Goal: Transaction & Acquisition: Purchase product/service

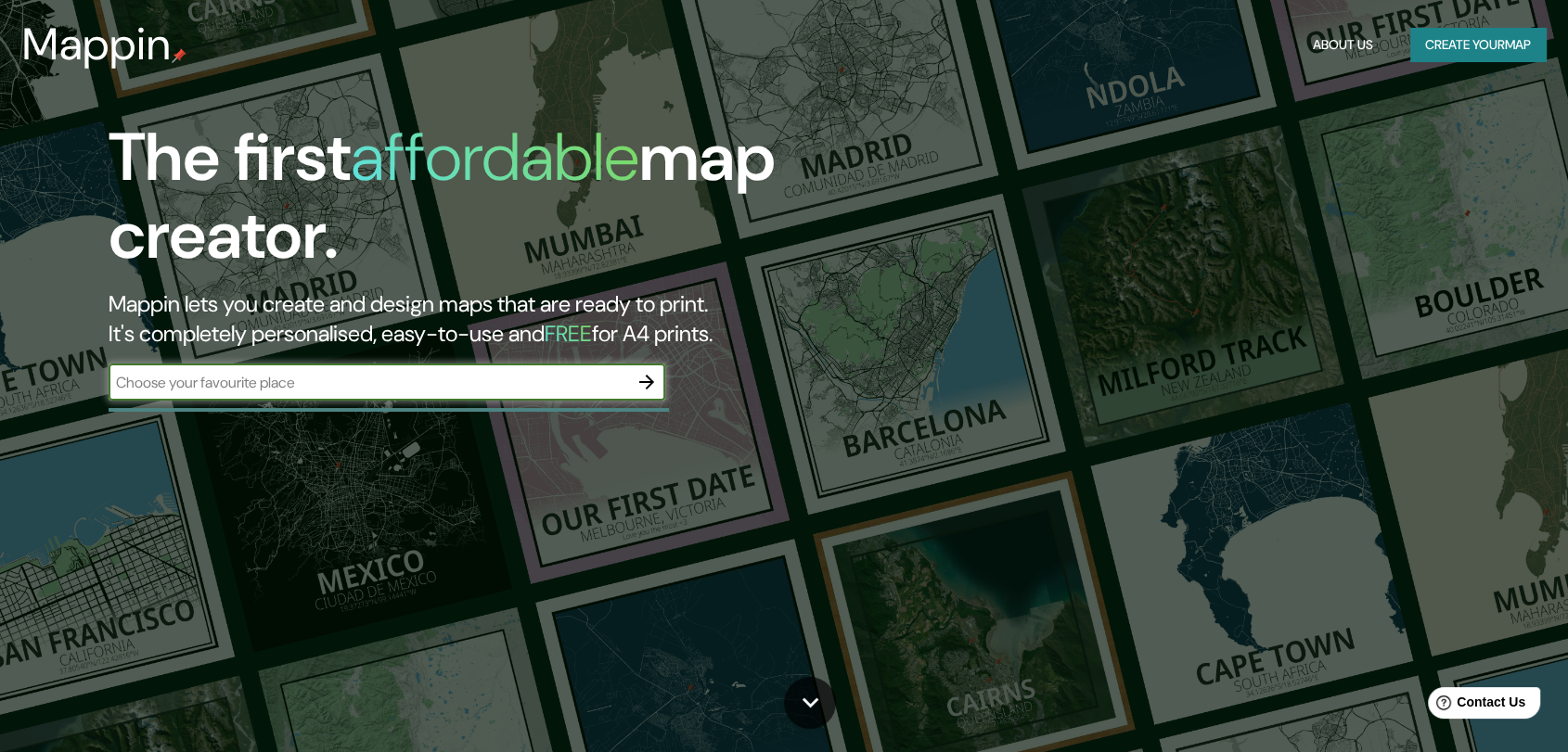
click at [566, 376] on input "text" at bounding box center [368, 382] width 520 height 21
type input "amabto ecuador"
click at [654, 383] on icon "button" at bounding box center [646, 381] width 22 height 22
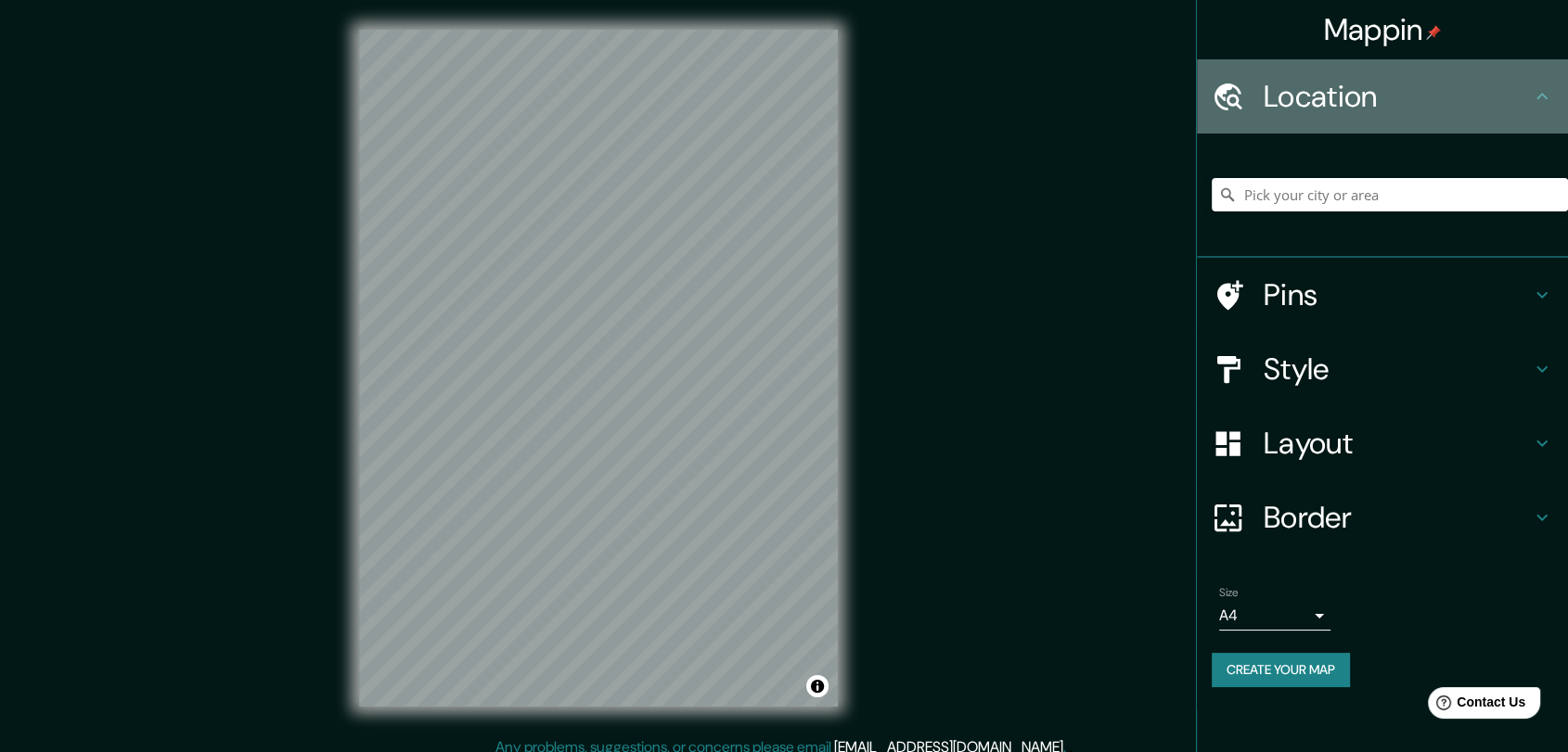
click at [1433, 73] on div "Location" at bounding box center [1382, 97] width 371 height 74
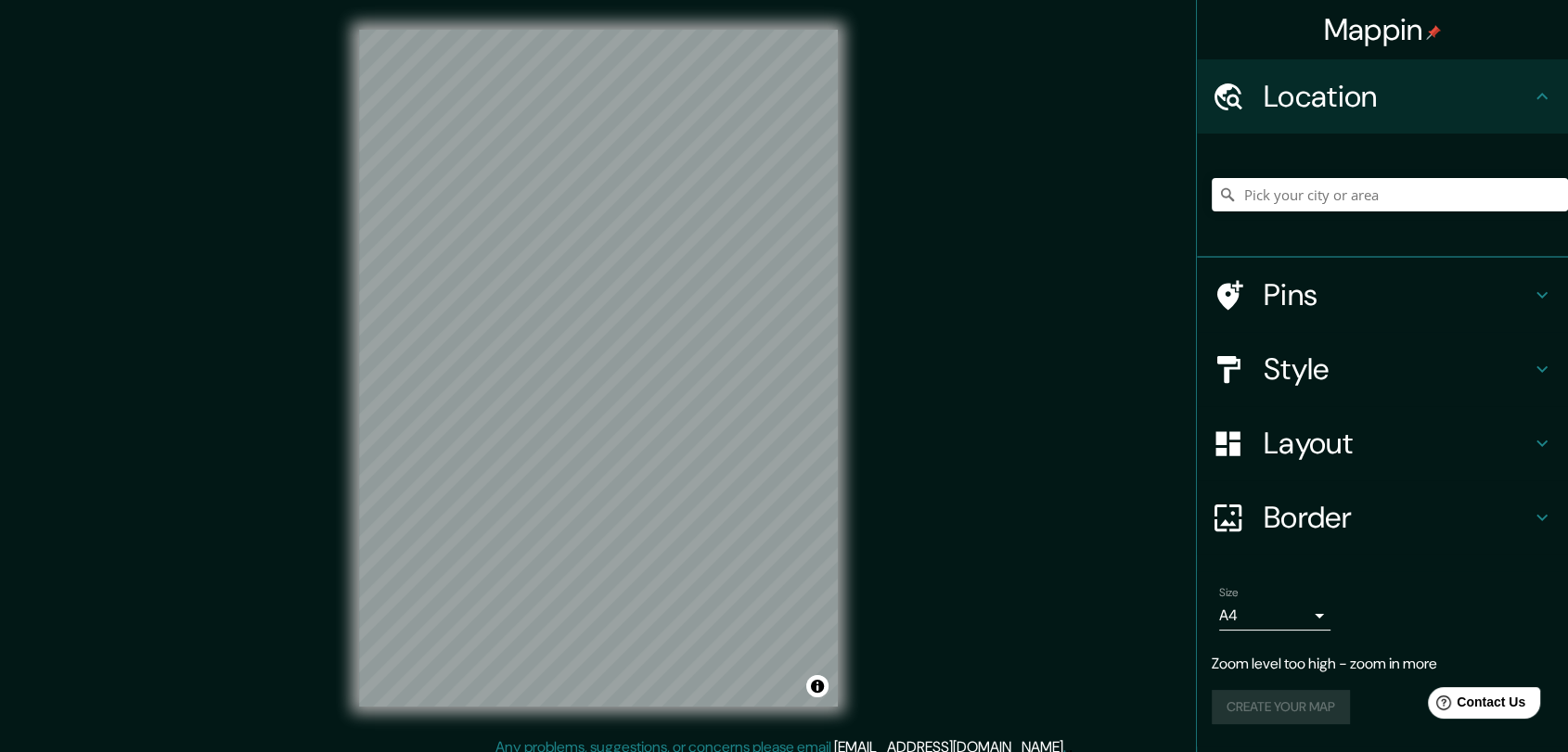
click at [1377, 361] on h4 "Style" at bounding box center [1397, 369] width 267 height 37
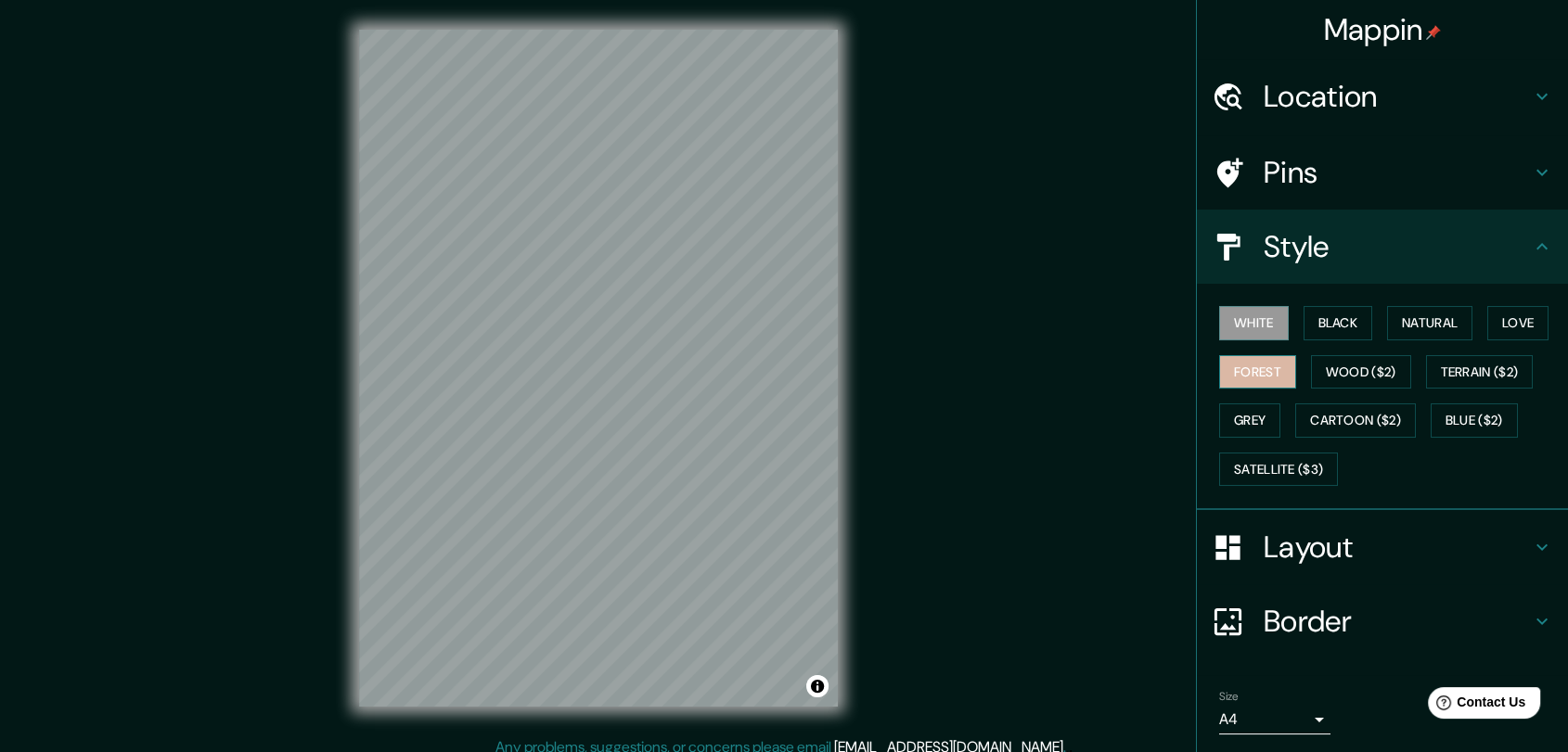
click at [1264, 365] on button "Forest" at bounding box center [1257, 373] width 77 height 34
click at [1347, 313] on button "Black" at bounding box center [1337, 323] width 69 height 34
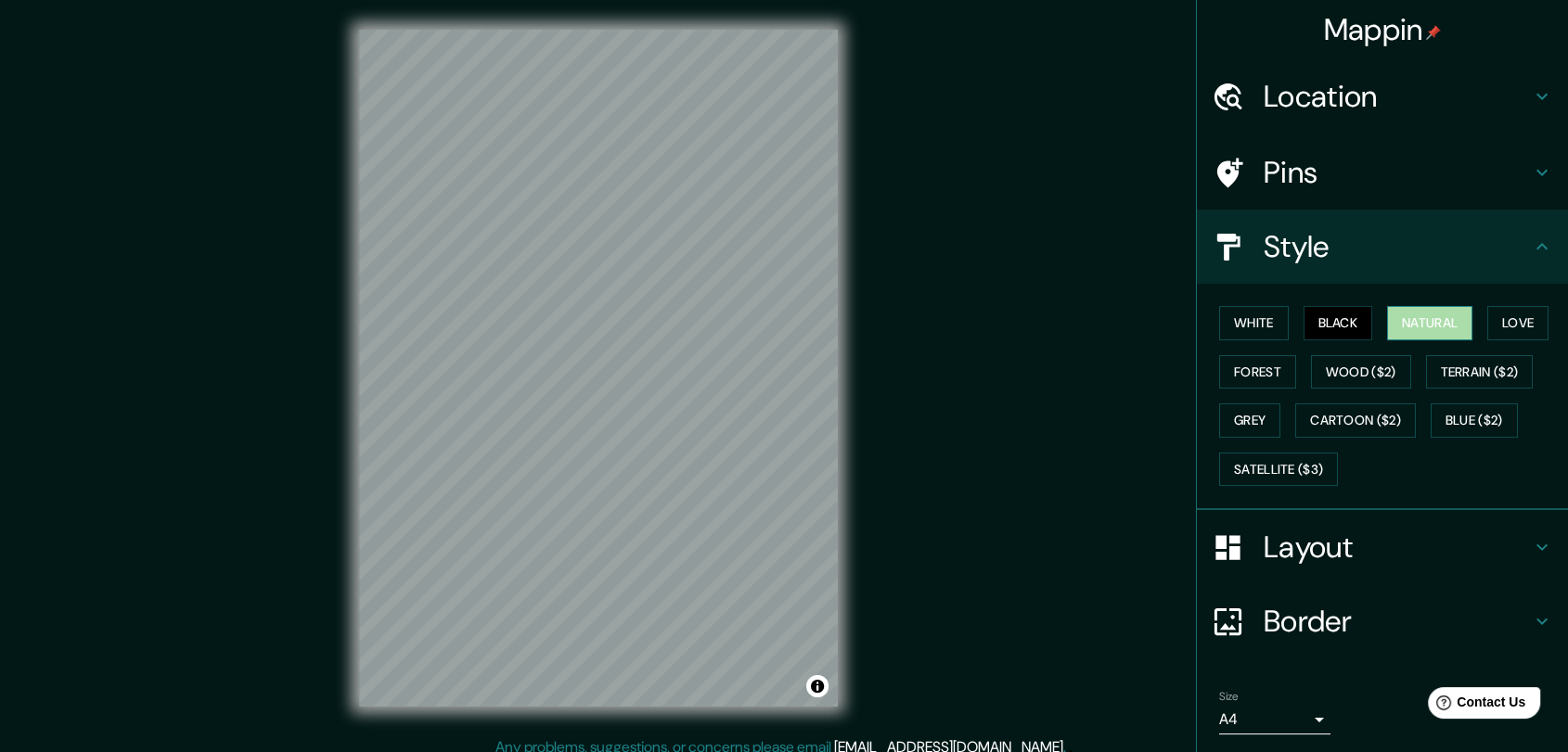
click at [1406, 329] on button "Natural" at bounding box center [1430, 323] width 85 height 34
click at [1513, 328] on button "Love" at bounding box center [1518, 323] width 62 height 34
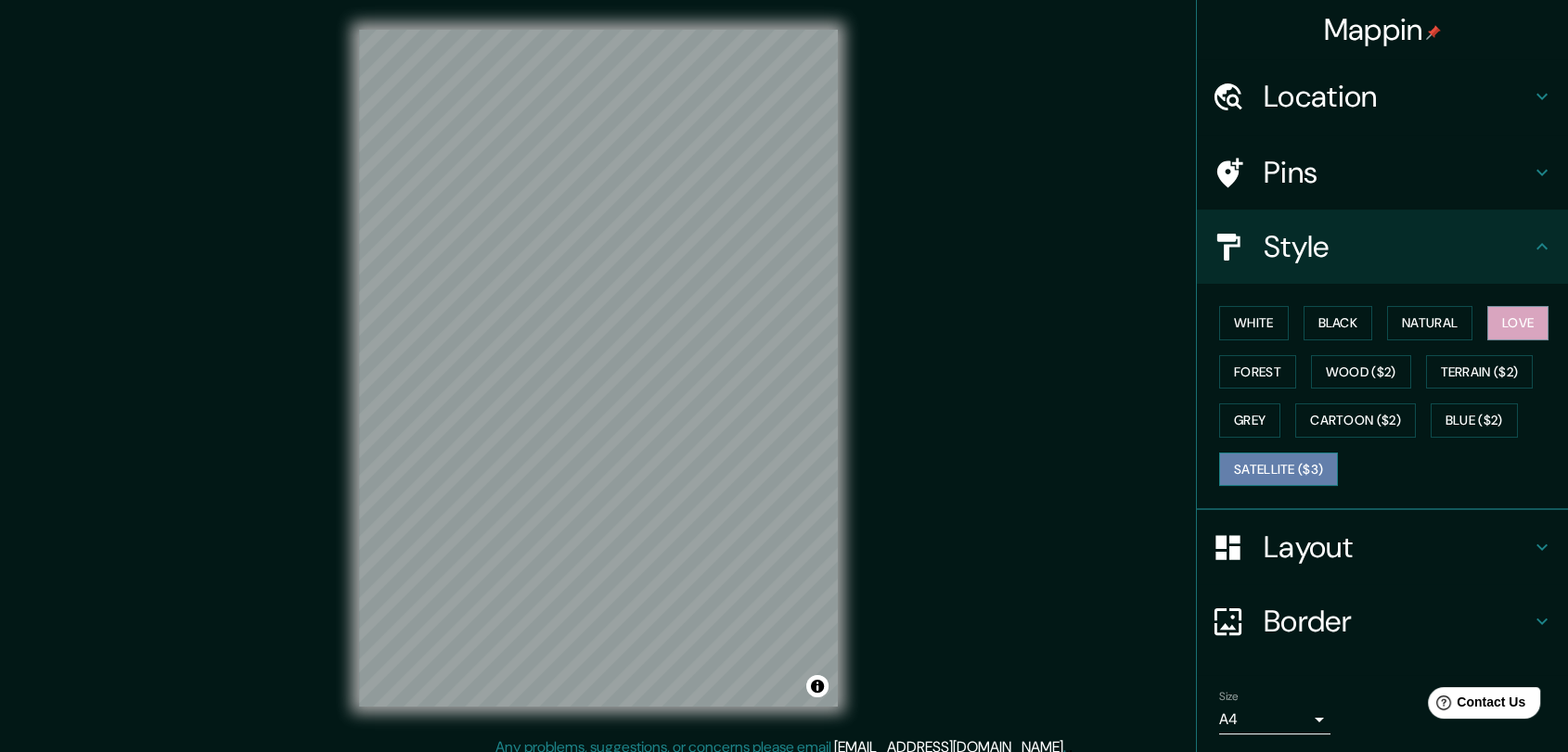
click at [1277, 472] on button "Satellite ($3)" at bounding box center [1278, 469] width 119 height 34
click at [1366, 407] on button "Cartoon ($2)" at bounding box center [1355, 420] width 120 height 34
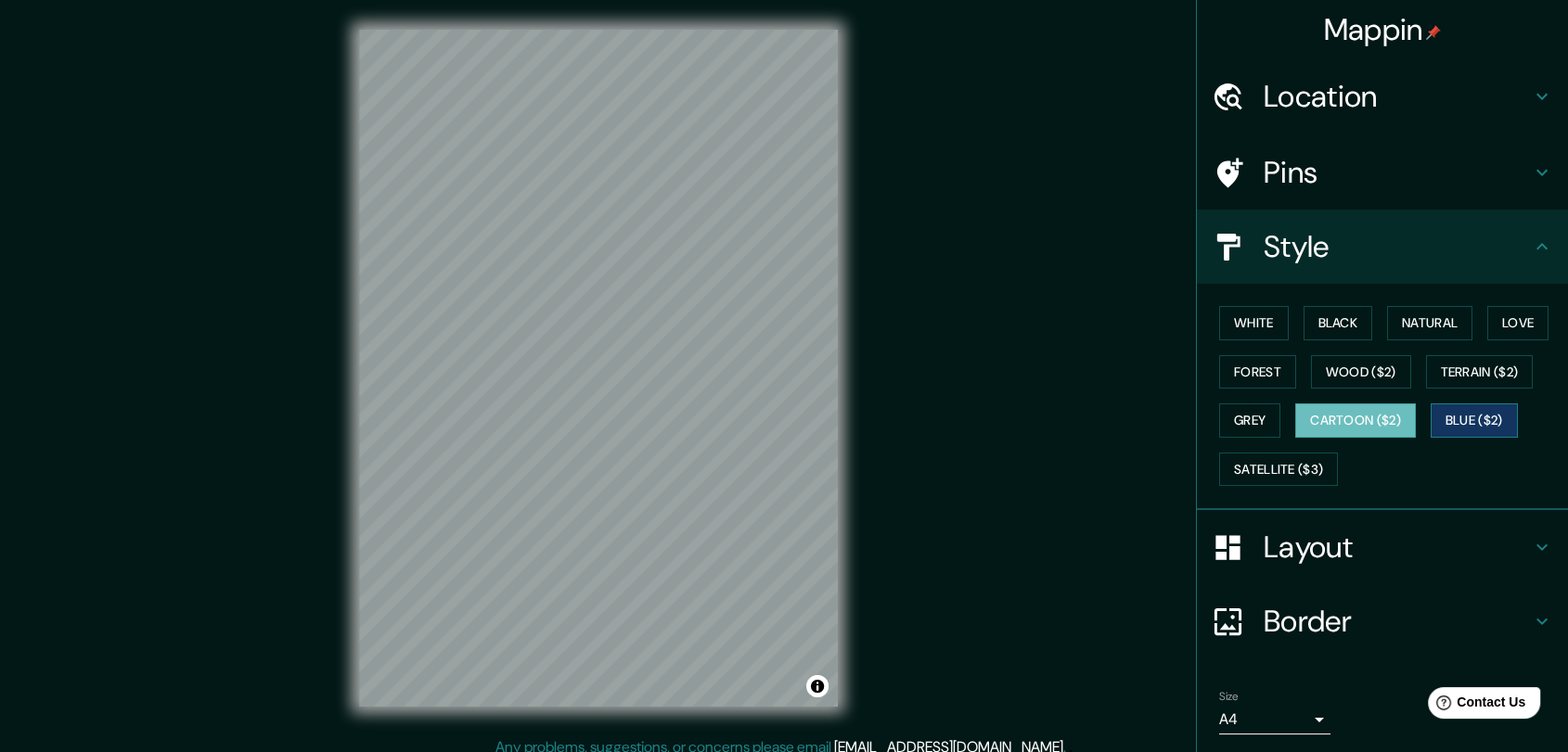
click at [1461, 417] on button "Blue ($2)" at bounding box center [1474, 420] width 87 height 34
click at [1232, 326] on button "White" at bounding box center [1253, 323] width 69 height 34
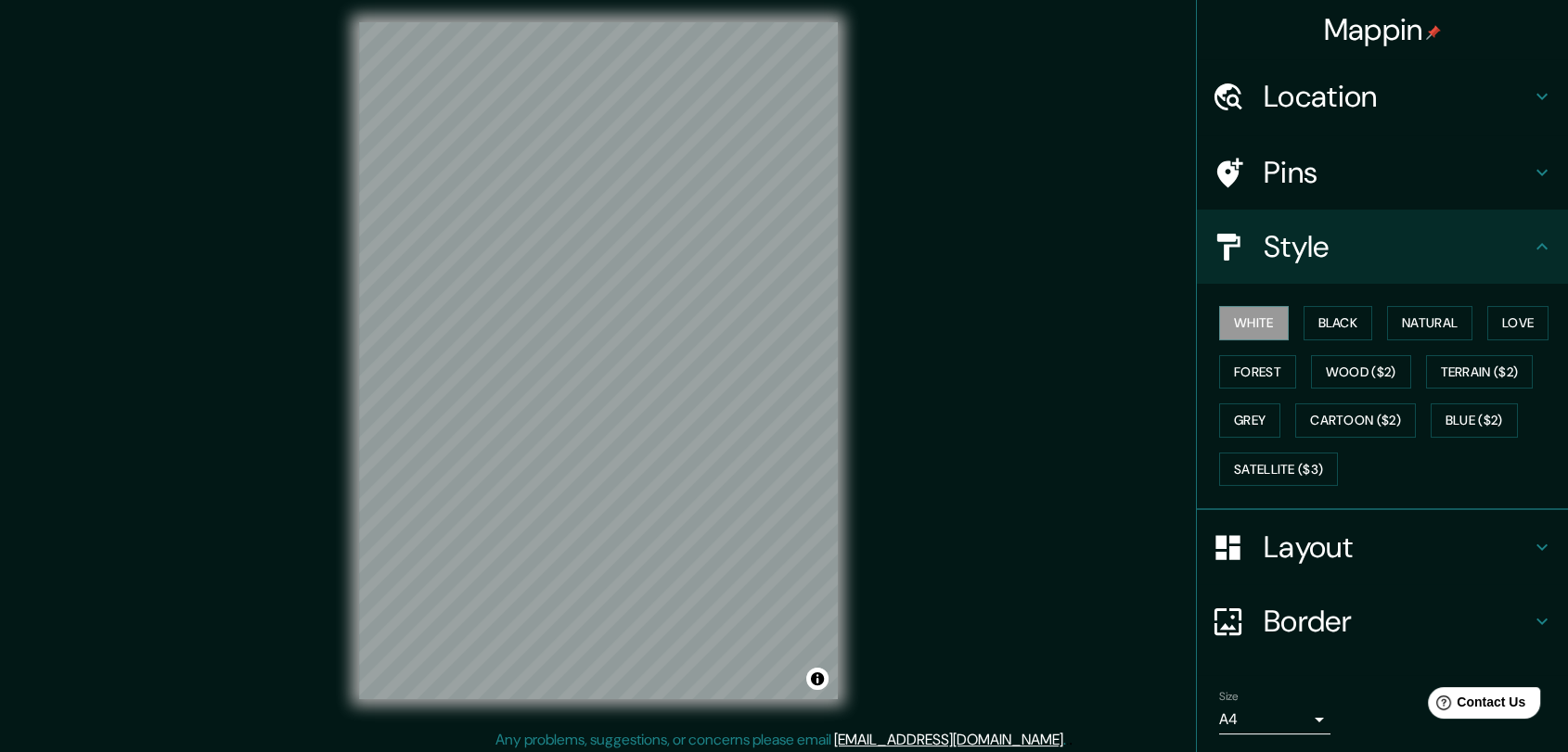
scroll to position [14, 0]
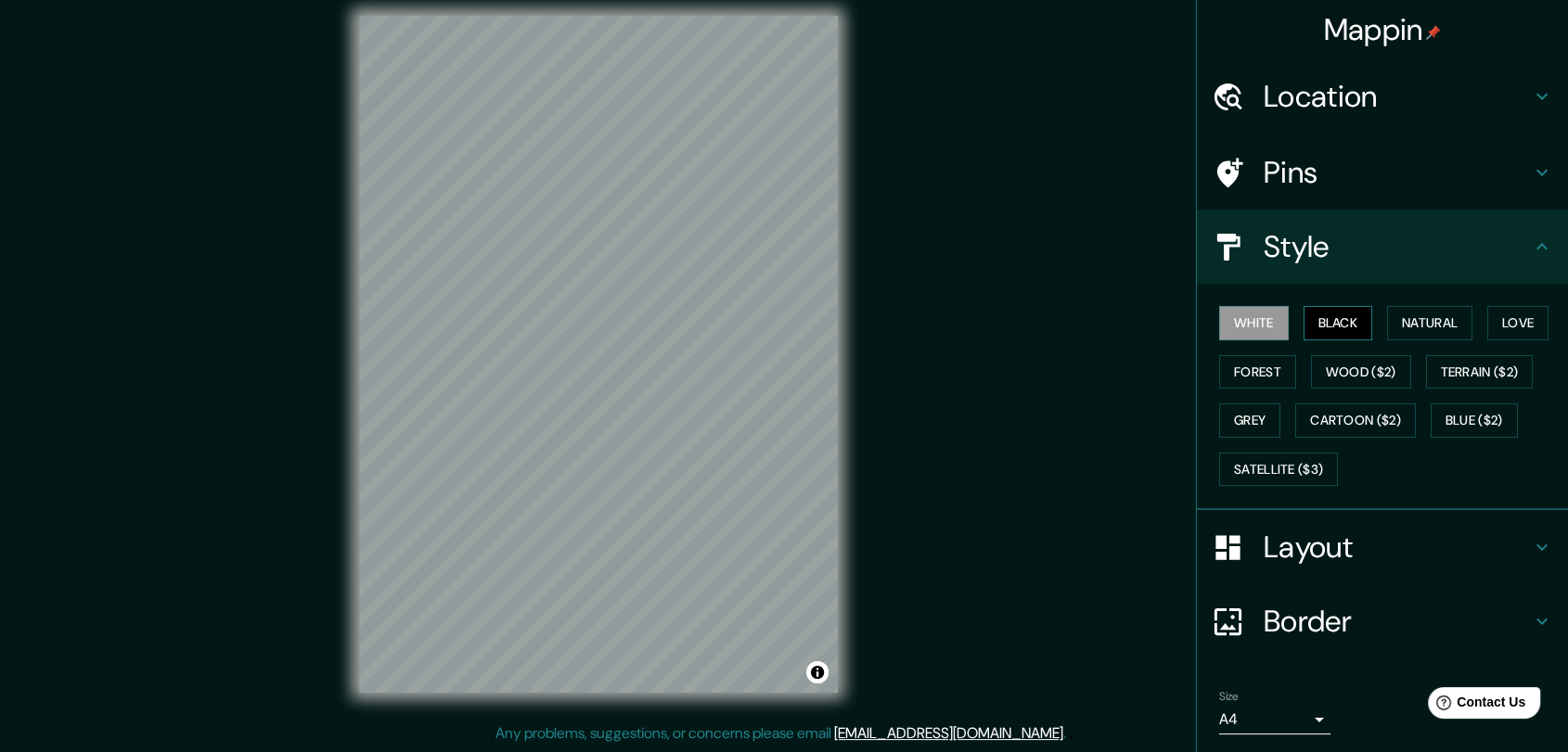
click at [1337, 315] on button "Black" at bounding box center [1337, 323] width 69 height 34
click at [1407, 315] on button "Natural" at bounding box center [1430, 323] width 85 height 34
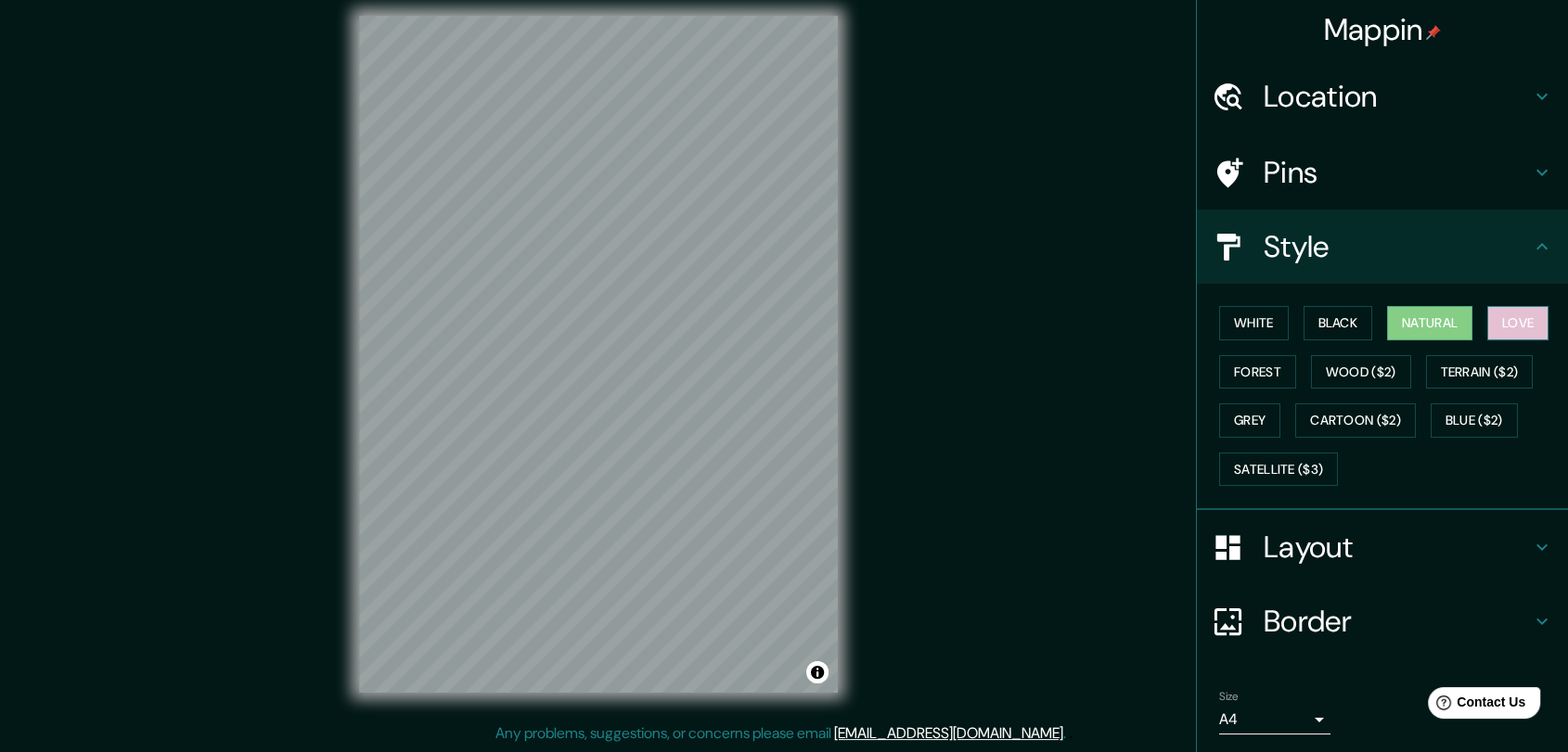
click at [1494, 318] on button "Love" at bounding box center [1518, 323] width 62 height 34
click at [1270, 362] on button "Forest" at bounding box center [1257, 373] width 77 height 34
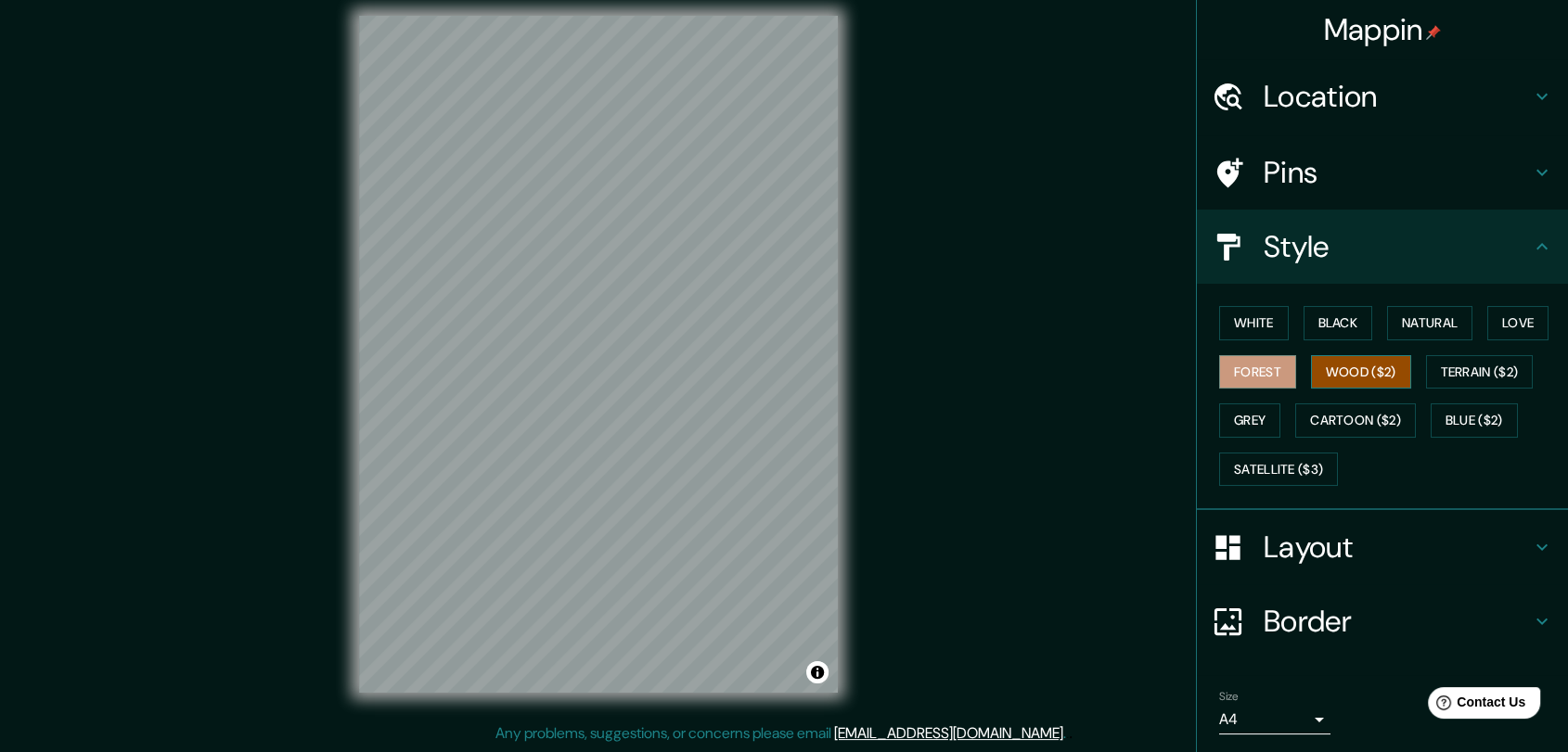
click at [1354, 360] on button "Wood ($2)" at bounding box center [1361, 373] width 101 height 34
click at [1358, 105] on h4 "Location" at bounding box center [1397, 96] width 267 height 37
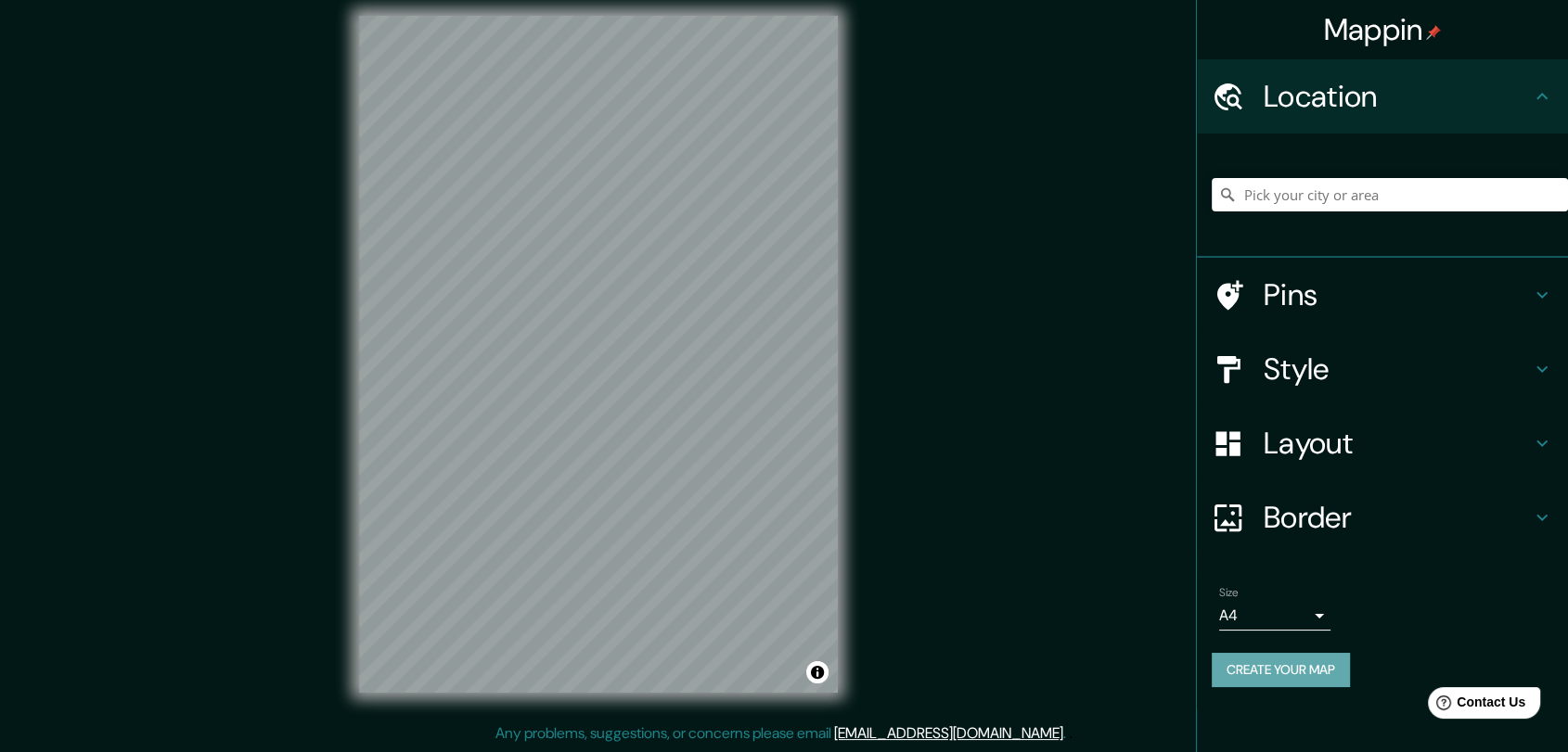
click at [1250, 660] on button "Create your map" at bounding box center [1281, 670] width 138 height 34
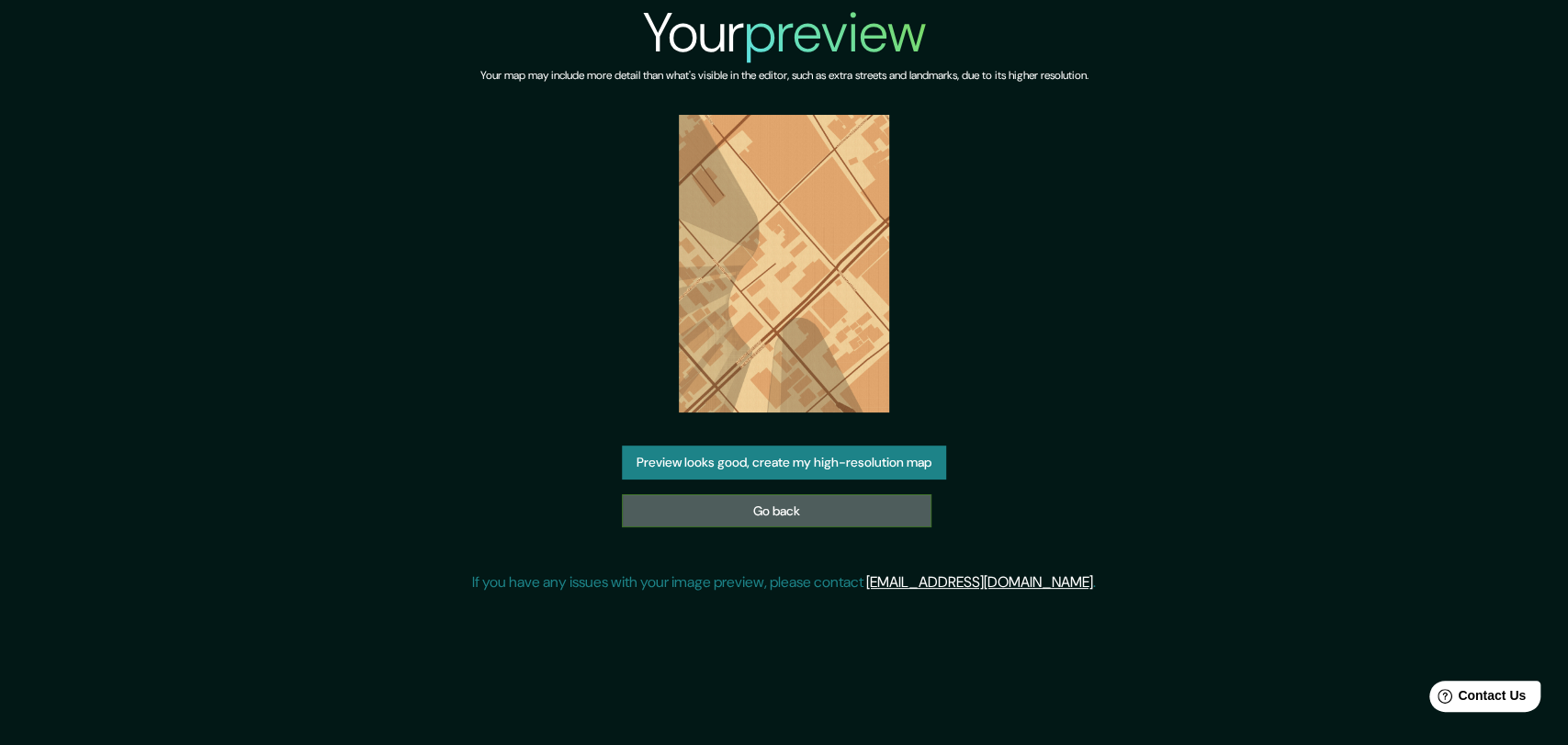
click at [745, 520] on link "Go back" at bounding box center [776, 511] width 310 height 34
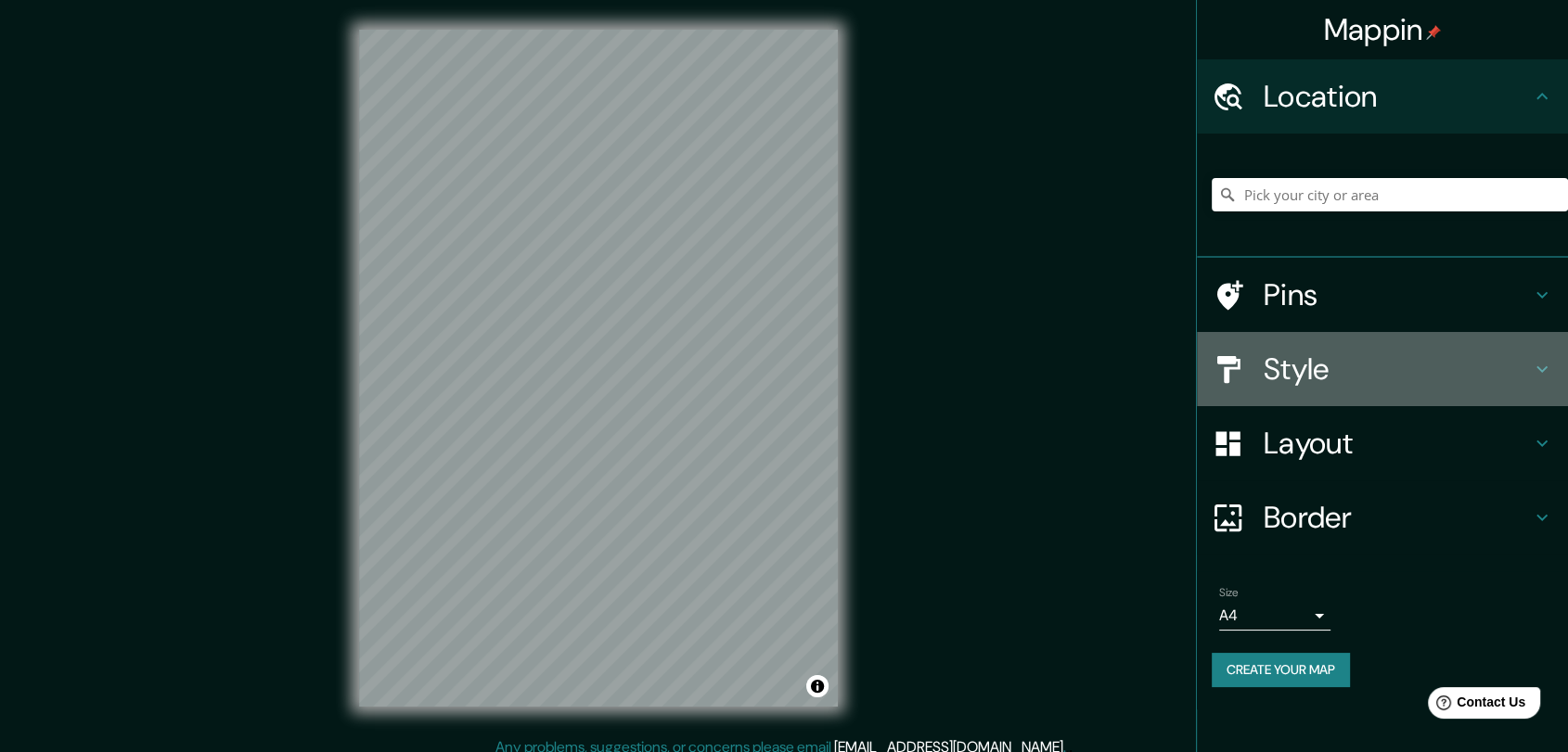
click at [1398, 367] on h4 "Style" at bounding box center [1397, 369] width 267 height 37
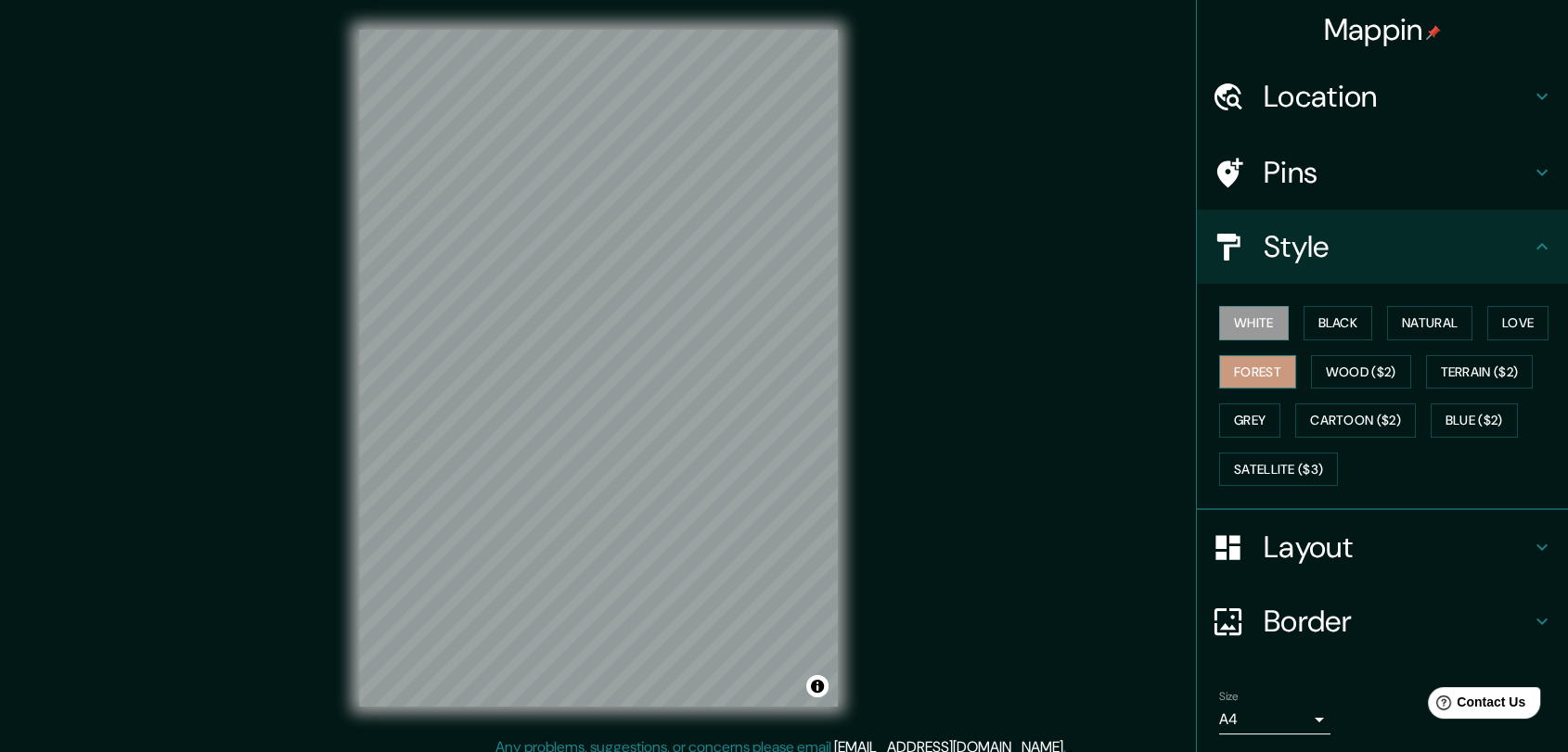
click at [1230, 361] on button "Forest" at bounding box center [1257, 373] width 77 height 34
click at [1352, 321] on button "Black" at bounding box center [1337, 323] width 69 height 34
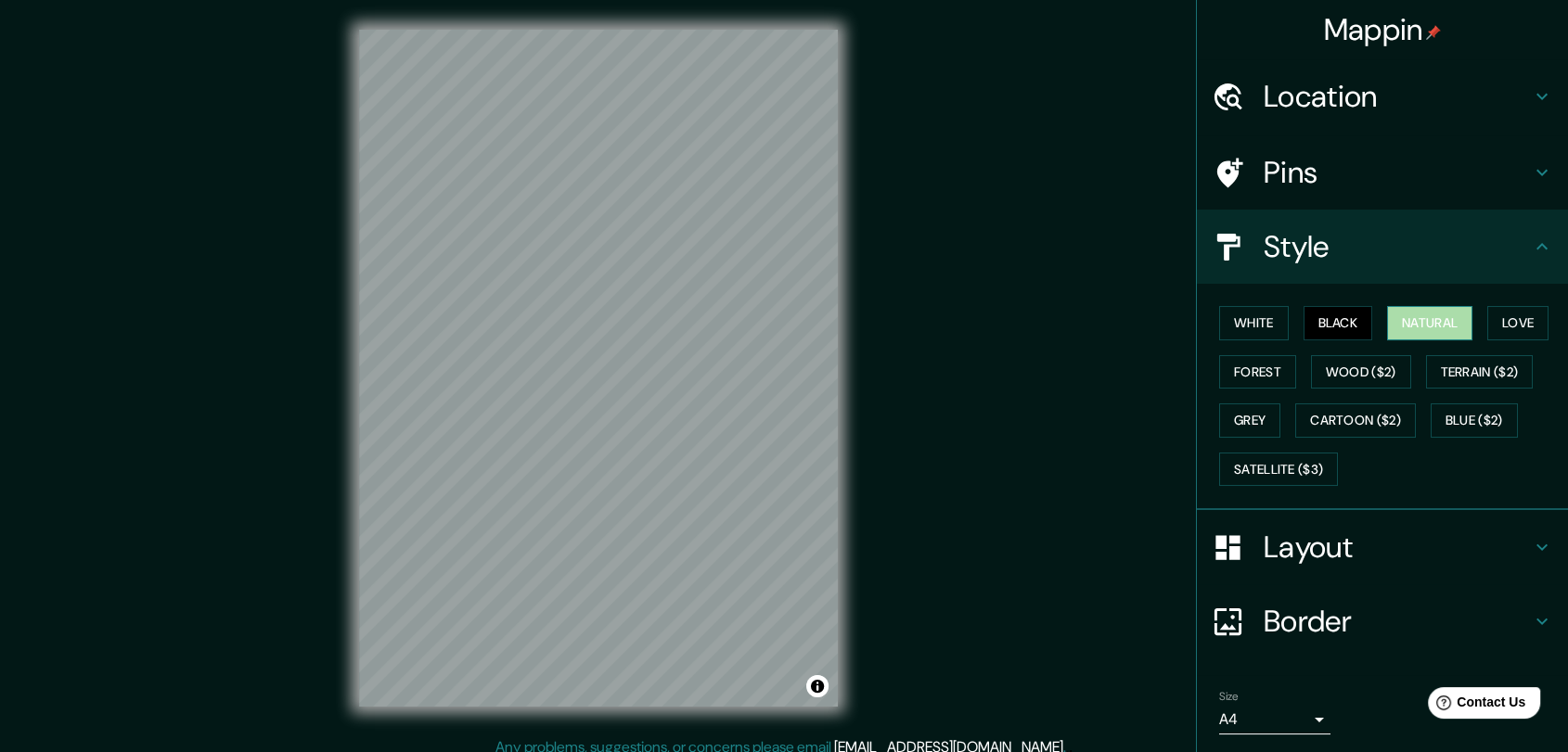
click at [1421, 319] on button "Natural" at bounding box center [1430, 323] width 85 height 34
click at [1511, 320] on button "Love" at bounding box center [1518, 323] width 62 height 34
click at [1426, 360] on button "Terrain ($2)" at bounding box center [1479, 373] width 107 height 34
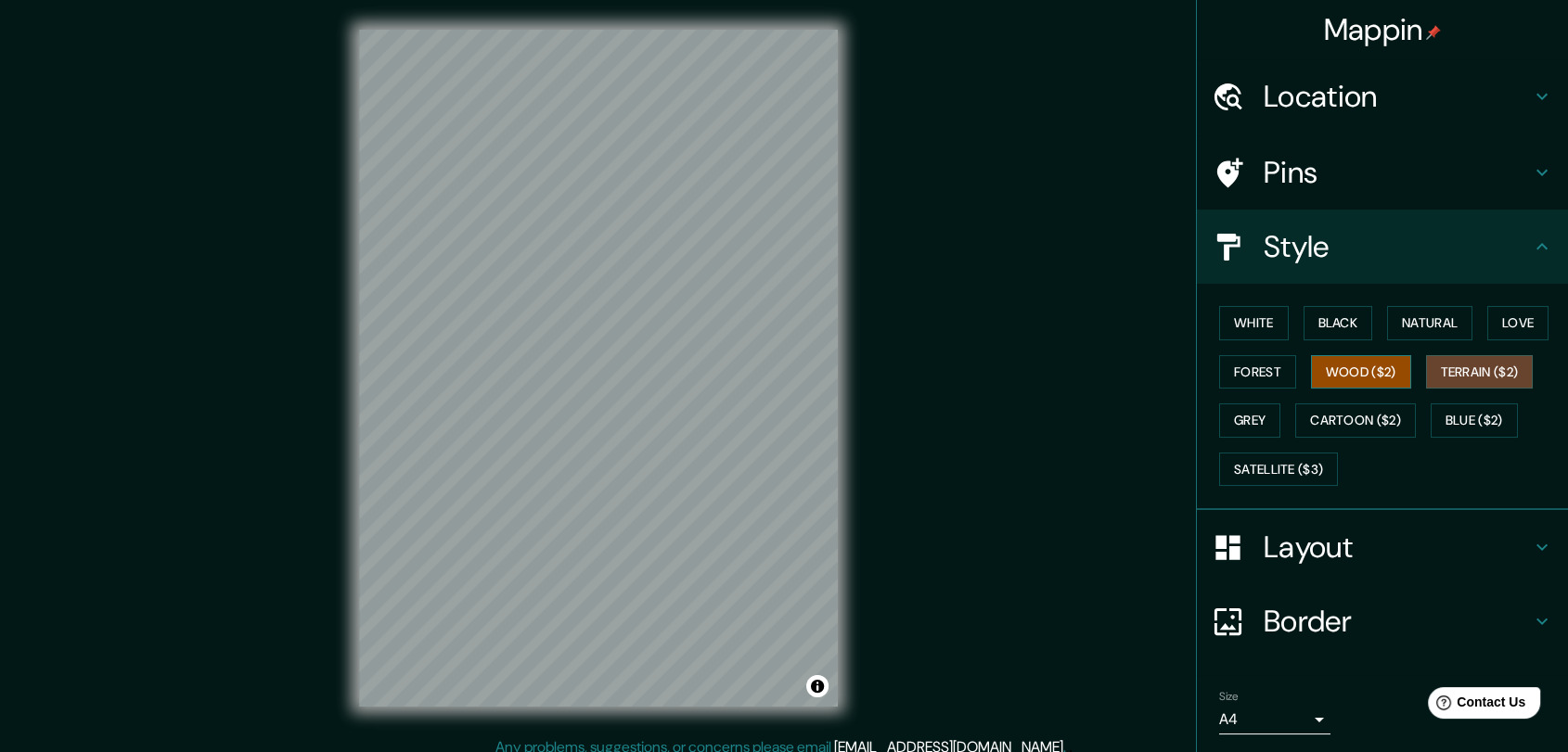
click at [1387, 364] on button "Wood ($2)" at bounding box center [1361, 373] width 101 height 34
click at [935, 330] on div "Mappin Location Pins Style White Black Natural Love Forest Wood ($2) Terrain ($…" at bounding box center [784, 383] width 1568 height 766
click at [502, 354] on div at bounding box center [500, 354] width 15 height 15
click at [562, 403] on div at bounding box center [561, 403] width 15 height 15
click at [1245, 380] on button "Forest" at bounding box center [1257, 373] width 77 height 34
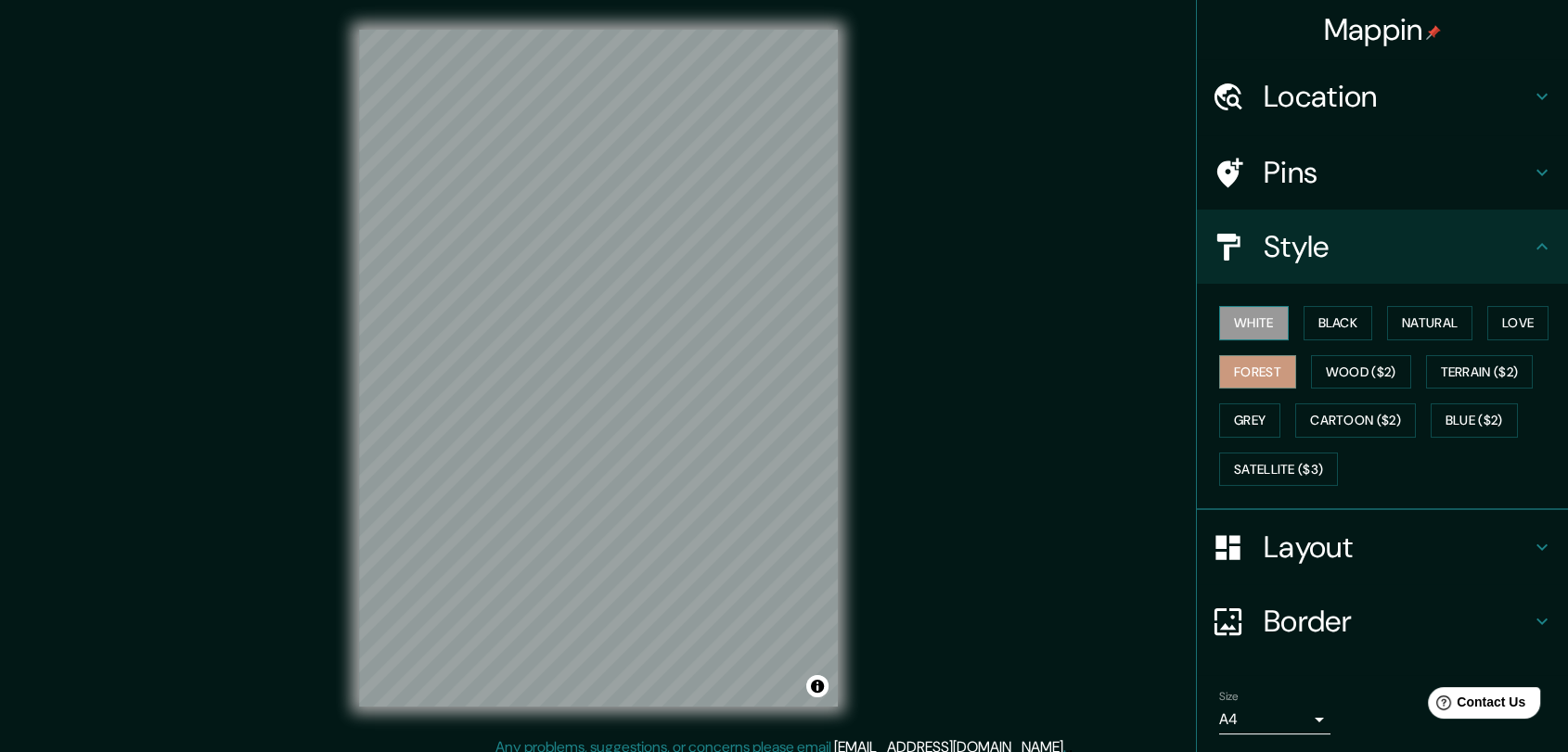
click at [1258, 320] on button "White" at bounding box center [1253, 323] width 69 height 34
click at [1305, 331] on button "Black" at bounding box center [1337, 323] width 69 height 34
click at [1266, 323] on button "White" at bounding box center [1253, 323] width 69 height 34
click at [1329, 325] on button "Black" at bounding box center [1337, 323] width 69 height 34
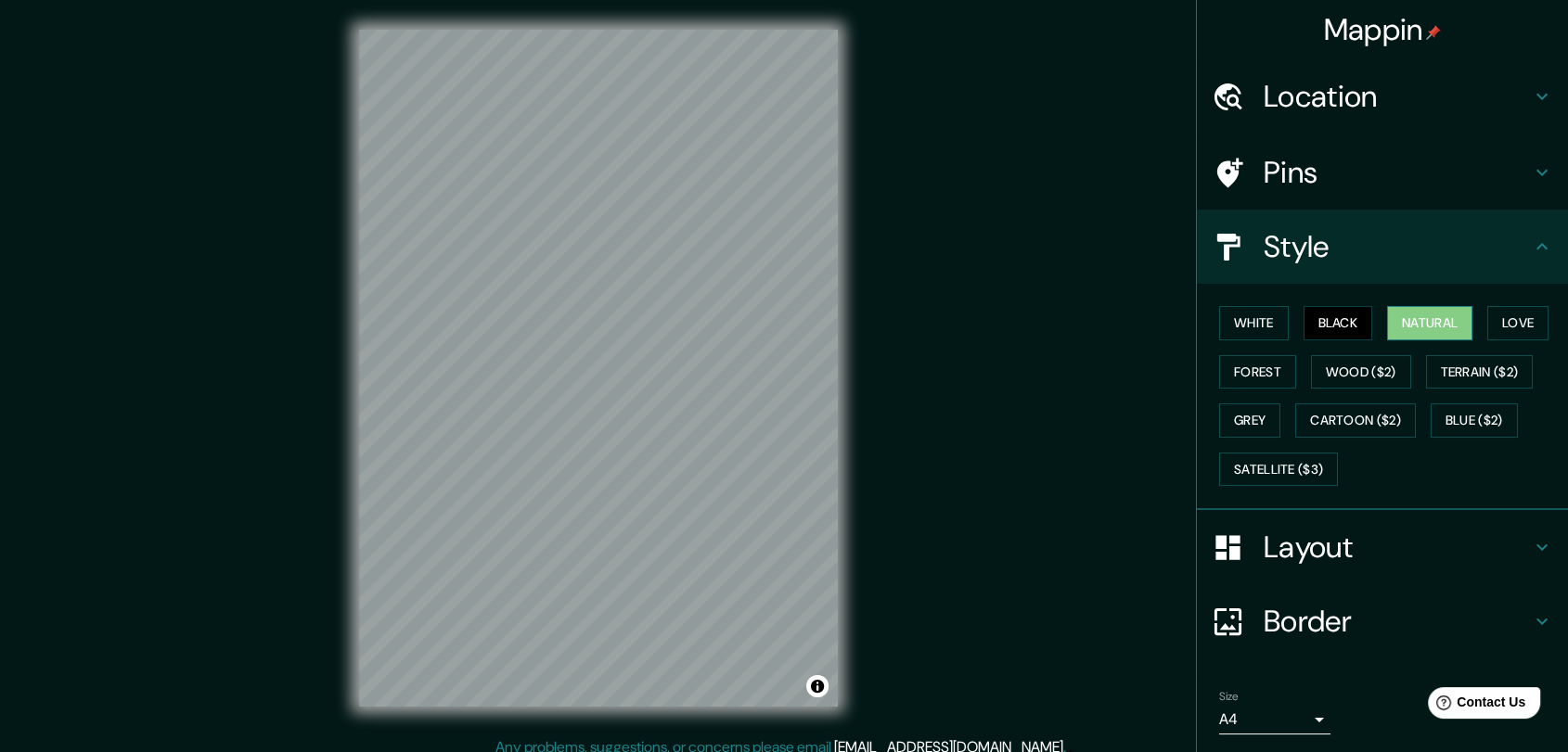
click at [1444, 319] on button "Natural" at bounding box center [1430, 323] width 85 height 34
click at [1523, 319] on button "Love" at bounding box center [1518, 323] width 62 height 34
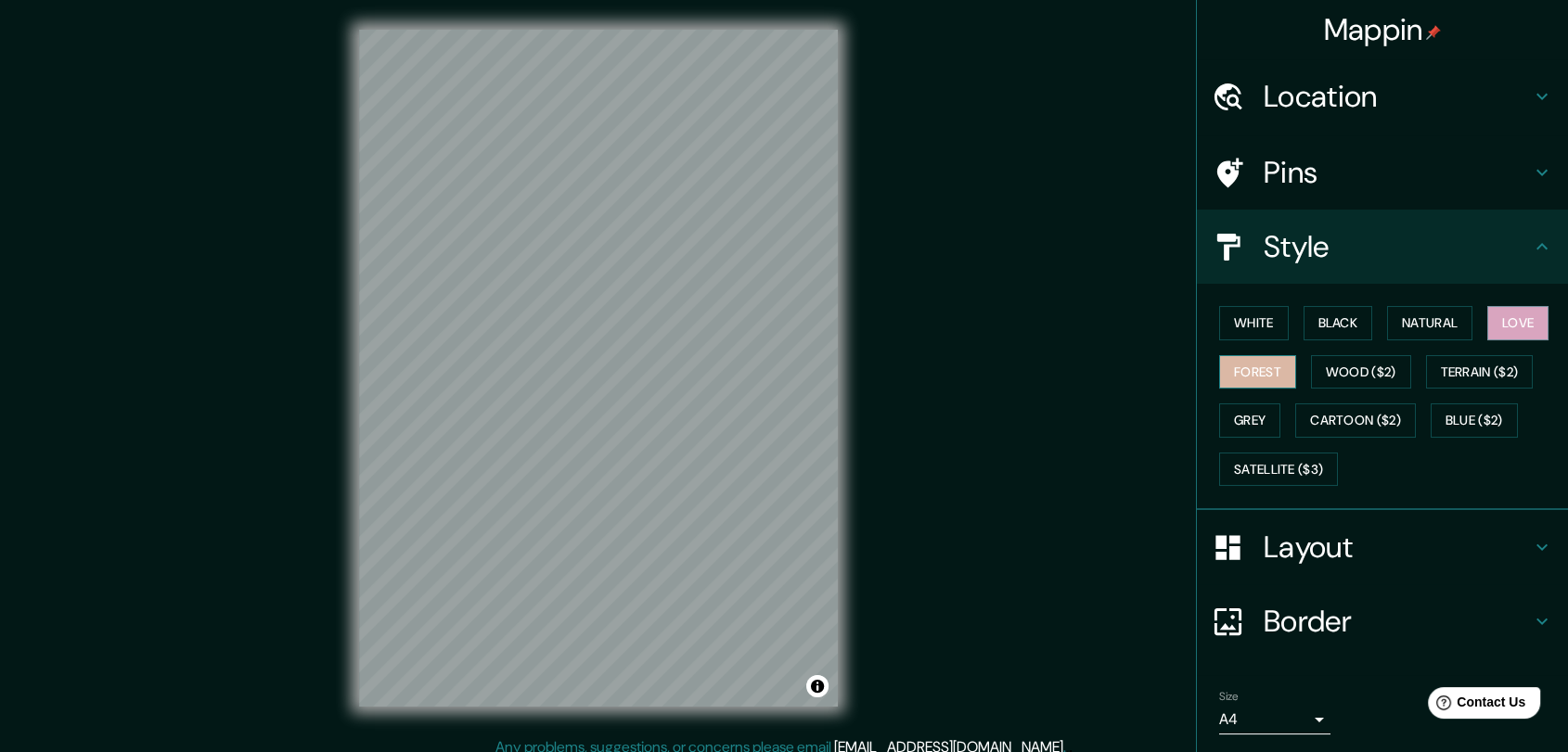
click at [1263, 360] on button "Forest" at bounding box center [1257, 373] width 77 height 34
click at [1311, 360] on button "Wood ($2)" at bounding box center [1361, 373] width 101 height 34
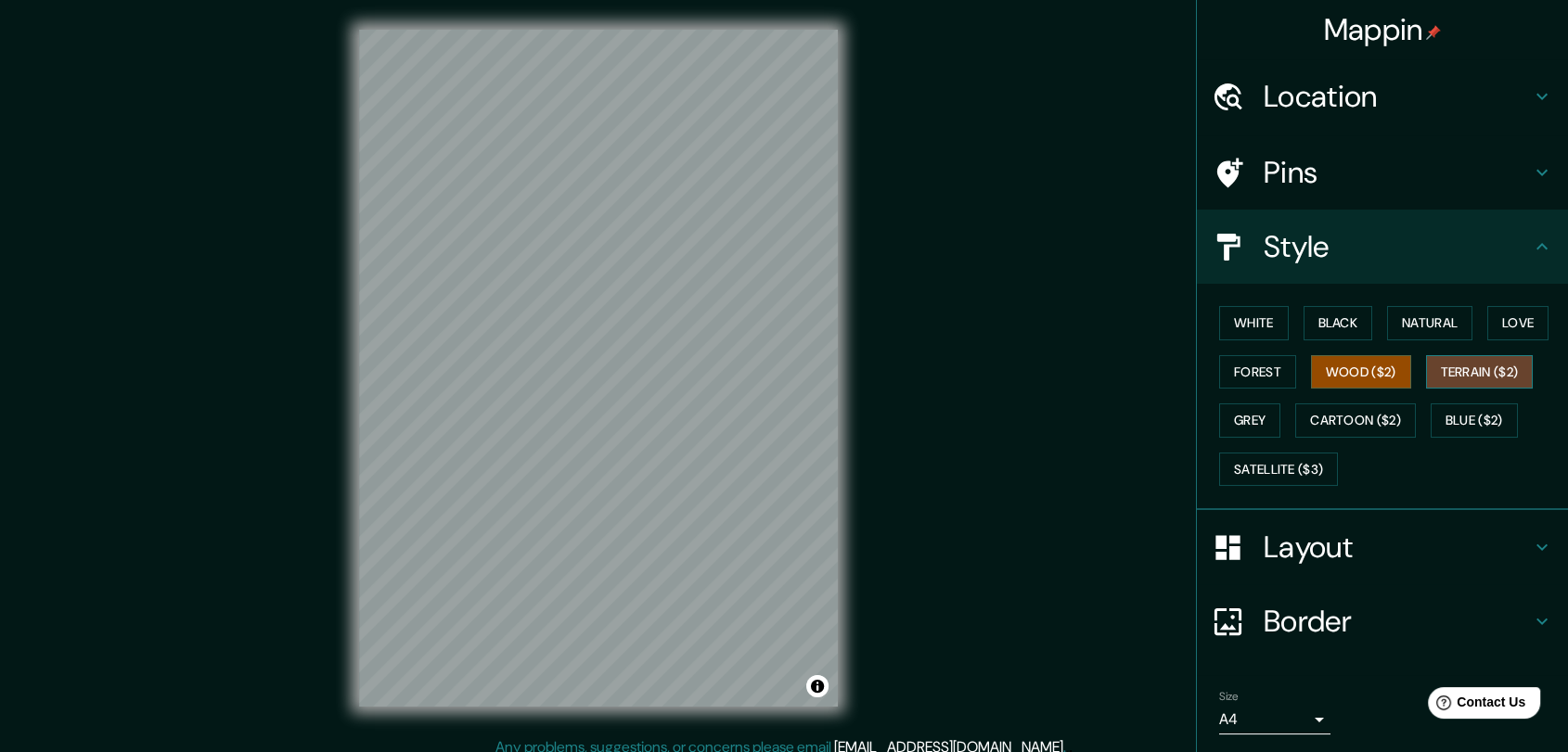
click at [1464, 360] on button "Terrain ($2)" at bounding box center [1479, 373] width 107 height 34
click at [1253, 410] on button "Grey" at bounding box center [1249, 420] width 62 height 34
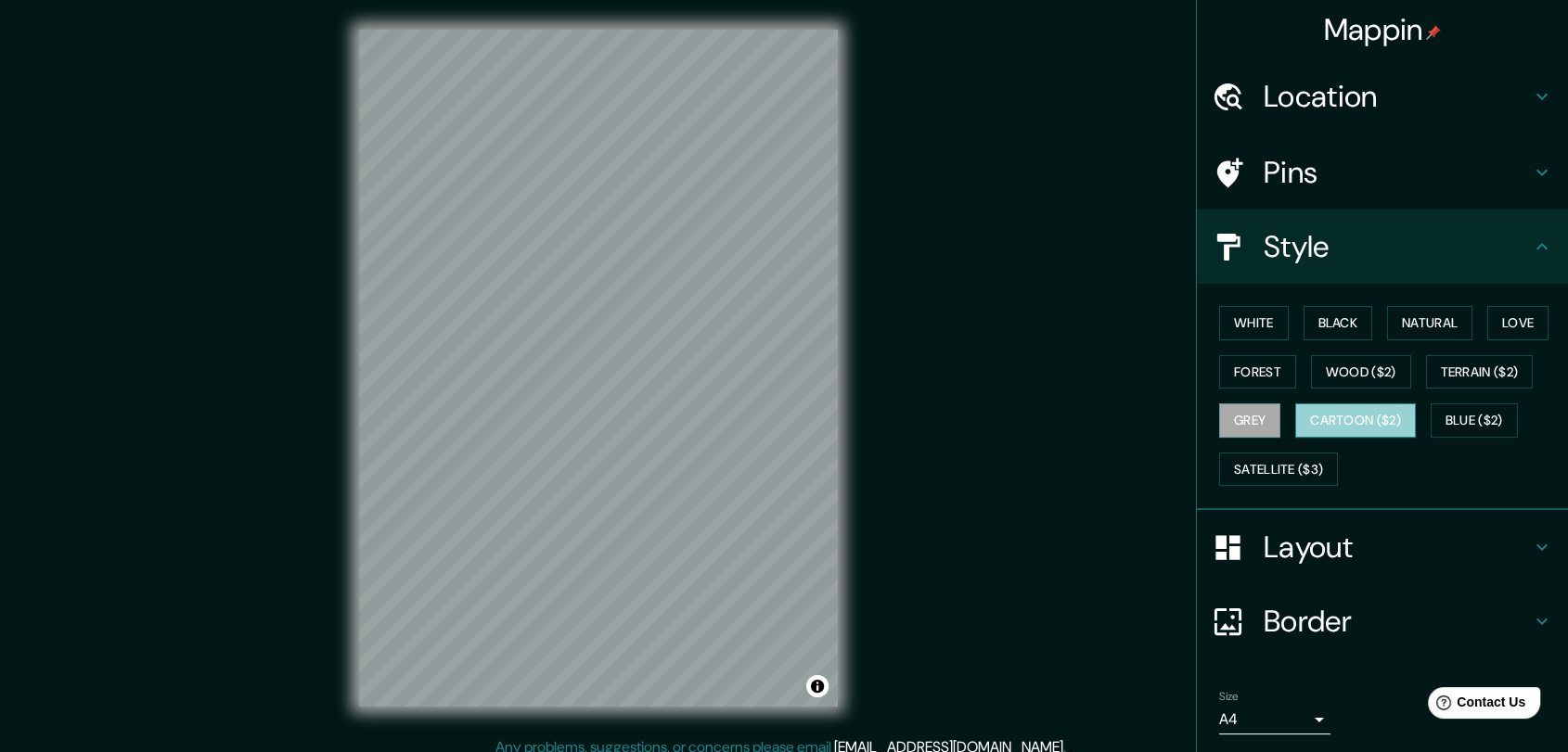
click at [1324, 408] on button "Cartoon ($2)" at bounding box center [1355, 420] width 120 height 34
click at [1496, 413] on button "Blue ($2)" at bounding box center [1474, 420] width 87 height 34
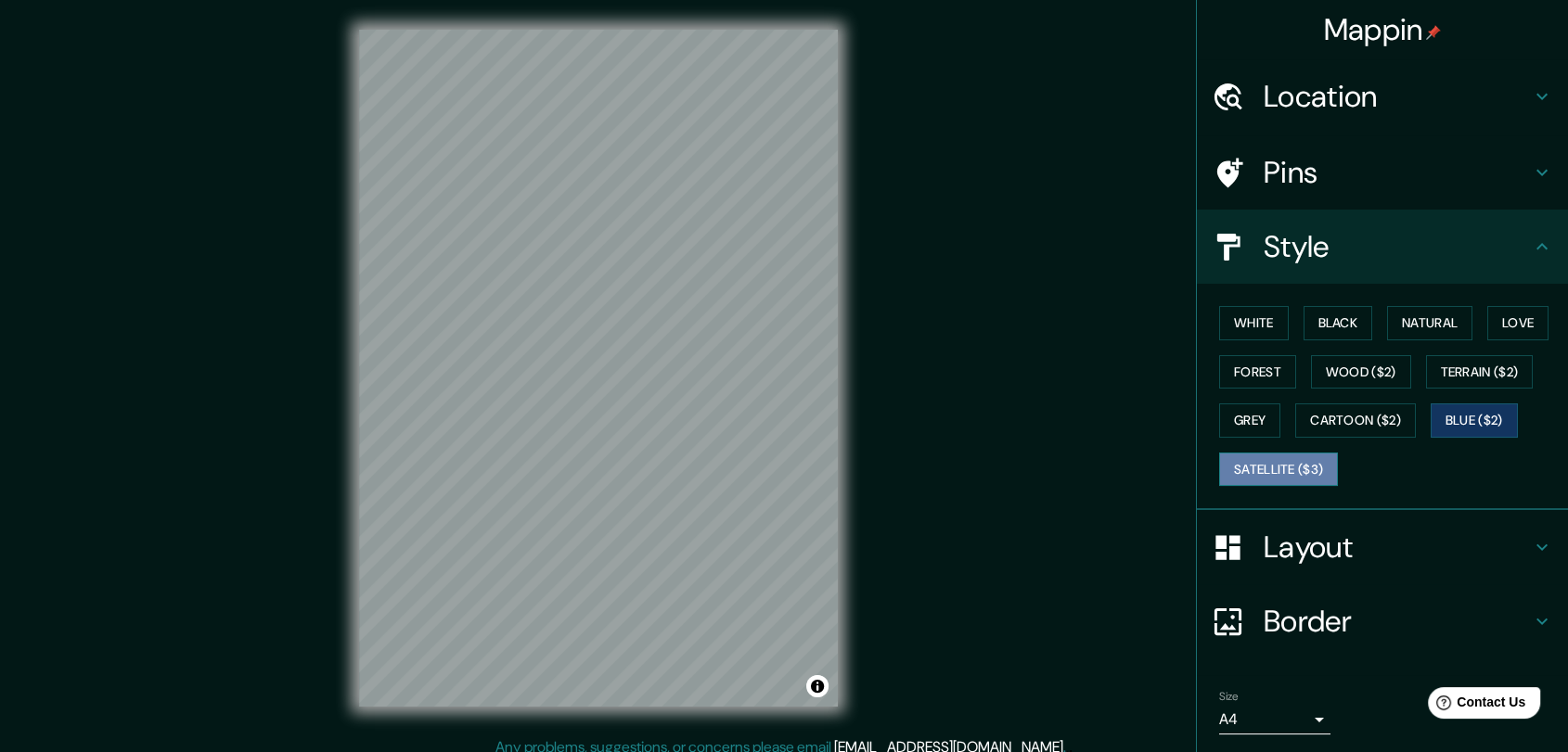
click at [1258, 481] on button "Satellite ($3)" at bounding box center [1278, 469] width 119 height 34
click at [1251, 315] on button "White" at bounding box center [1253, 323] width 69 height 34
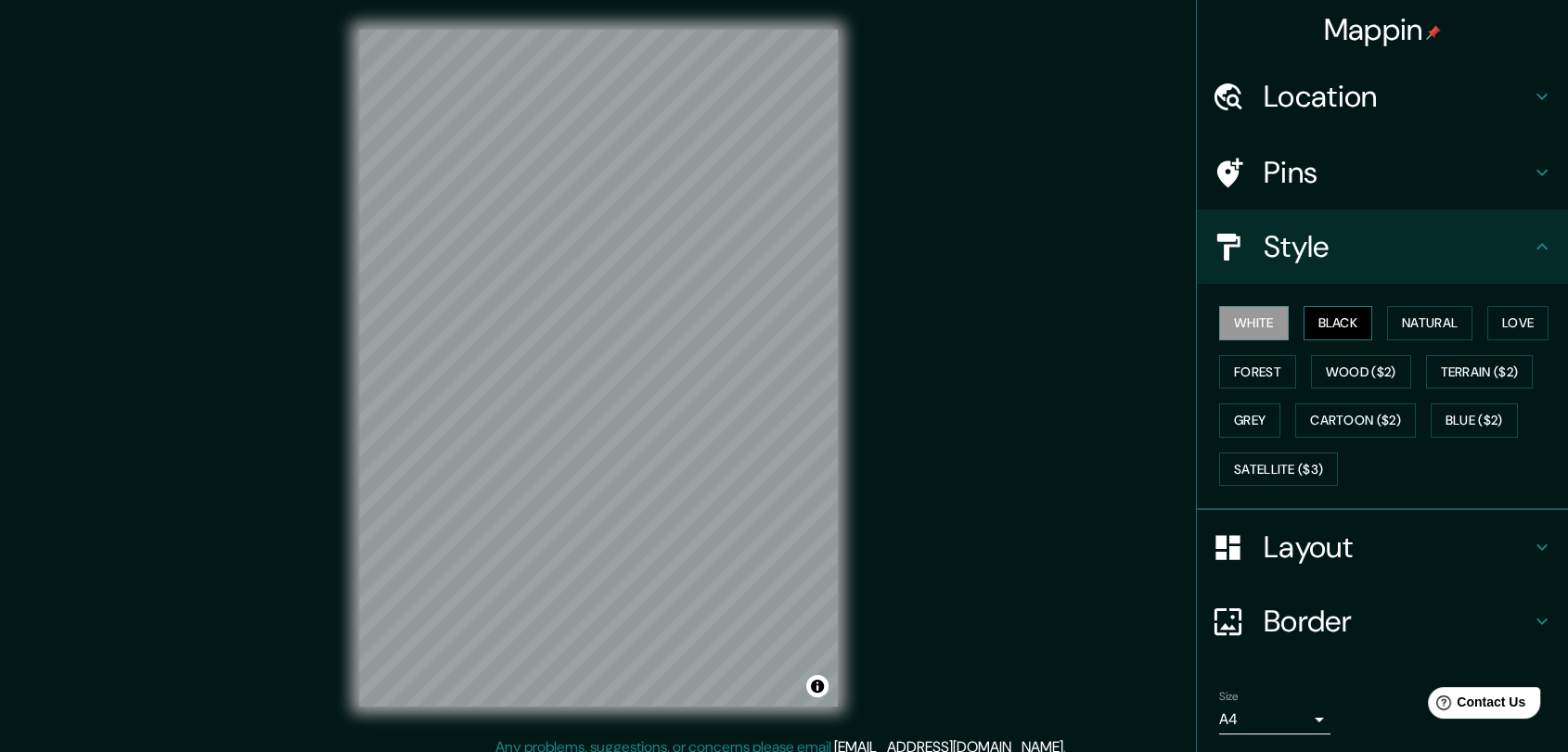
click at [1317, 318] on button "Black" at bounding box center [1337, 323] width 69 height 34
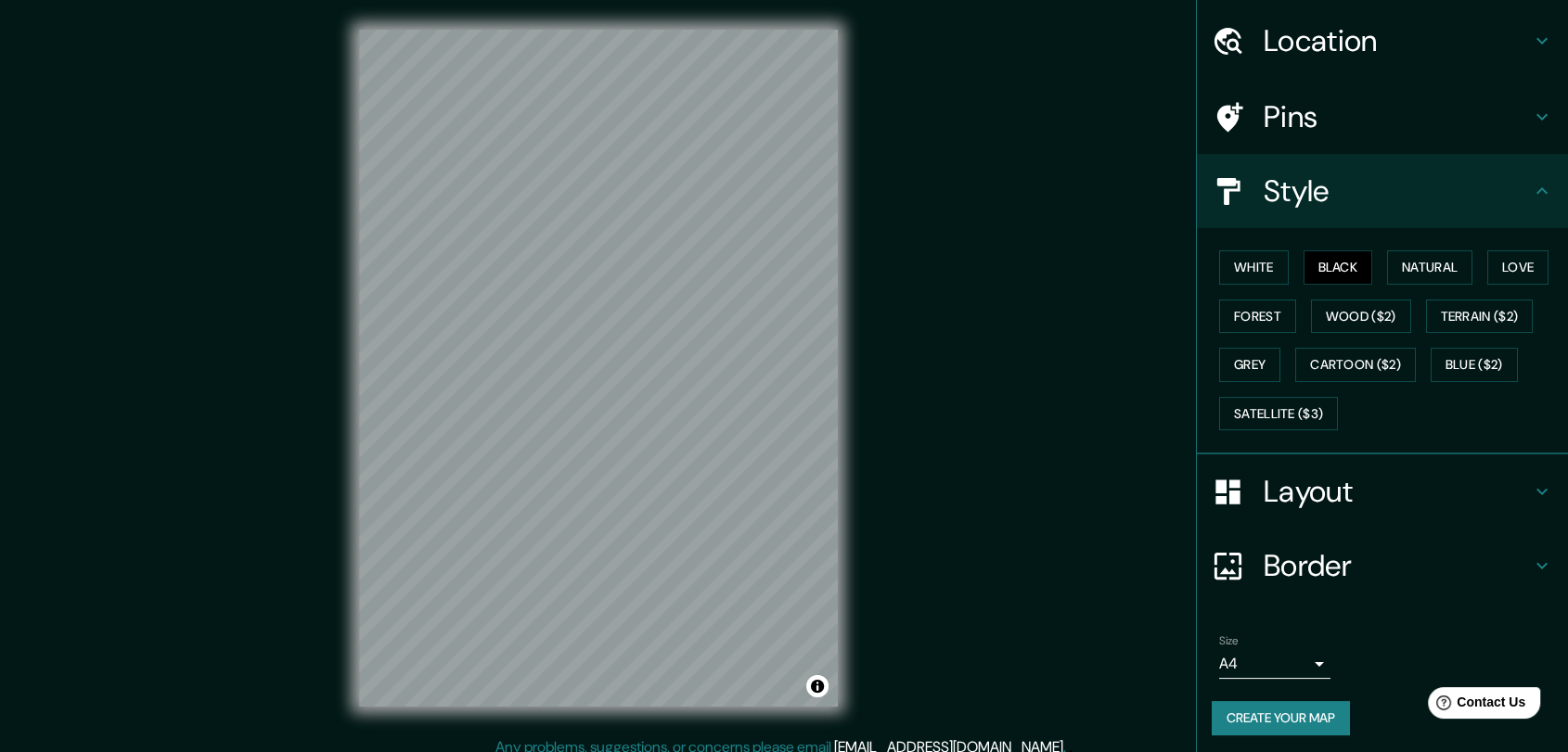
scroll to position [60, 0]
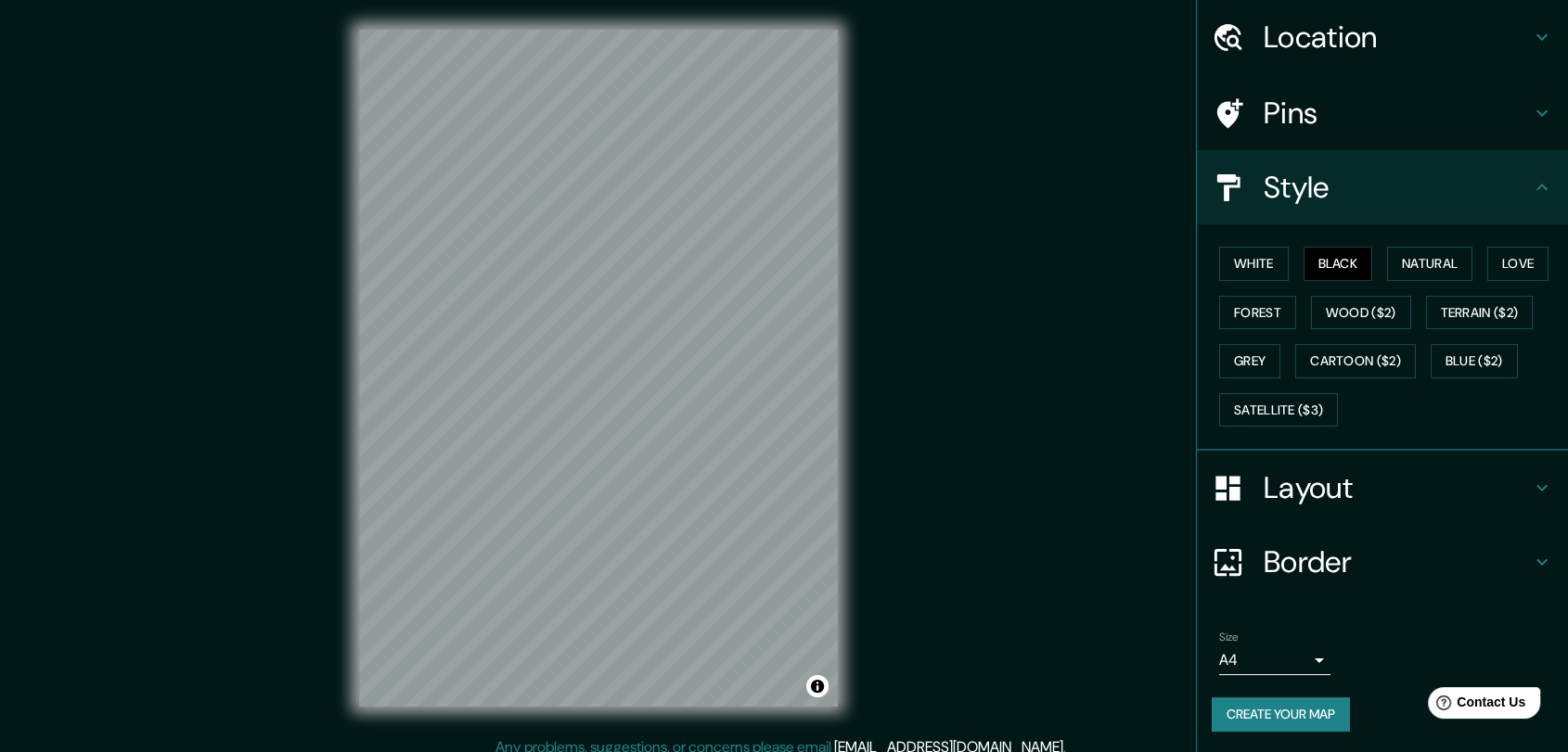
click at [1295, 721] on button "Create your map" at bounding box center [1281, 715] width 138 height 34
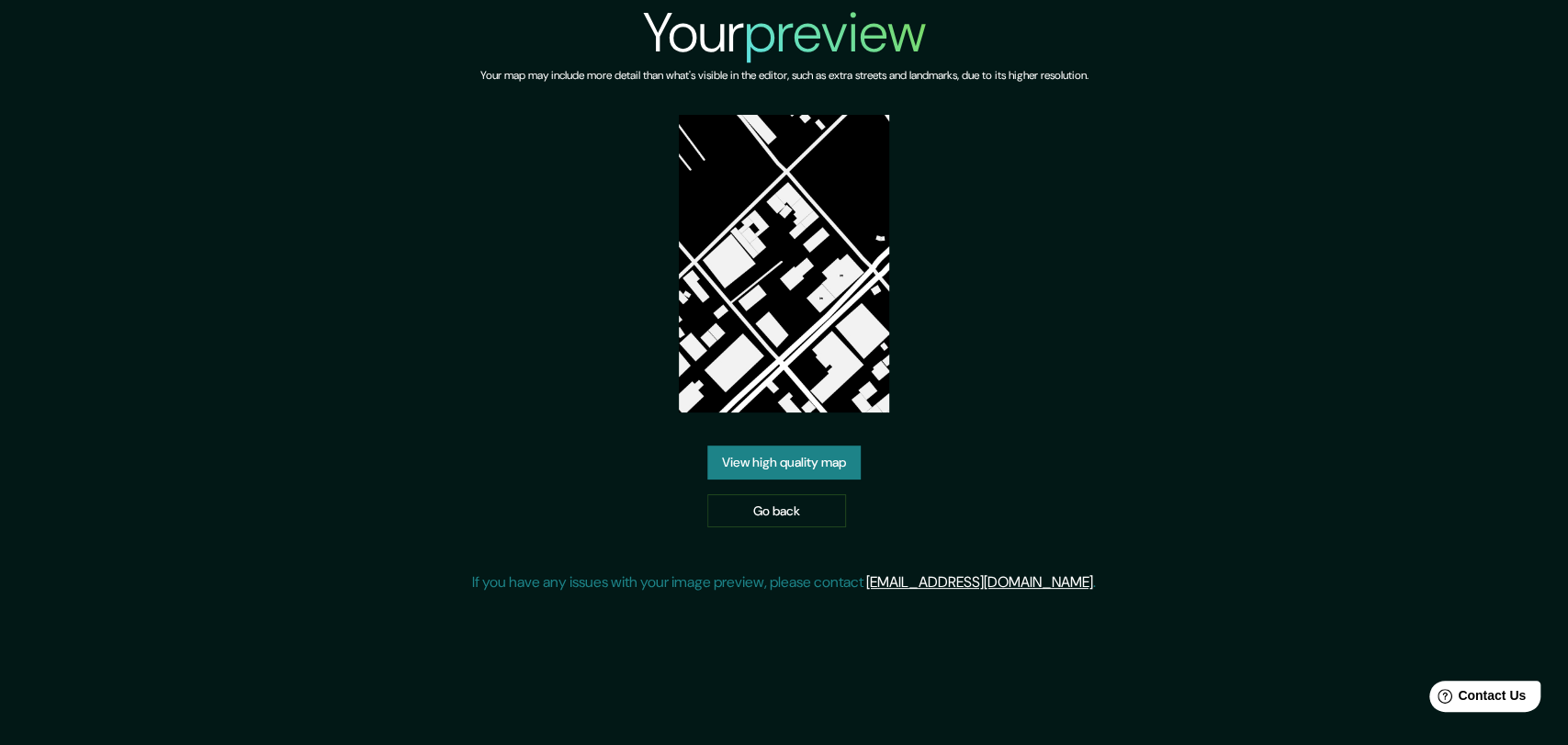
click at [835, 466] on link "View high quality map" at bounding box center [783, 462] width 153 height 34
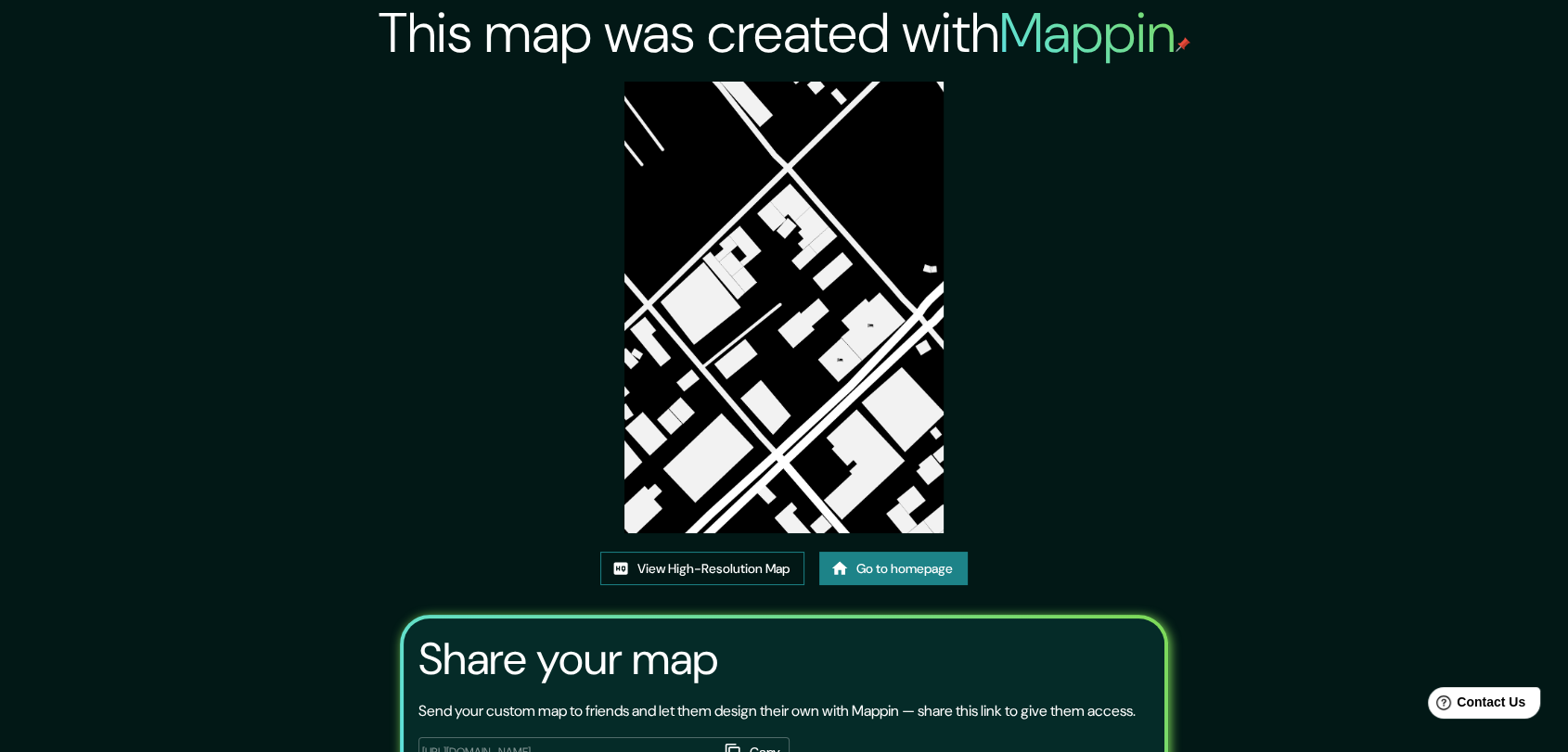
click at [749, 566] on link "View High-Resolution Map" at bounding box center [702, 569] width 204 height 34
click at [874, 580] on link "Go to homepage" at bounding box center [894, 569] width 149 height 34
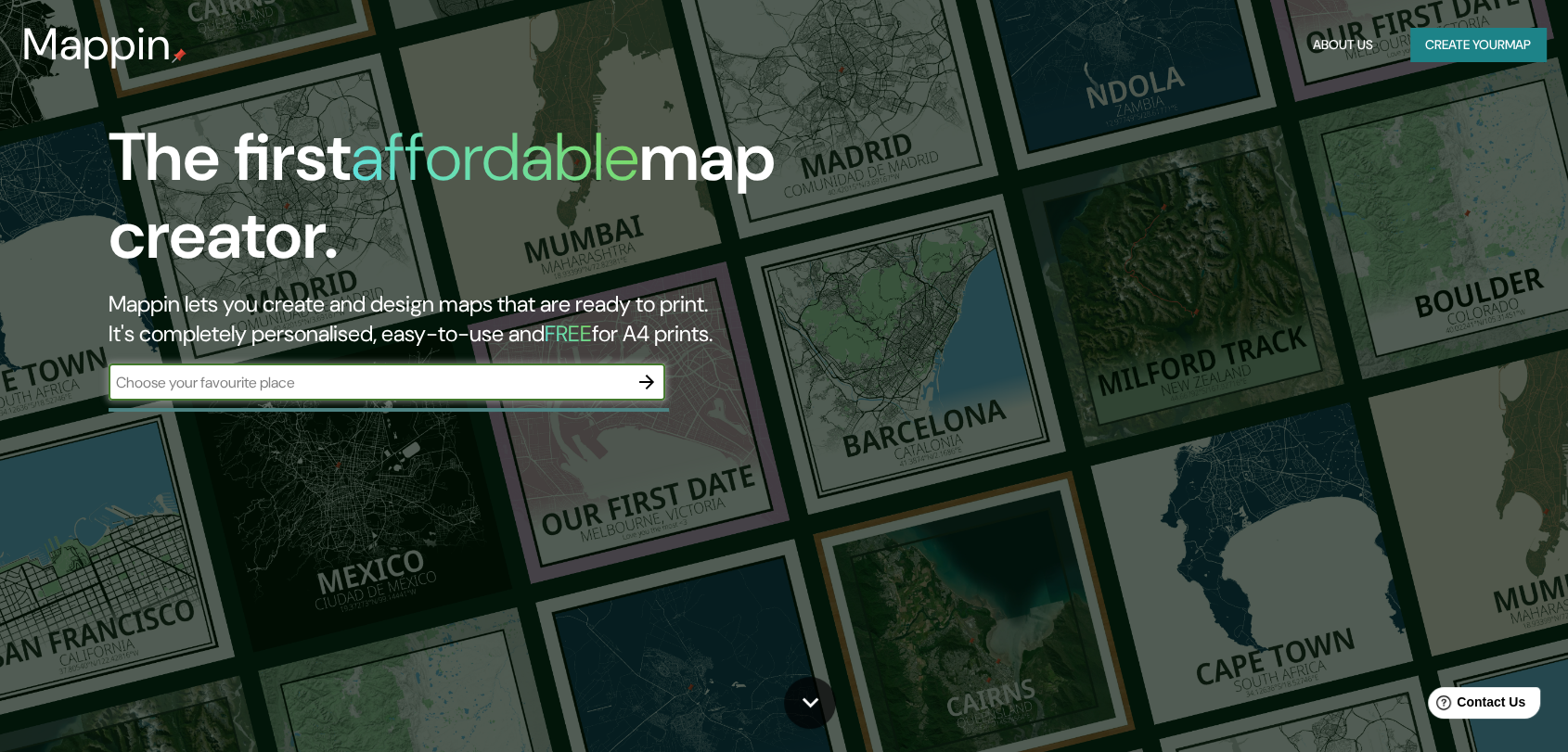
click at [468, 395] on div "​" at bounding box center [386, 381] width 557 height 37
click at [151, 384] on input "Amnato" at bounding box center [368, 382] width 520 height 21
type input "Ambato"
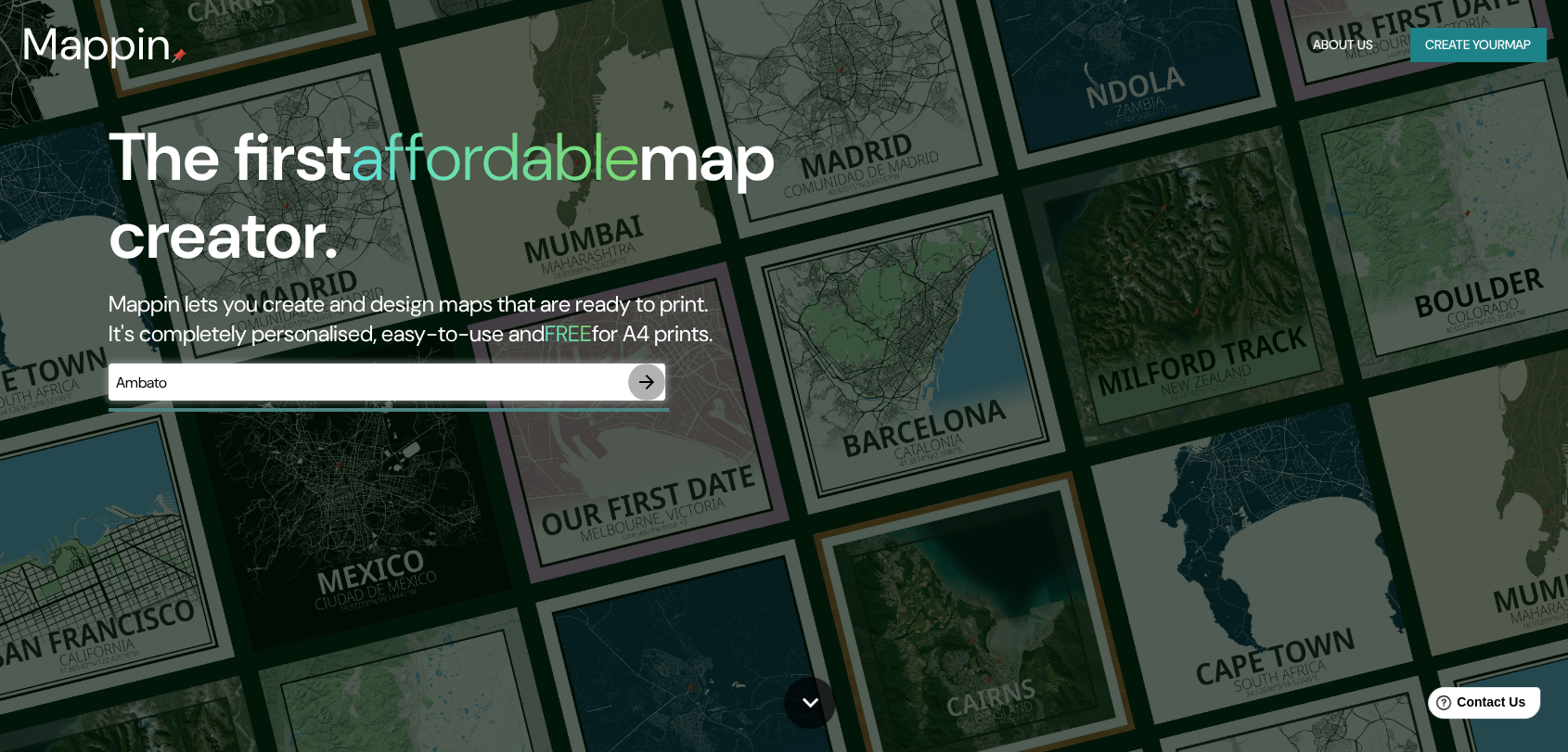
click at [648, 376] on icon "button" at bounding box center [646, 381] width 22 height 22
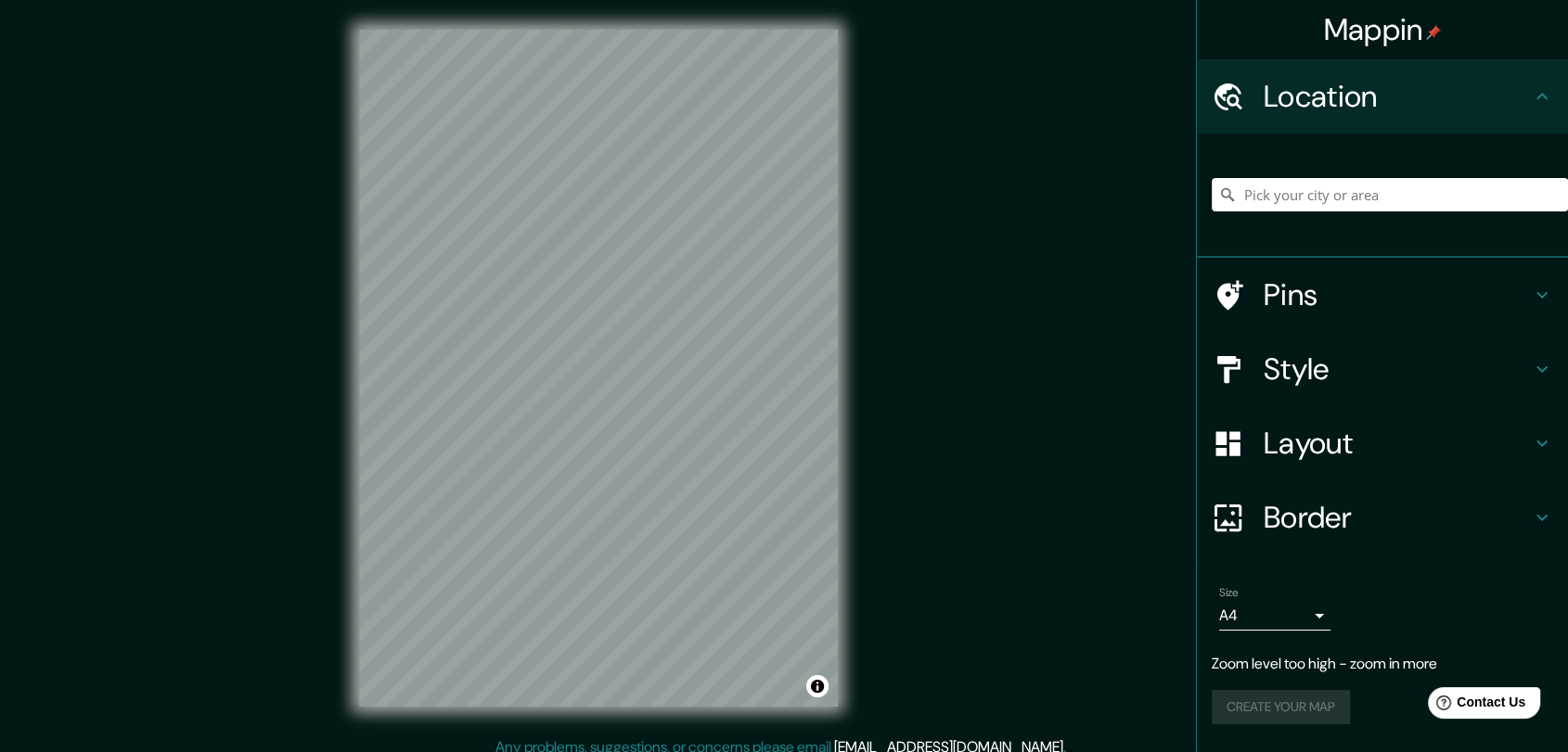
click at [1229, 284] on icon at bounding box center [1229, 294] width 26 height 29
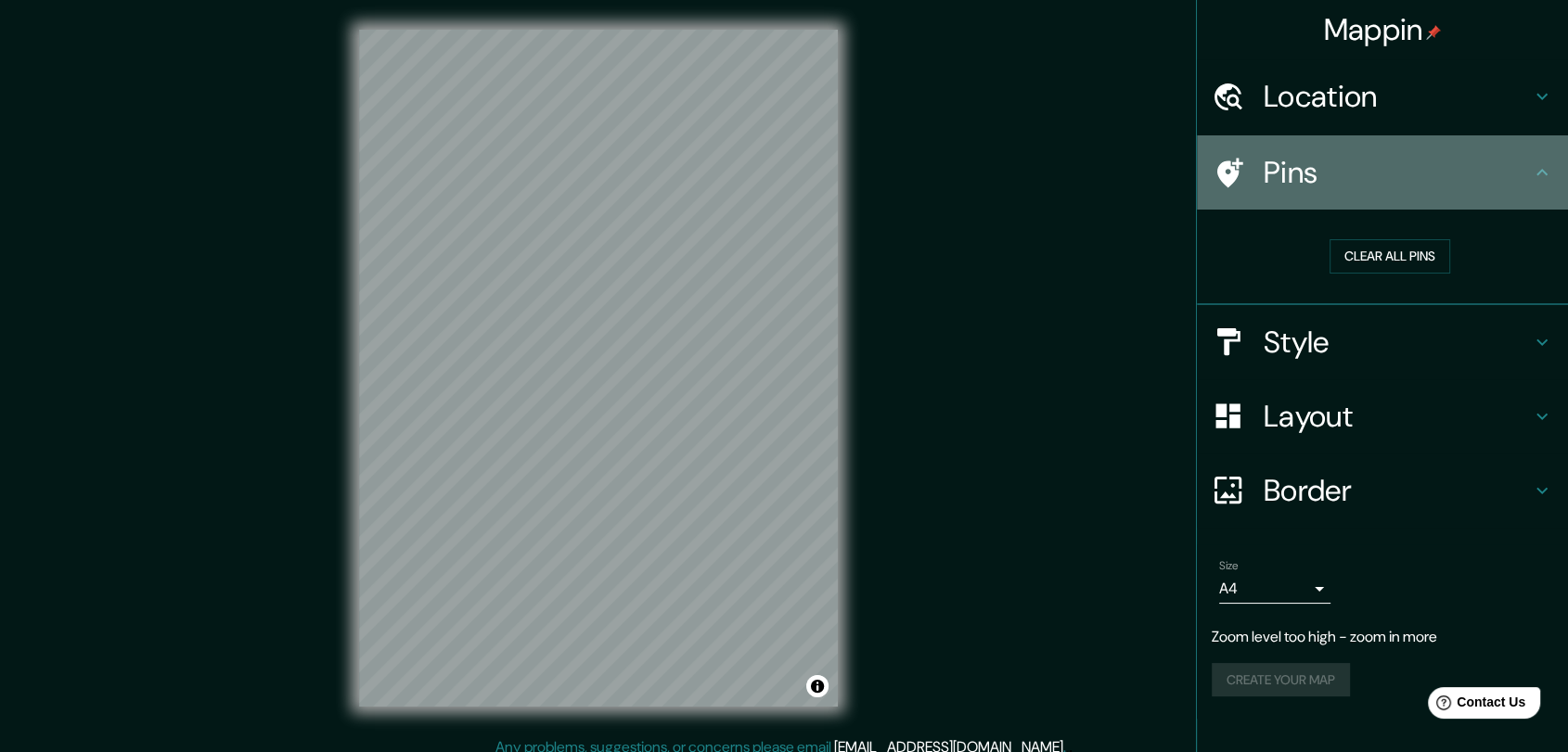
click at [1438, 165] on h4 "Pins" at bounding box center [1397, 172] width 267 height 37
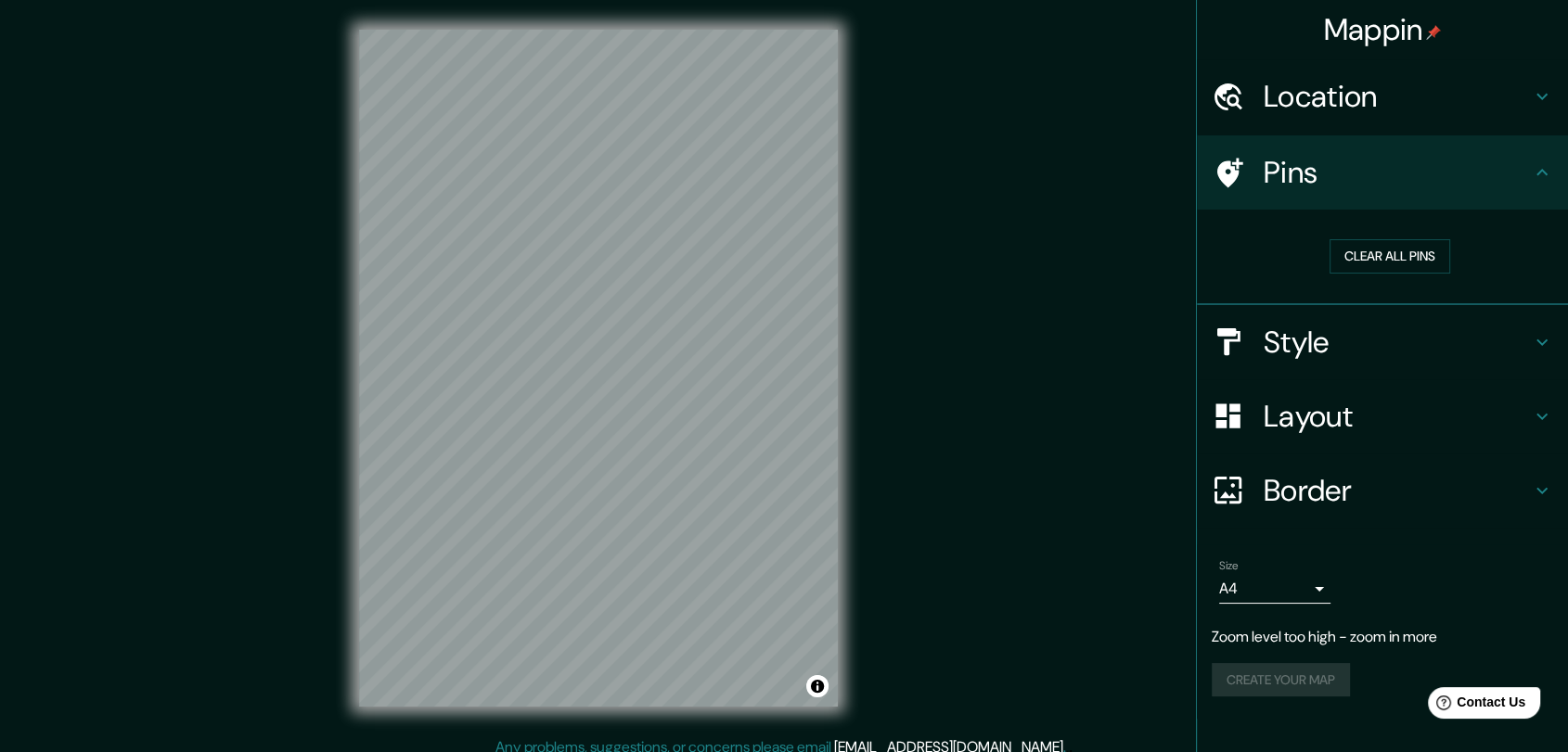
click at [1403, 349] on h4 "Style" at bounding box center [1397, 341] width 267 height 37
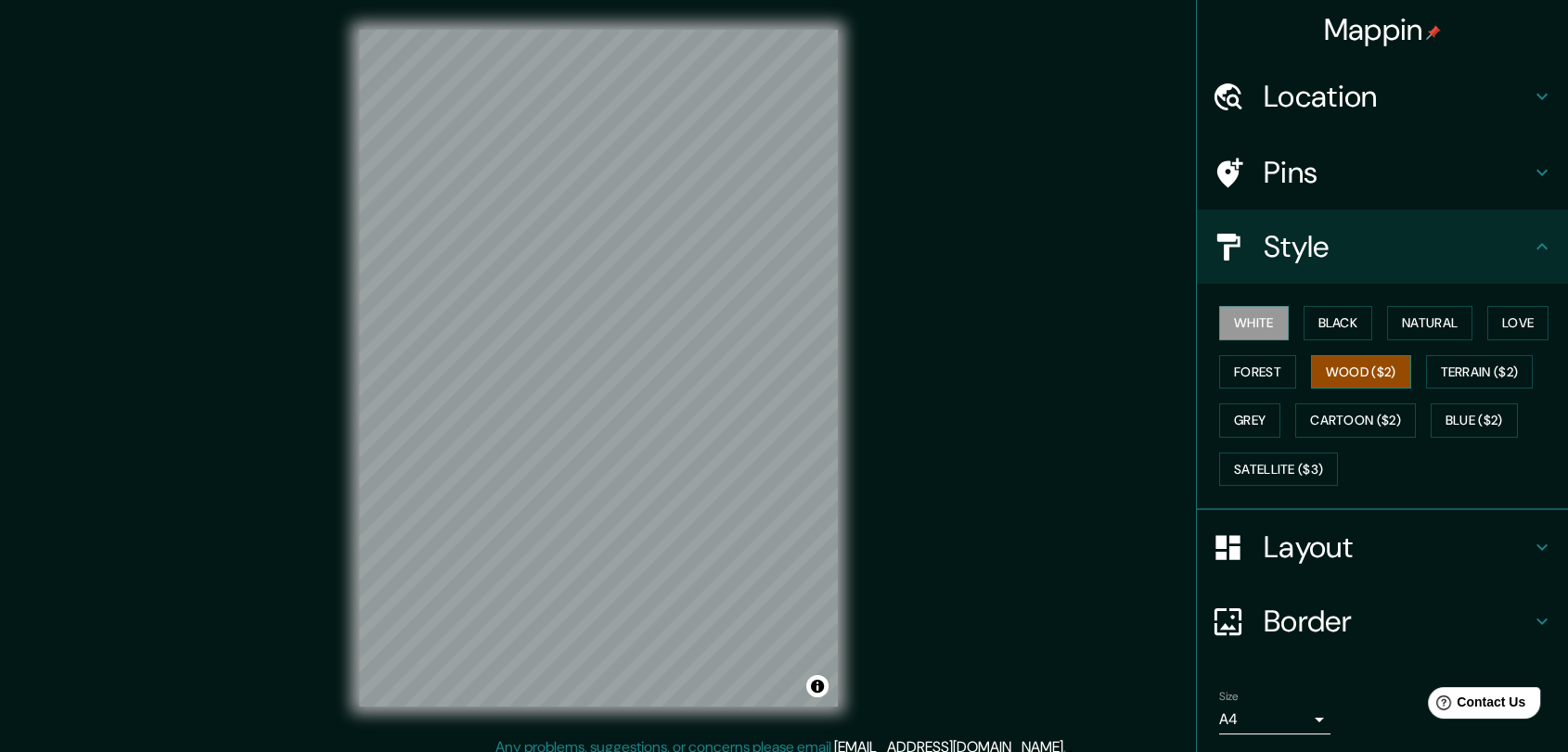
click at [1374, 365] on button "Wood ($2)" at bounding box center [1361, 373] width 101 height 34
click at [1363, 628] on h4 "Border" at bounding box center [1397, 621] width 267 height 37
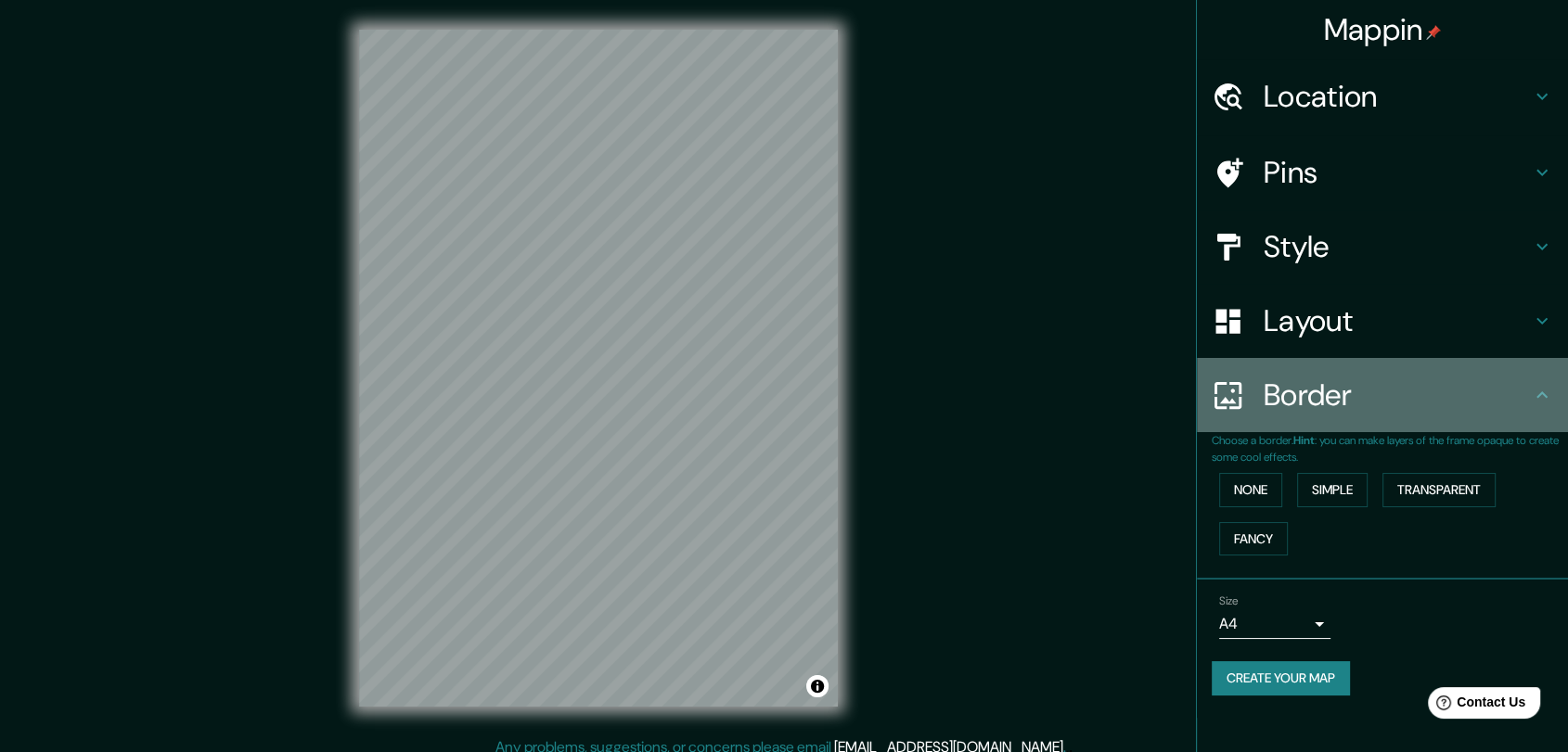
click at [1299, 381] on h4 "Border" at bounding box center [1397, 394] width 267 height 37
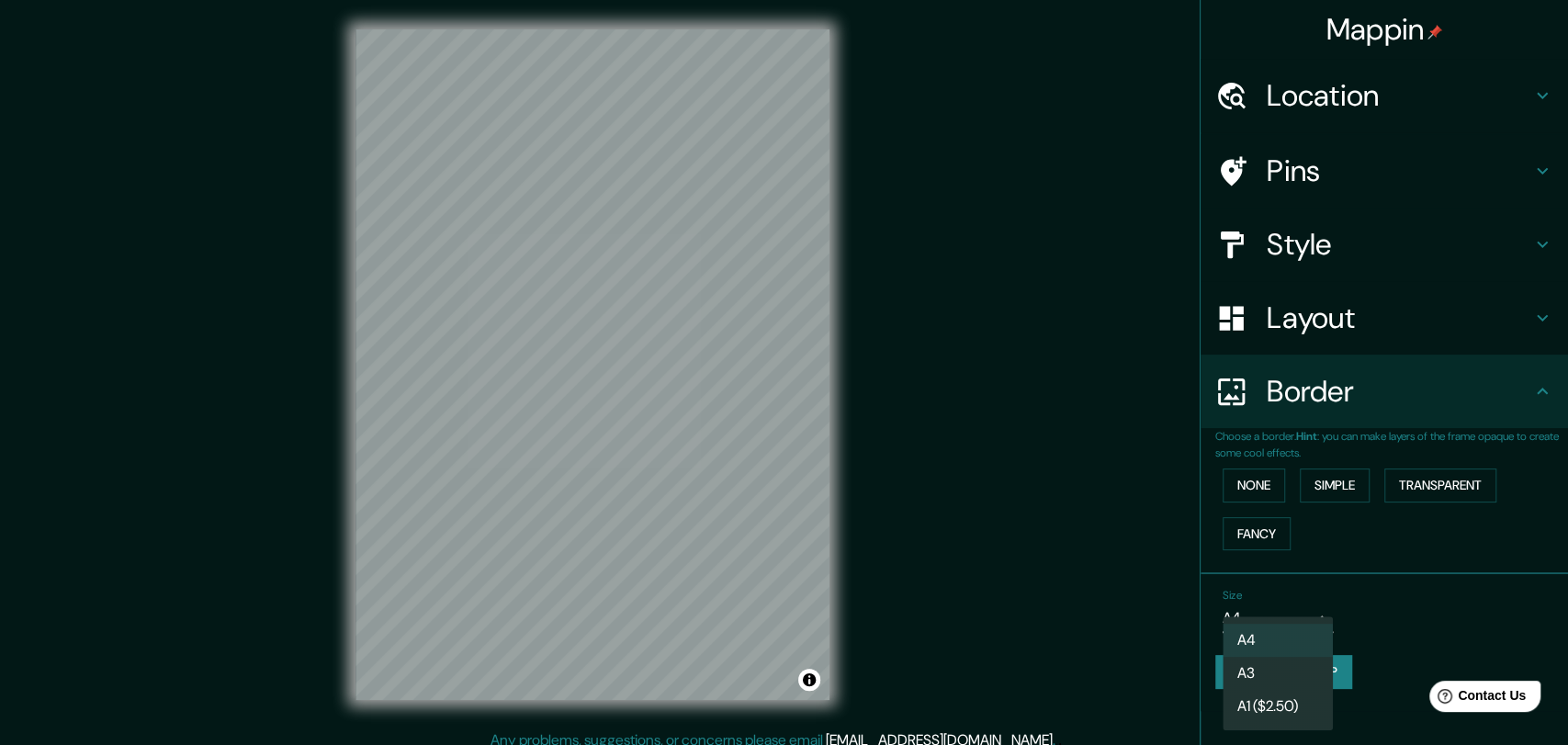
click at [1272, 613] on body "Mappin Location Pins Style Layout Border Choose a border. Hint : you can make l…" at bounding box center [784, 372] width 1568 height 745
click at [1273, 650] on li "A4" at bounding box center [1277, 640] width 110 height 33
click at [1266, 612] on body "Mappin Location Pins Style Layout Border Choose a border. Hint : you can make l…" at bounding box center [784, 372] width 1568 height 745
click at [1256, 662] on li "A3" at bounding box center [1277, 673] width 110 height 33
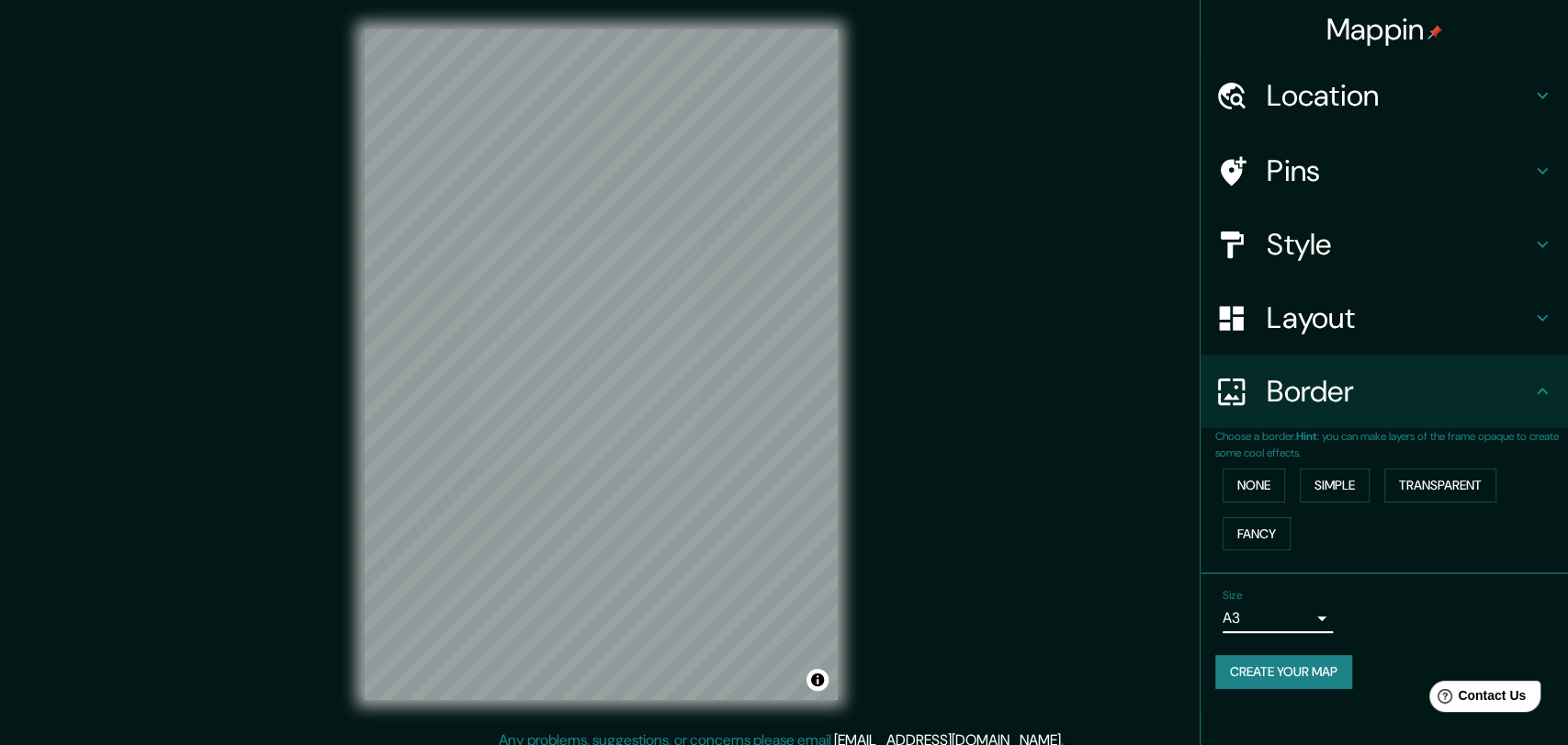
click at [1263, 609] on body "Mappin Location Pins Style Layout Border Choose a border. Hint : you can make l…" at bounding box center [784, 372] width 1568 height 745
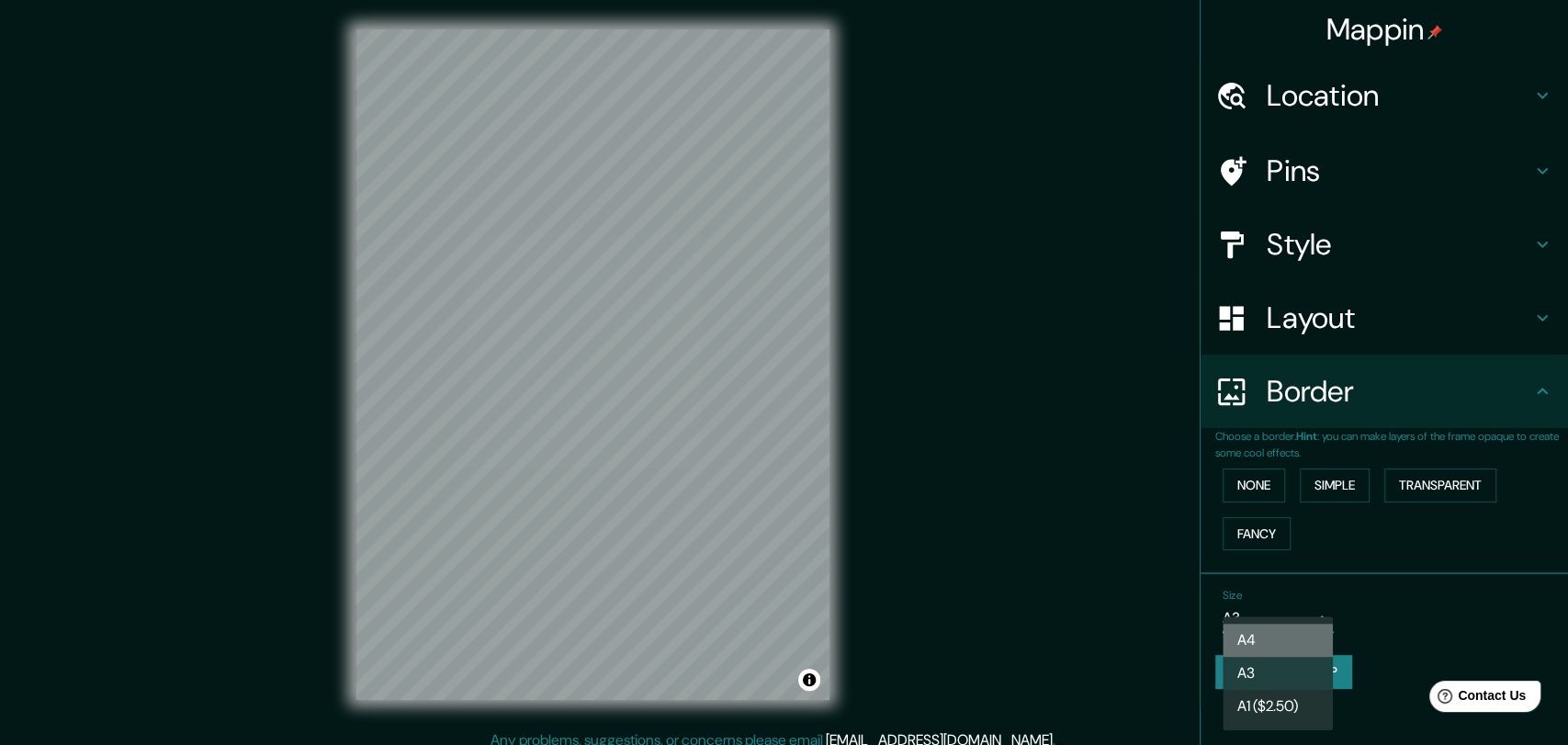
click at [1280, 646] on li "A4" at bounding box center [1277, 640] width 110 height 33
type input "single"
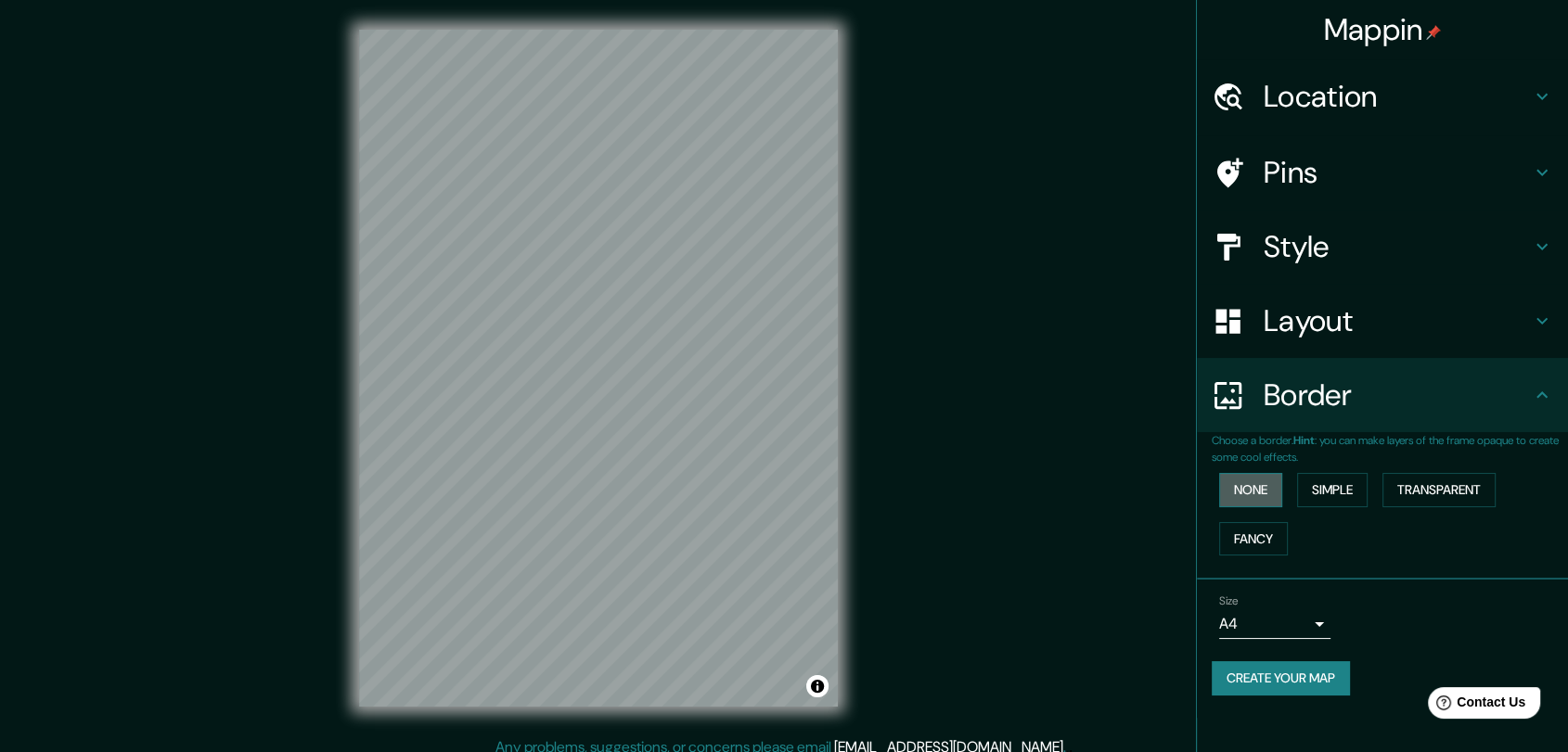
click at [1279, 490] on button "None" at bounding box center [1250, 490] width 64 height 34
click at [1314, 494] on button "Simple" at bounding box center [1332, 490] width 70 height 34
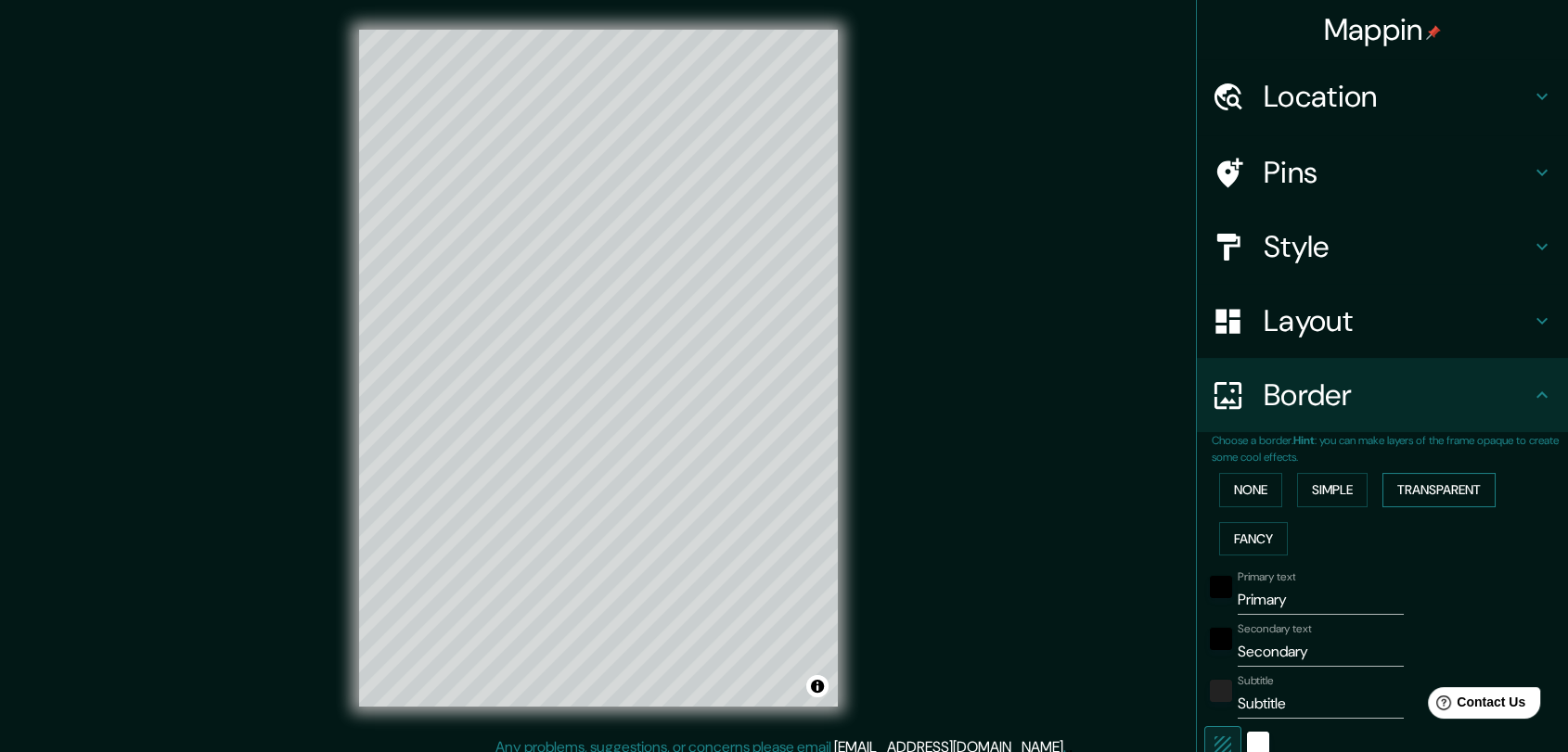
click at [1461, 491] on button "Transparent" at bounding box center [1438, 490] width 113 height 34
click at [1268, 533] on button "Fancy" at bounding box center [1253, 540] width 68 height 34
click at [1254, 499] on button "None" at bounding box center [1250, 490] width 64 height 34
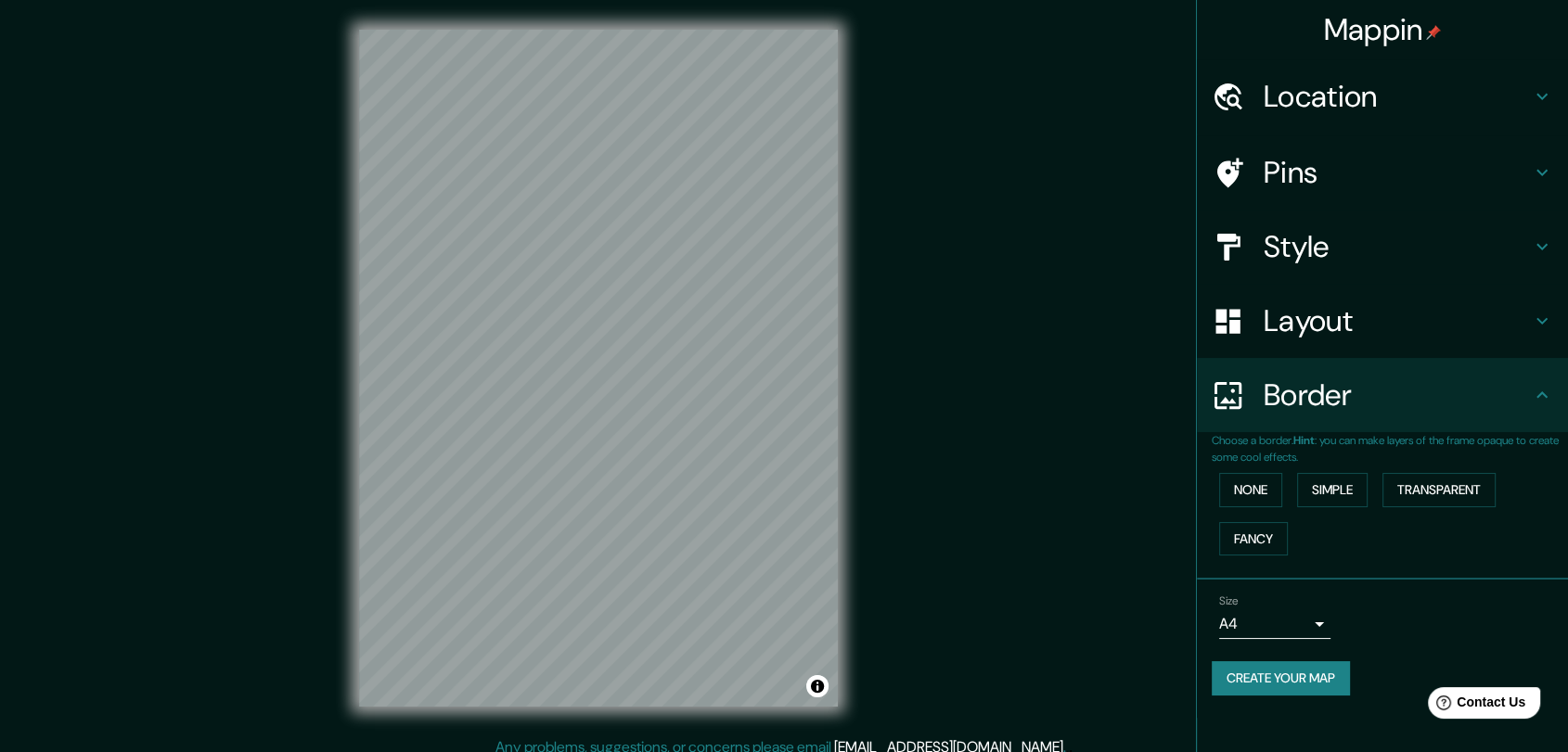
click at [1390, 383] on h4 "Border" at bounding box center [1397, 394] width 267 height 37
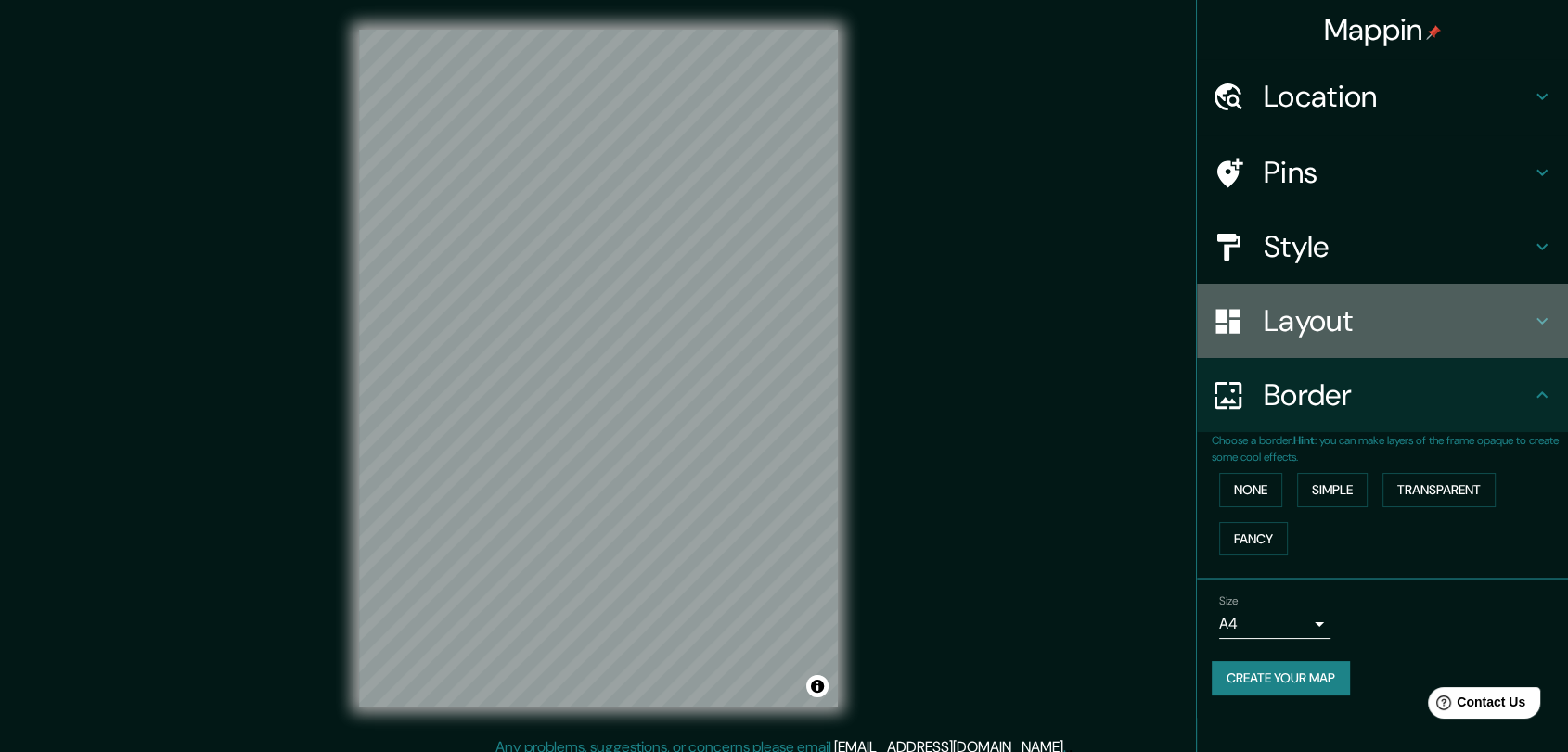
click at [1385, 344] on div "Layout" at bounding box center [1382, 321] width 371 height 74
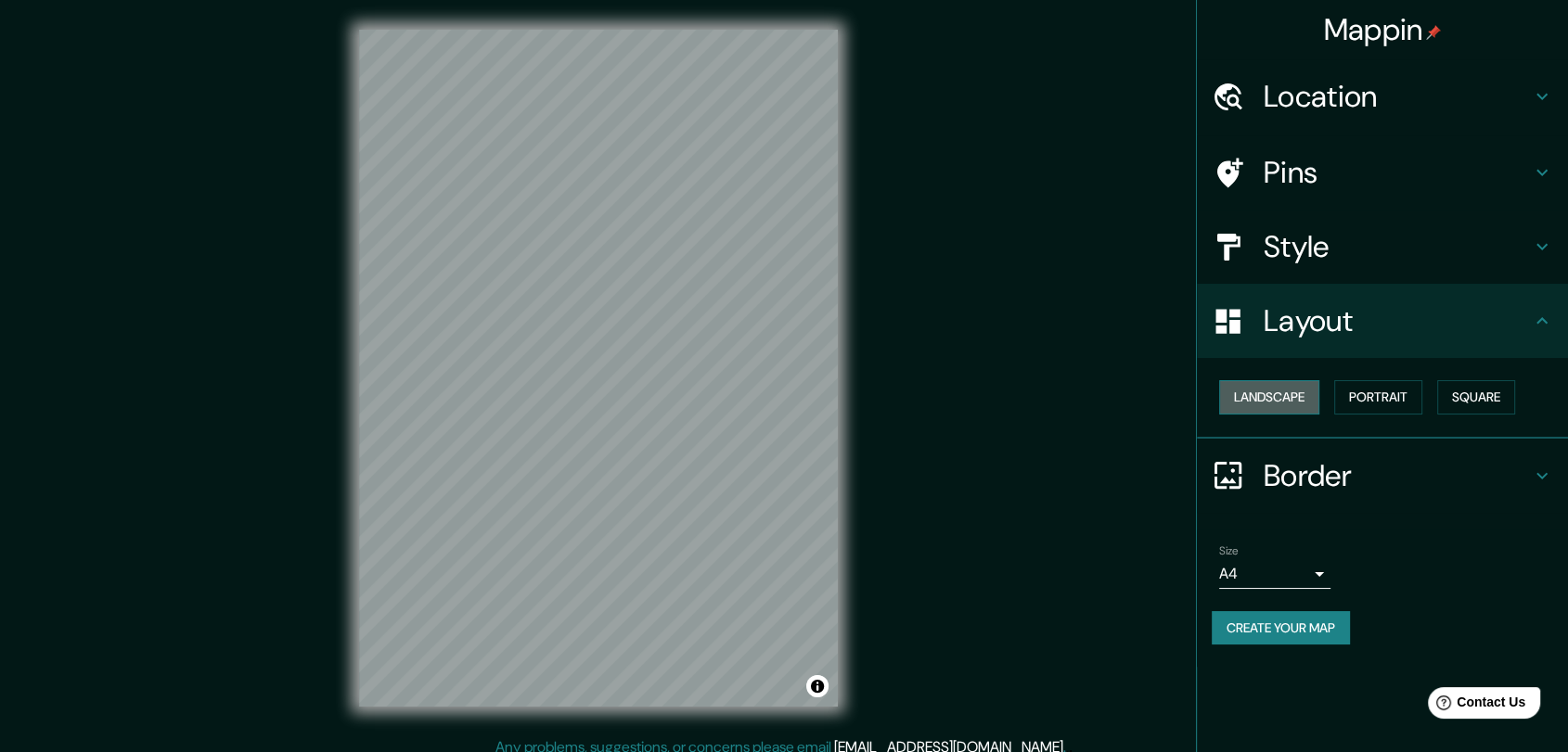
click at [1302, 395] on button "Landscape" at bounding box center [1269, 397] width 101 height 34
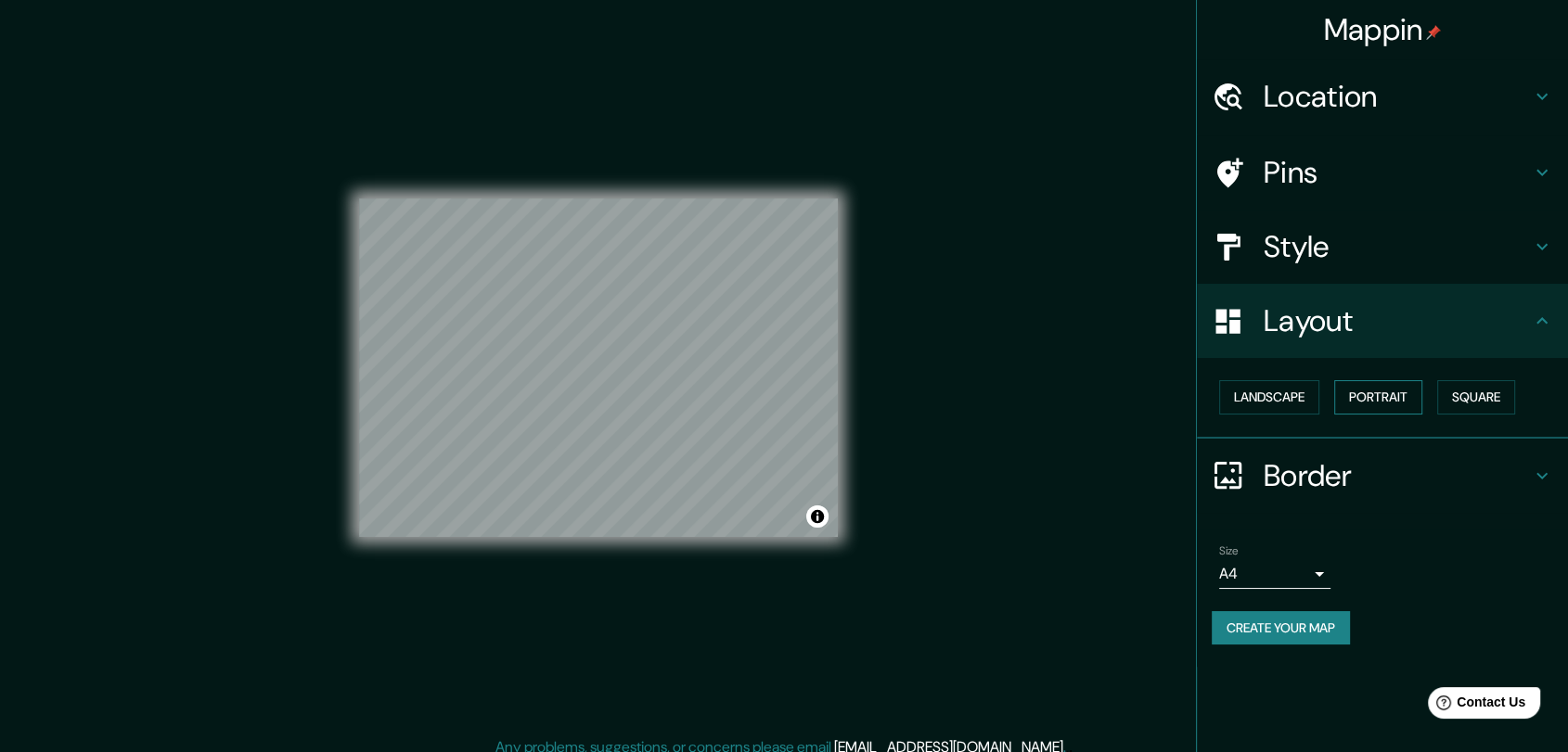
click at [1418, 394] on button "Portrait" at bounding box center [1378, 397] width 88 height 34
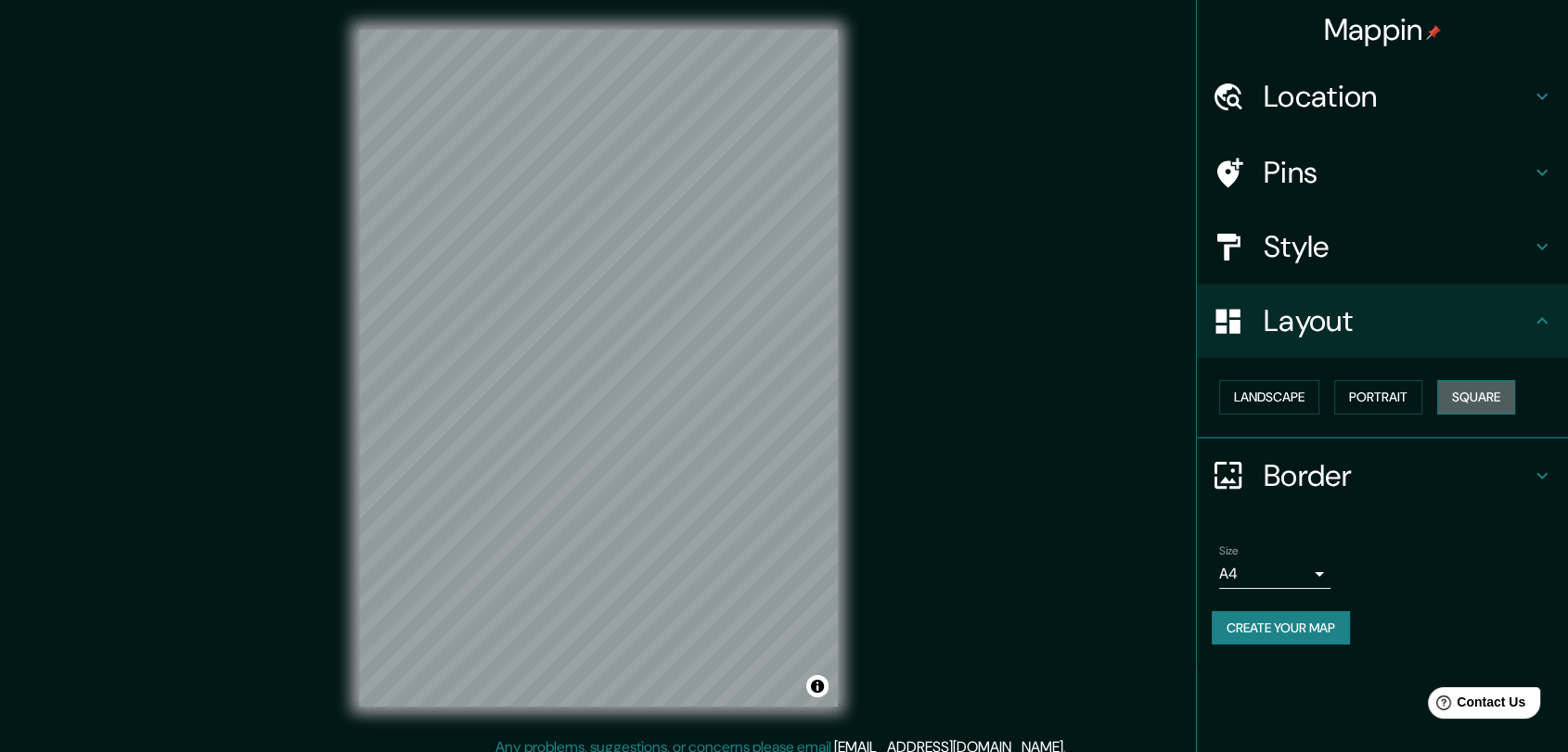
click at [1496, 394] on button "Square" at bounding box center [1476, 397] width 78 height 34
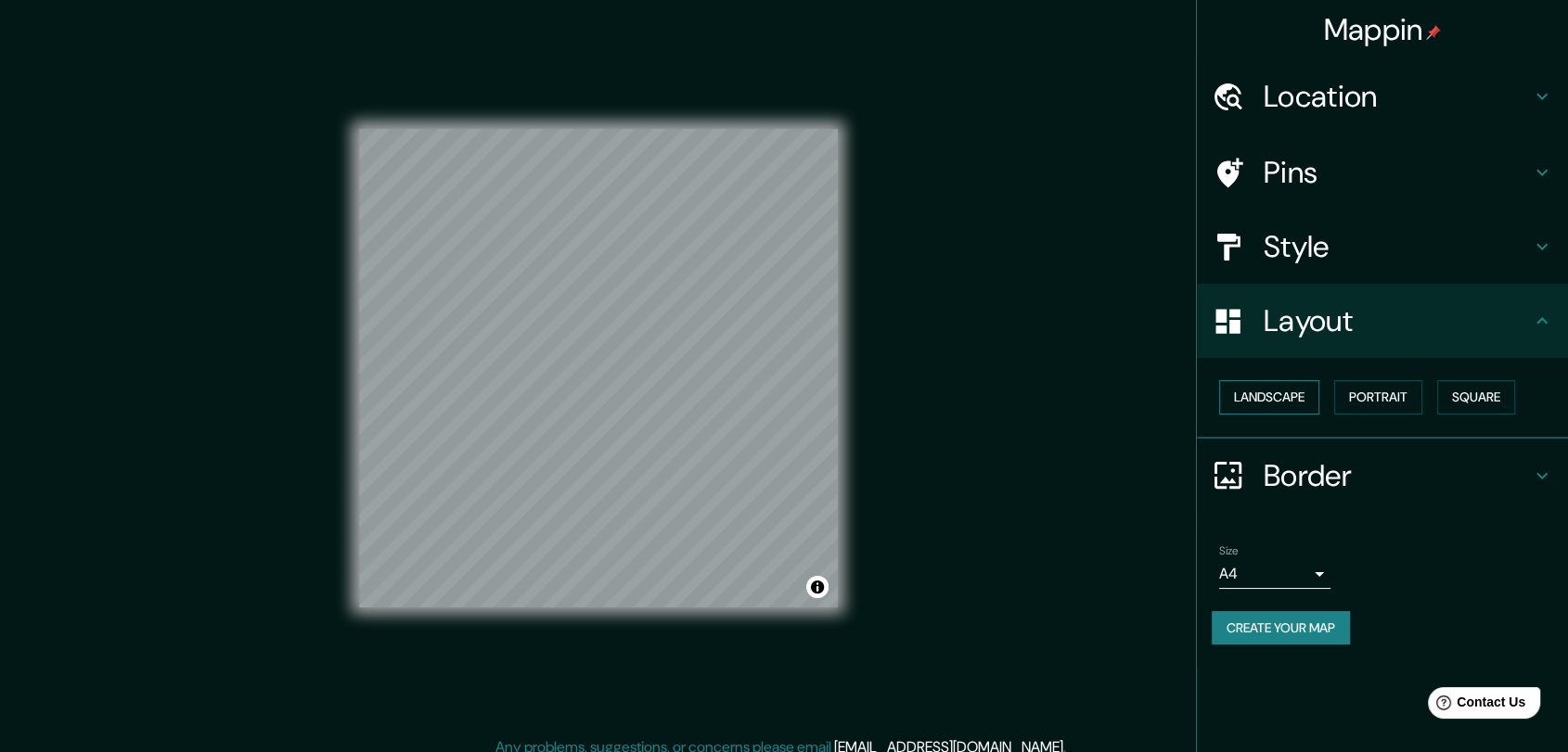
click at [1280, 394] on button "Landscape" at bounding box center [1269, 397] width 101 height 34
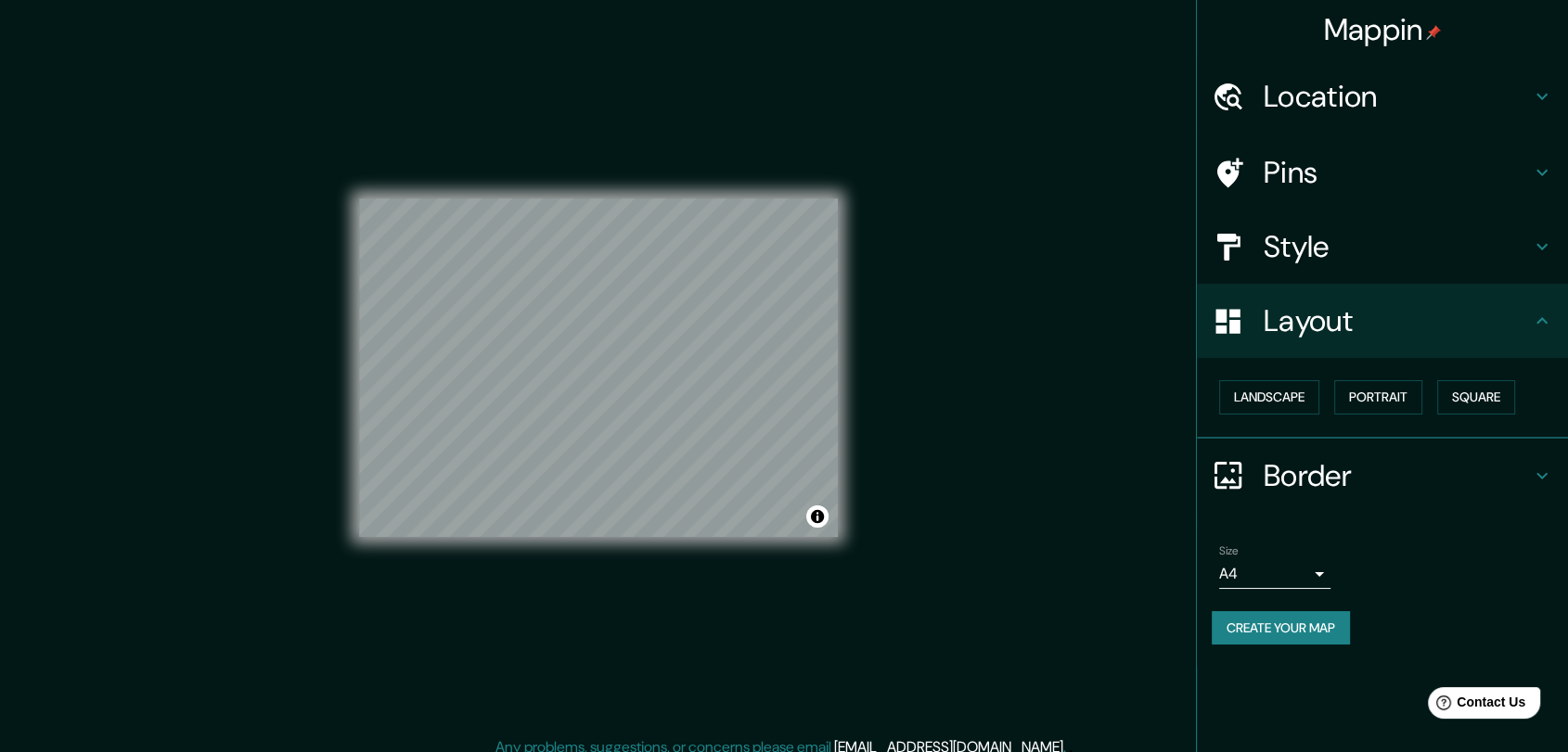
click at [932, 410] on div "Mappin Location Pins Style Layout Landscape Portrait Square Border Choose a bor…" at bounding box center [784, 383] width 1568 height 766
click at [1066, 393] on div "Mappin Location Pins Style Layout Landscape Portrait Square Border Choose a bor…" at bounding box center [784, 383] width 1568 height 766
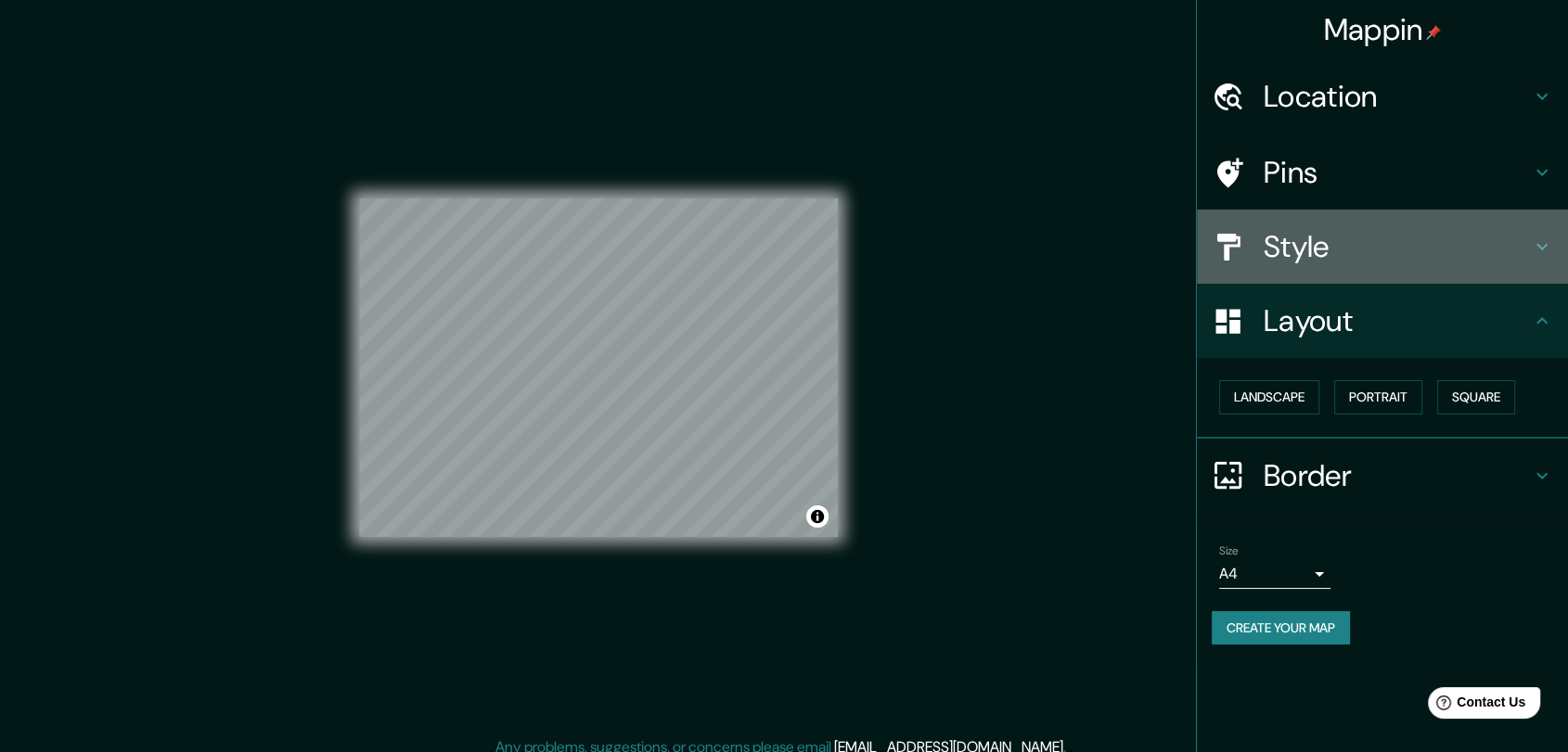
click at [1391, 252] on h4 "Style" at bounding box center [1397, 247] width 267 height 37
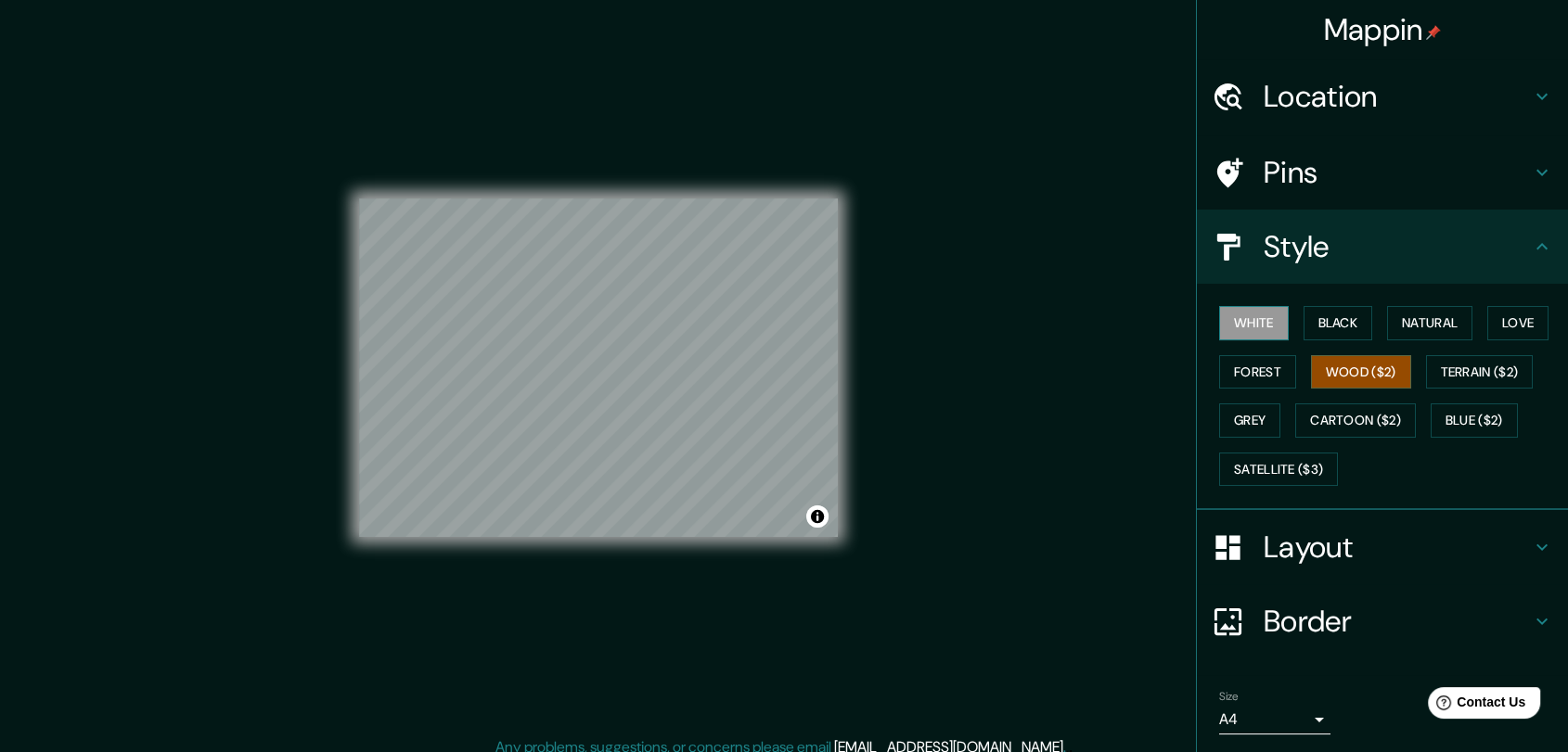
click at [1230, 330] on button "White" at bounding box center [1253, 323] width 69 height 34
click at [1323, 327] on button "Black" at bounding box center [1337, 323] width 69 height 34
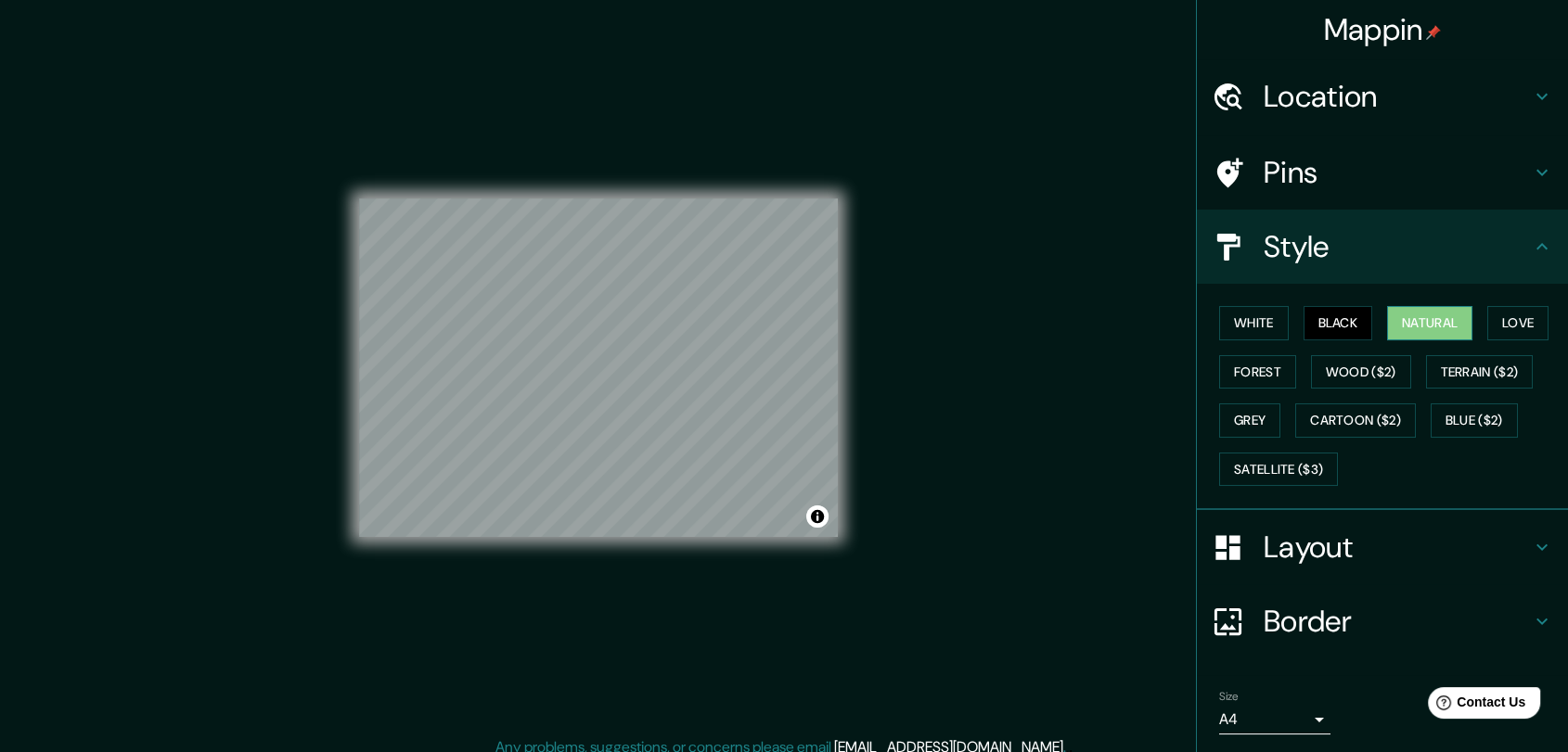
click at [1427, 327] on button "Natural" at bounding box center [1430, 323] width 85 height 34
click at [1503, 319] on button "Love" at bounding box center [1518, 323] width 62 height 34
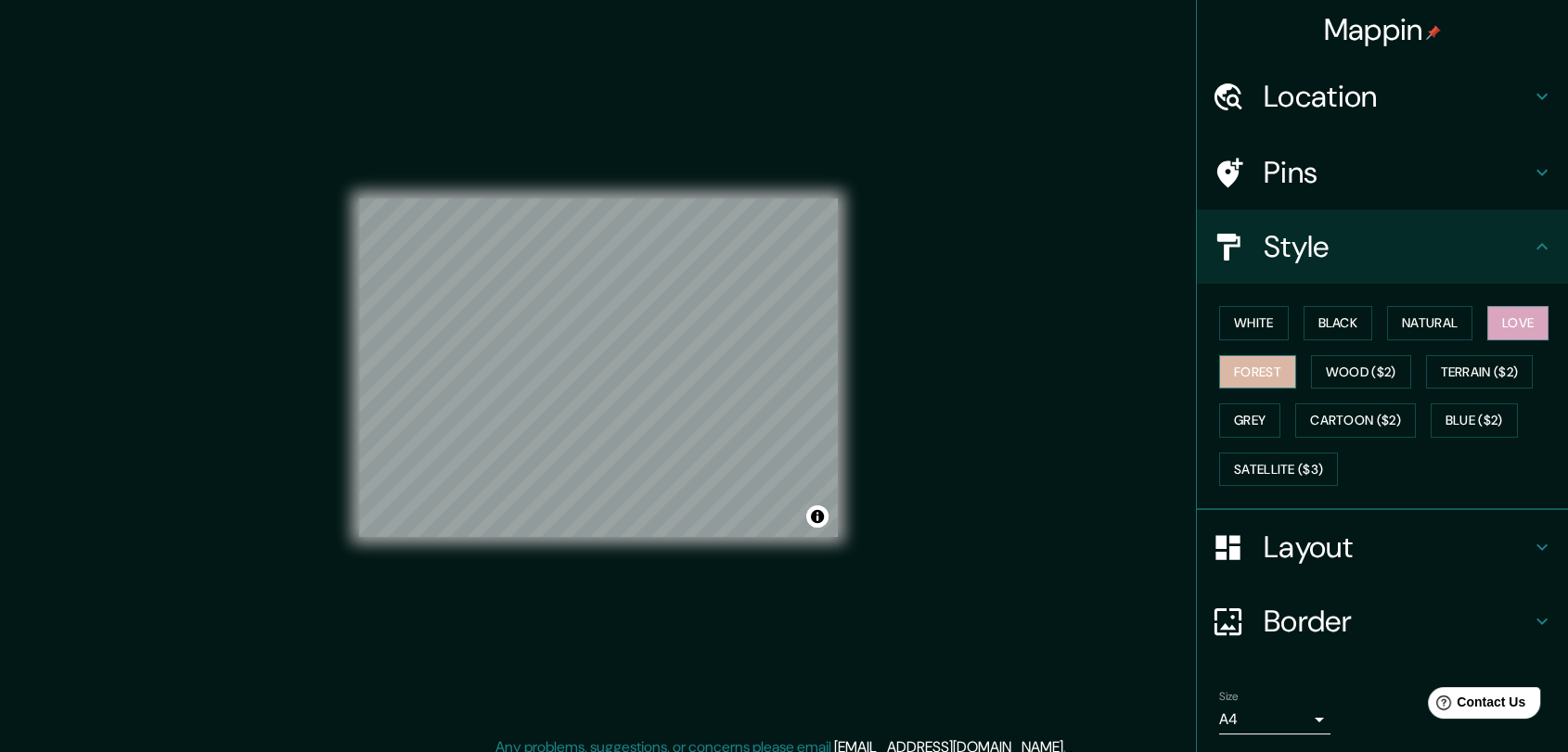
click at [1258, 365] on button "Forest" at bounding box center [1257, 373] width 77 height 34
click at [1356, 370] on button "Wood ($2)" at bounding box center [1361, 373] width 101 height 34
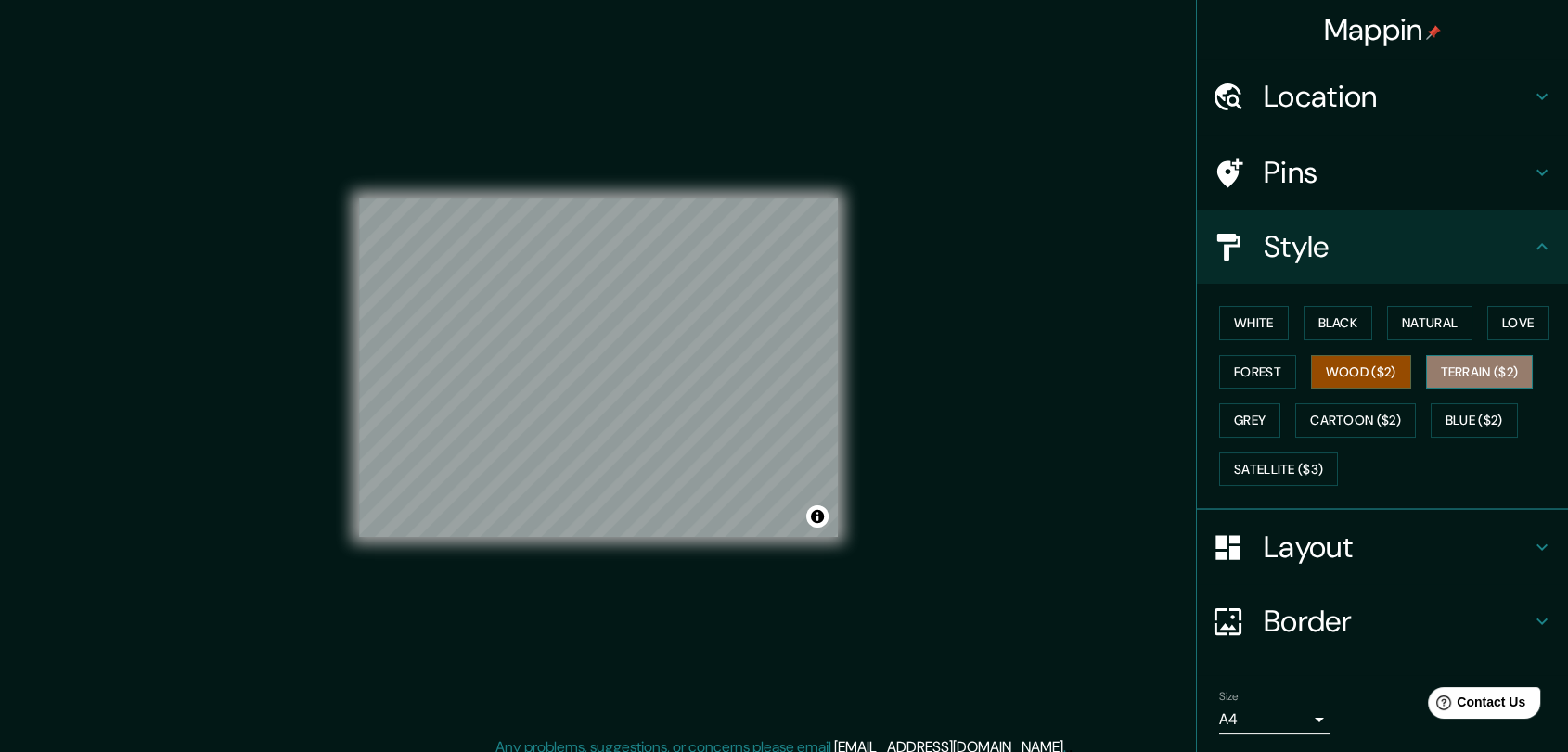
click at [1492, 360] on button "Terrain ($2)" at bounding box center [1479, 373] width 107 height 34
click at [1252, 413] on button "Grey" at bounding box center [1249, 420] width 62 height 34
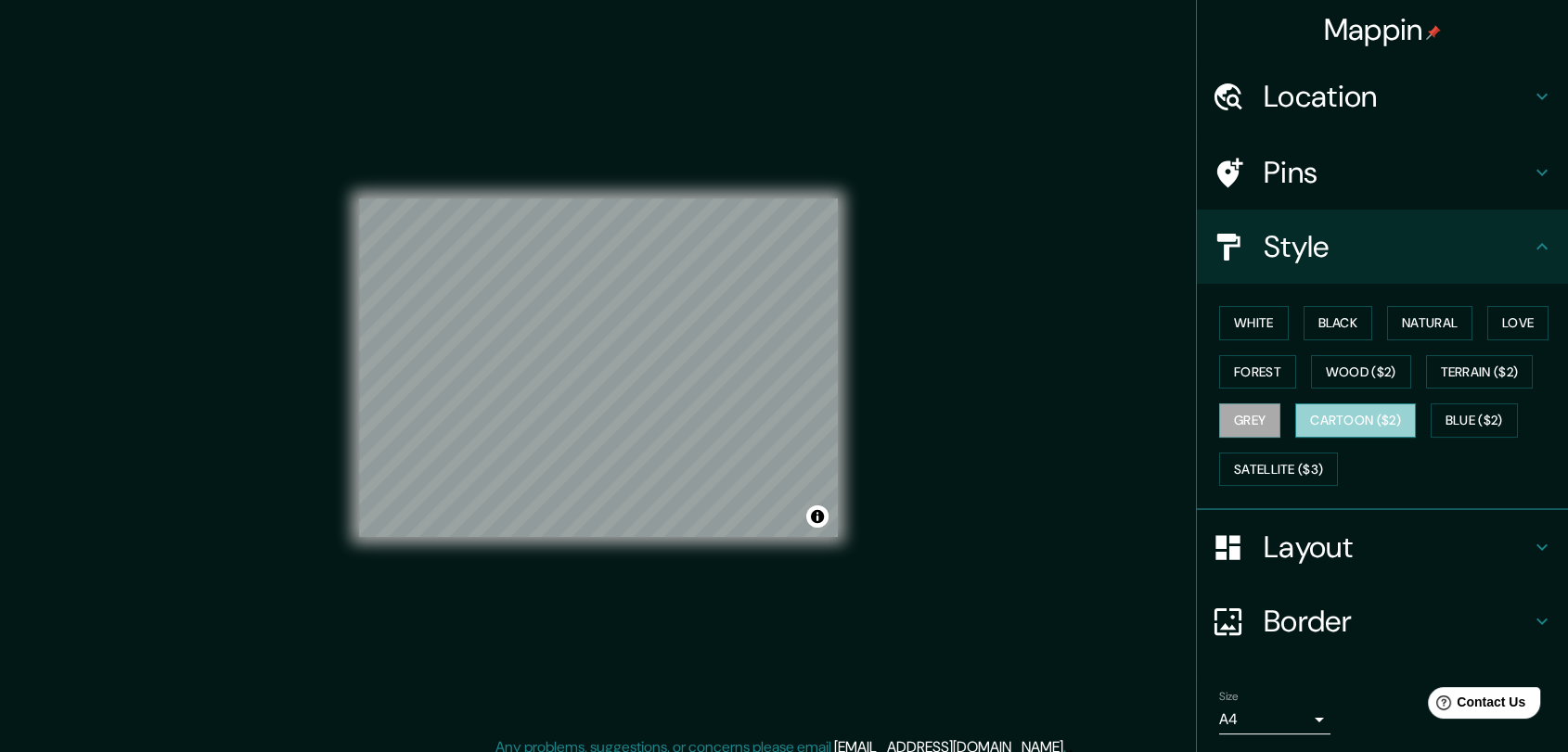
click at [1333, 417] on button "Cartoon ($2)" at bounding box center [1355, 420] width 120 height 34
click at [1455, 415] on button "Blue ($2)" at bounding box center [1474, 420] width 87 height 34
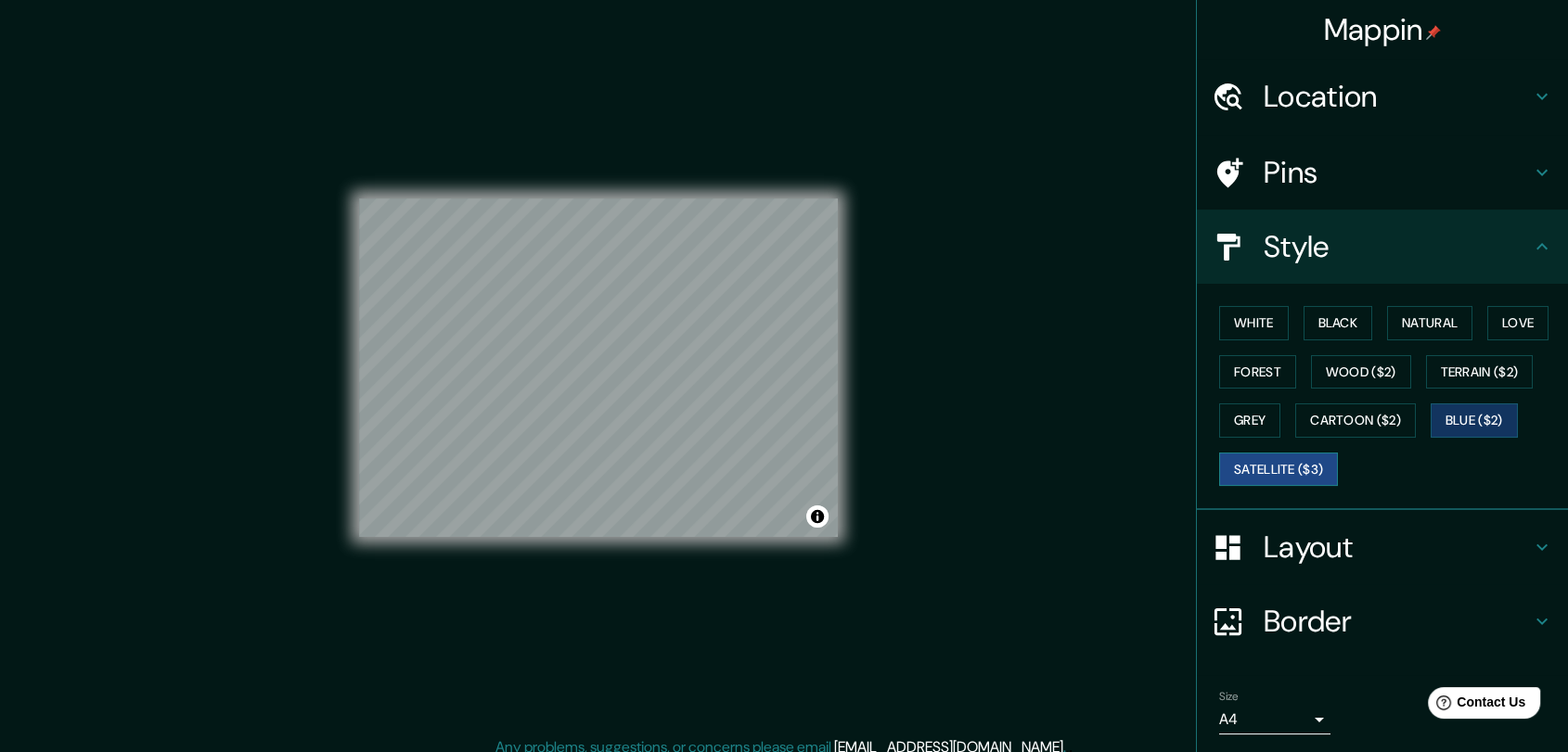
click at [1269, 467] on button "Satellite ($3)" at bounding box center [1278, 469] width 119 height 34
click at [1245, 313] on button "White" at bounding box center [1253, 323] width 69 height 34
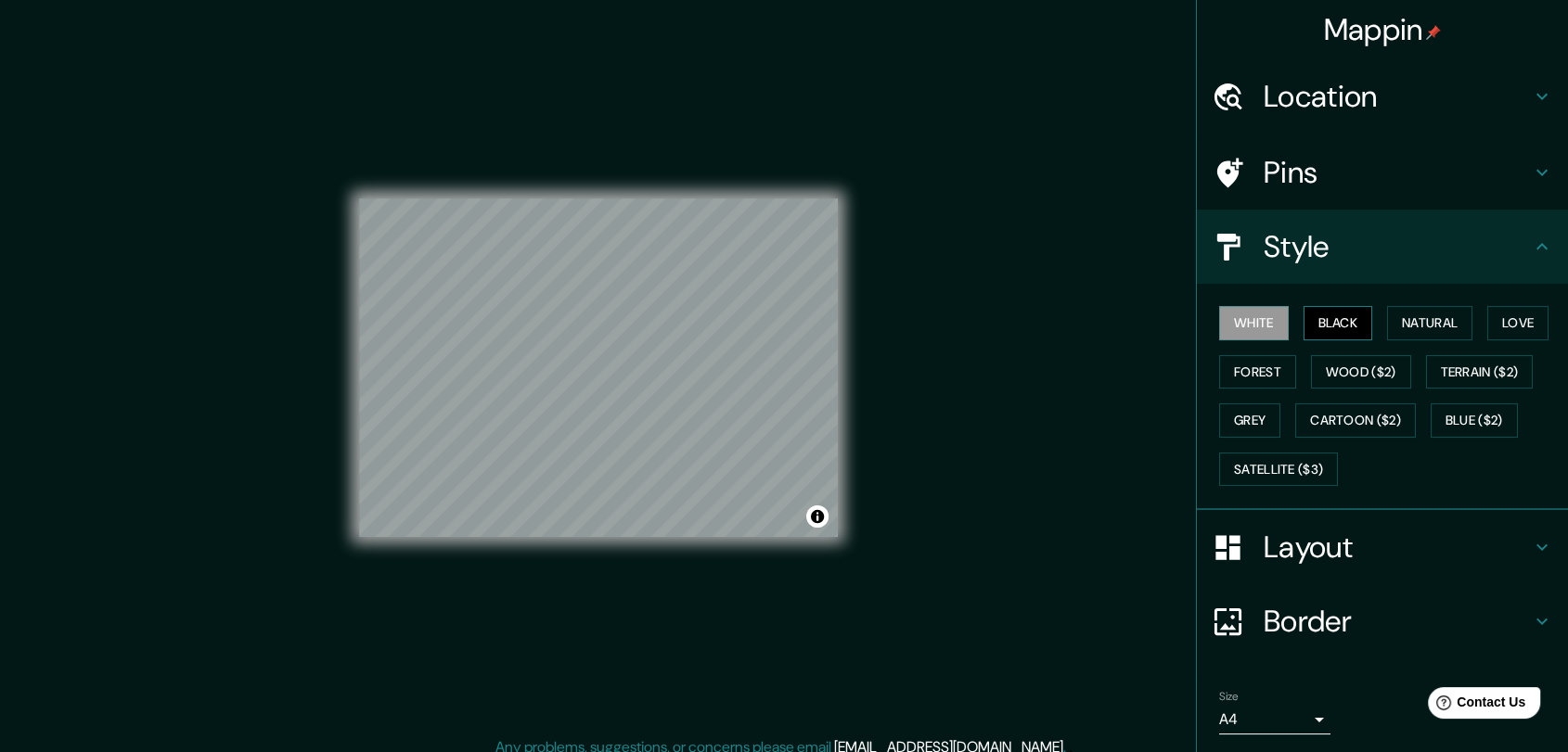
click at [1303, 319] on button "Black" at bounding box center [1337, 323] width 69 height 34
click at [1407, 316] on button "Natural" at bounding box center [1430, 323] width 85 height 34
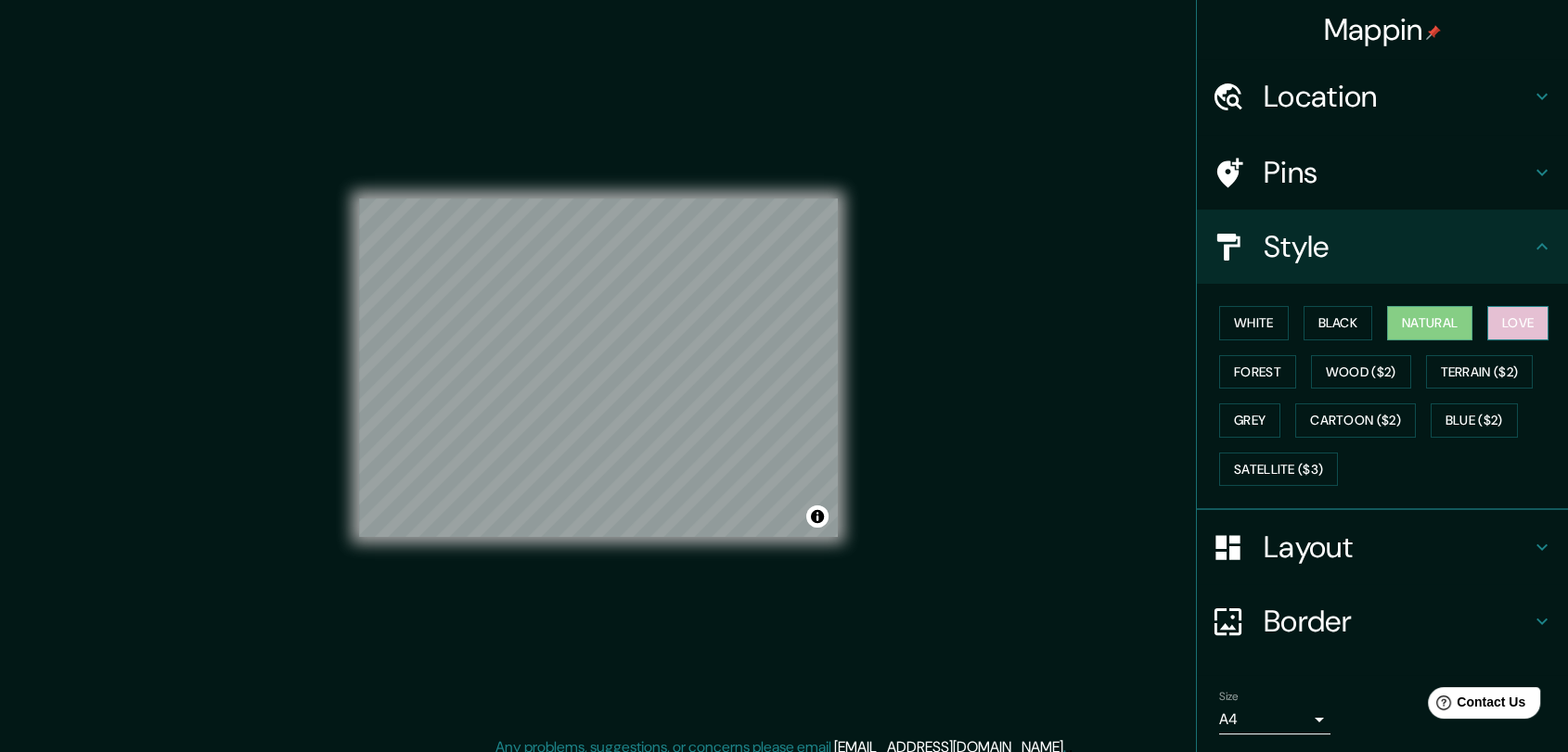
click at [1522, 323] on button "Love" at bounding box center [1518, 323] width 62 height 34
click at [1390, 370] on button "Wood ($2)" at bounding box center [1361, 373] width 101 height 34
click at [1143, 458] on div "Mappin Location Pins Style White Black Natural Love Forest Wood ($2) Terrain ($…" at bounding box center [784, 383] width 1568 height 766
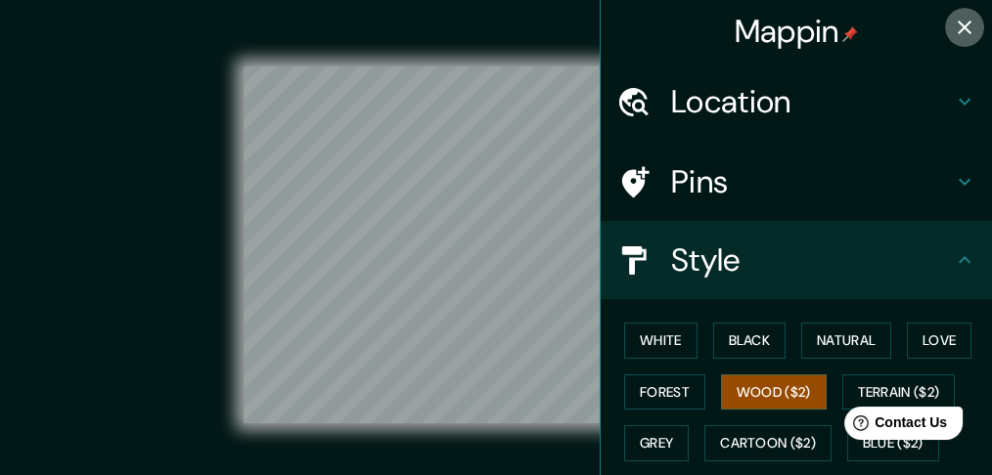
click at [953, 26] on icon "button" at bounding box center [964, 27] width 23 height 23
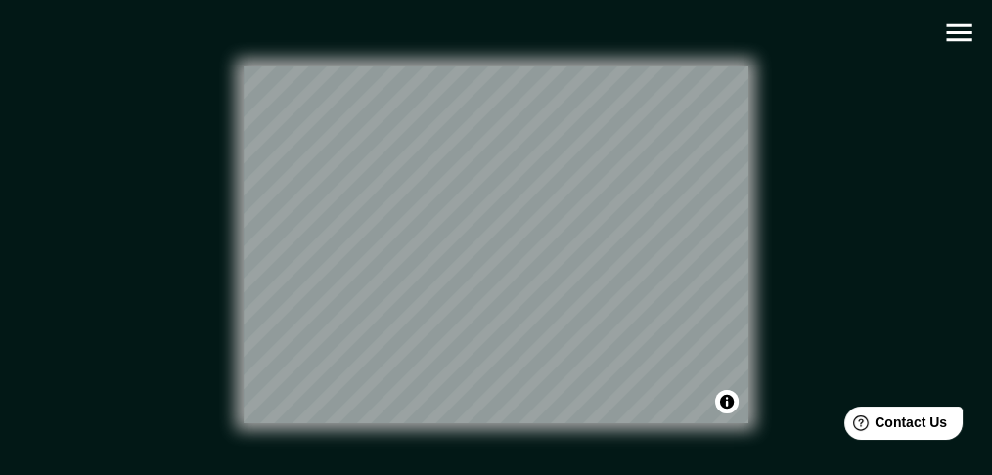
click at [957, 30] on icon "button" at bounding box center [959, 33] width 34 height 34
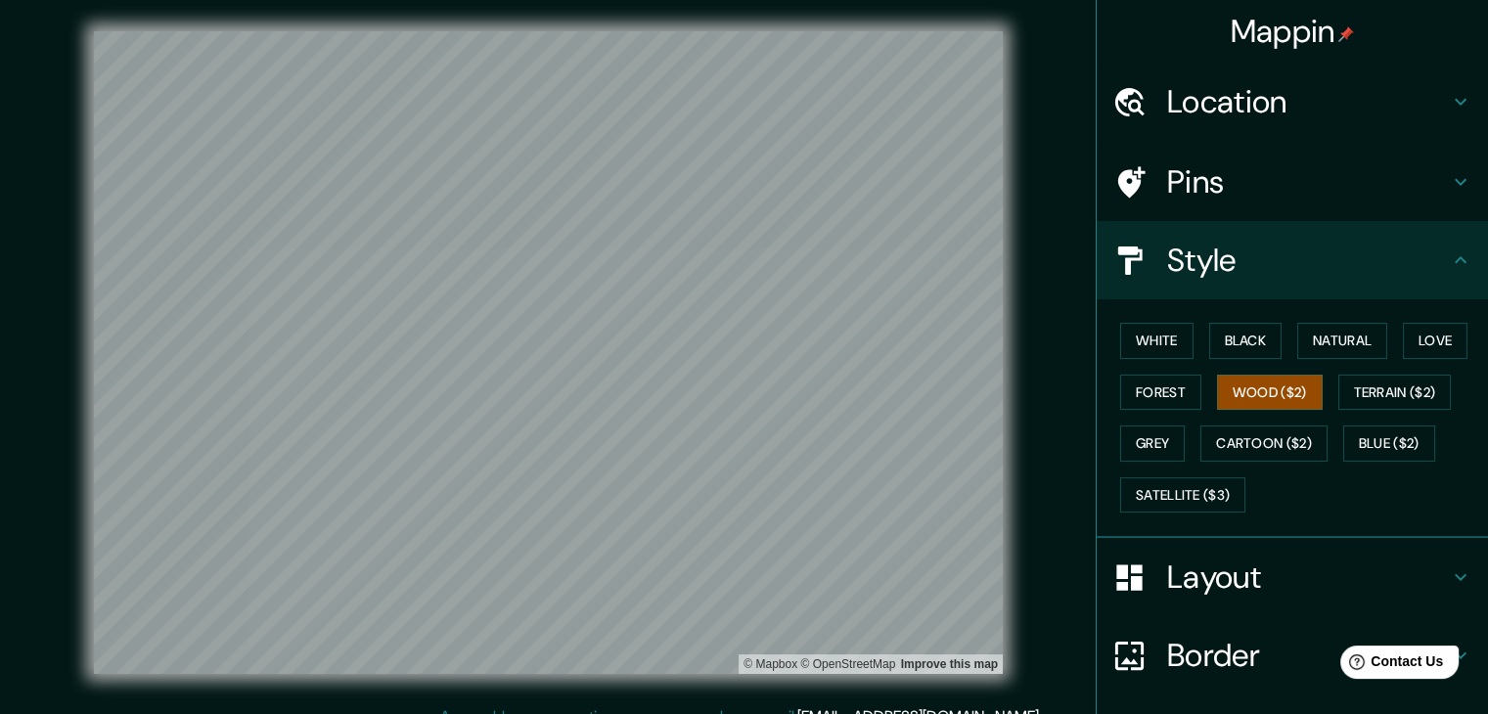
click at [1055, 705] on div "Any problems, suggestions, or concerns please email help@mappin.pro . . ." at bounding box center [744, 716] width 1488 height 23
click at [1251, 352] on button "Black" at bounding box center [1245, 341] width 73 height 36
click at [1146, 343] on button "White" at bounding box center [1156, 341] width 73 height 36
click at [1154, 433] on button "Grey" at bounding box center [1152, 443] width 65 height 36
click at [1173, 345] on button "White" at bounding box center [1156, 341] width 73 height 36
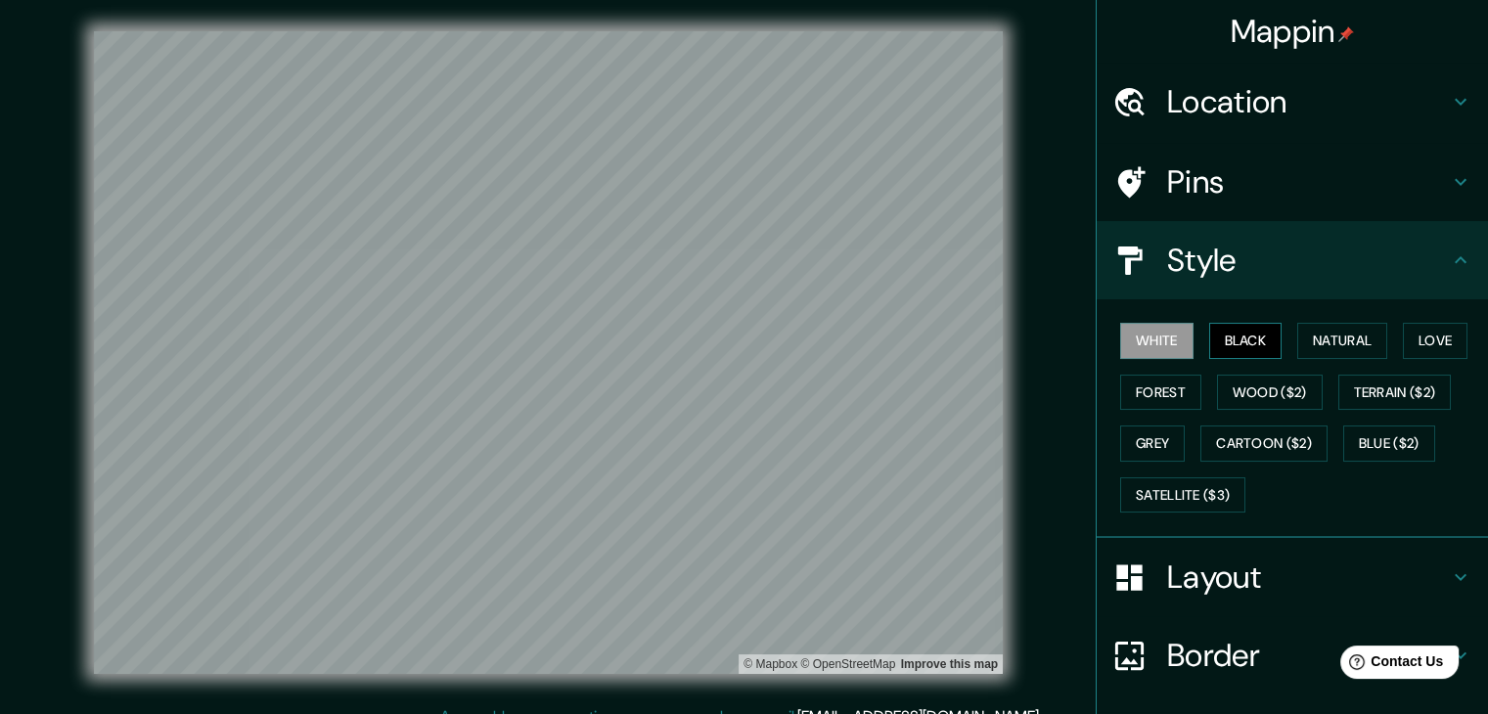
click at [1228, 342] on button "Black" at bounding box center [1245, 341] width 73 height 36
click at [1127, 331] on button "White" at bounding box center [1156, 341] width 73 height 36
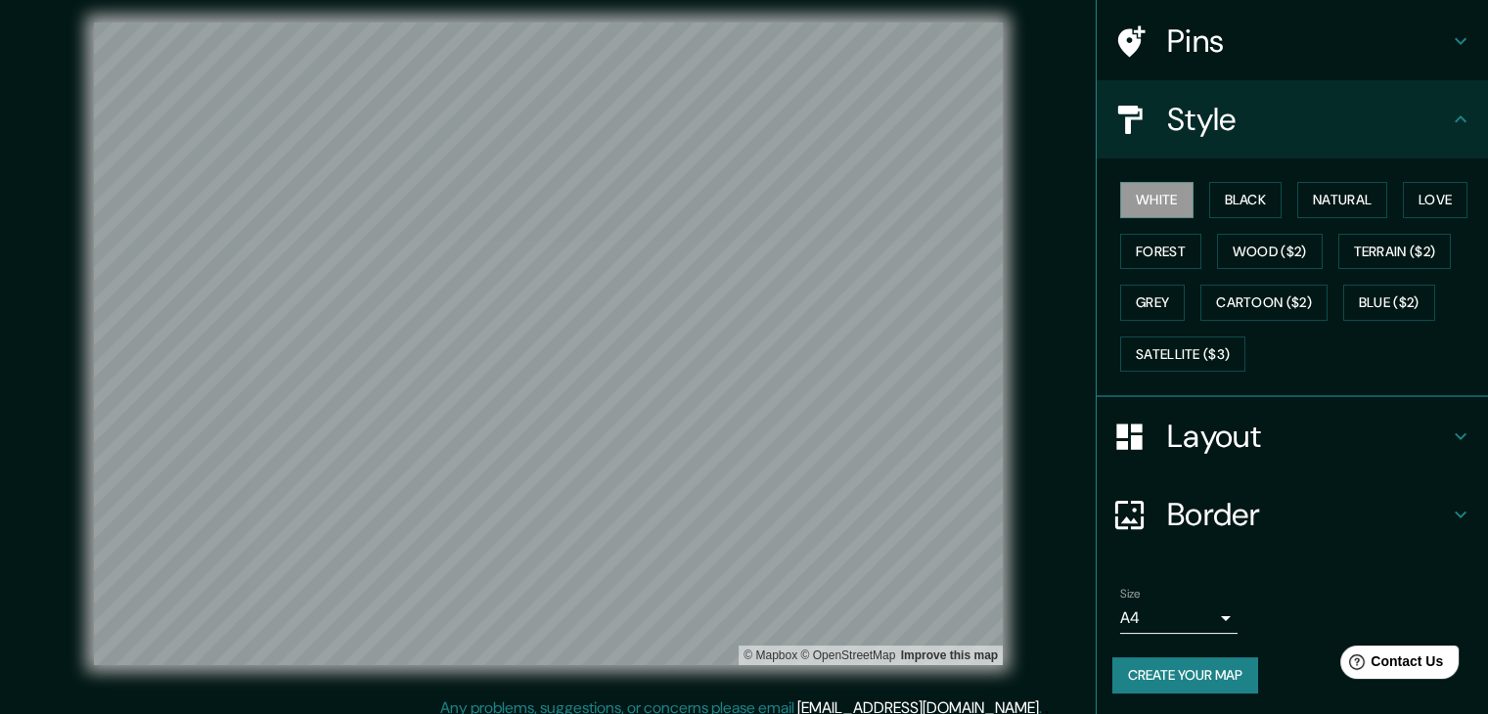
scroll to position [22, 0]
